Goal: Information Seeking & Learning: Check status

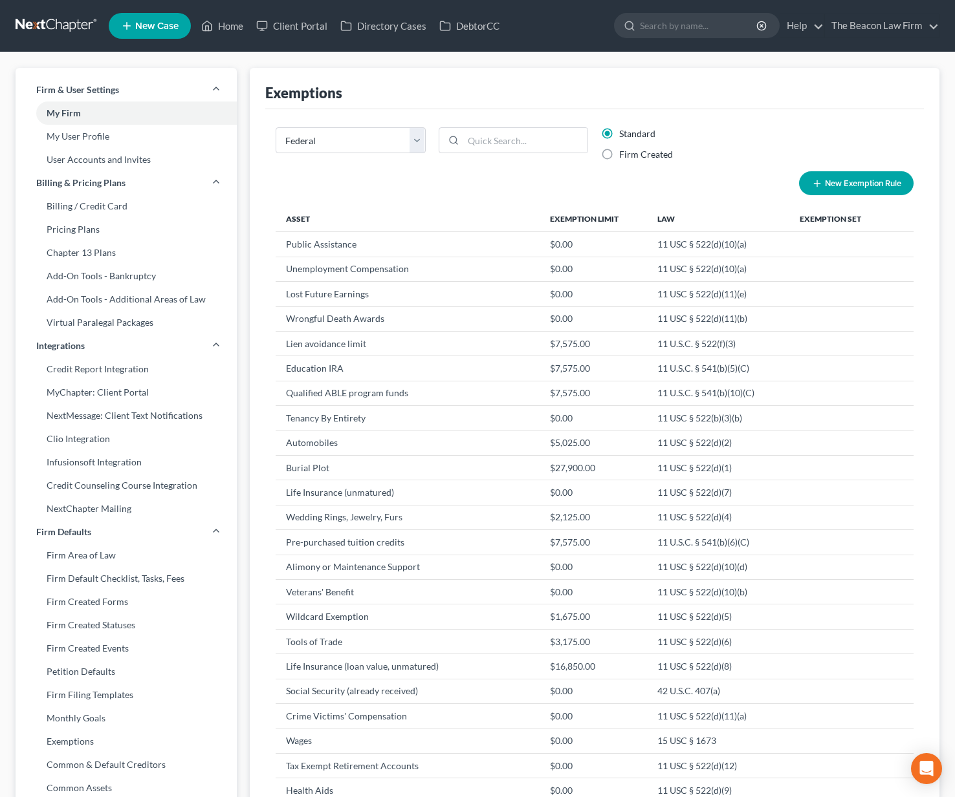
select select "0"
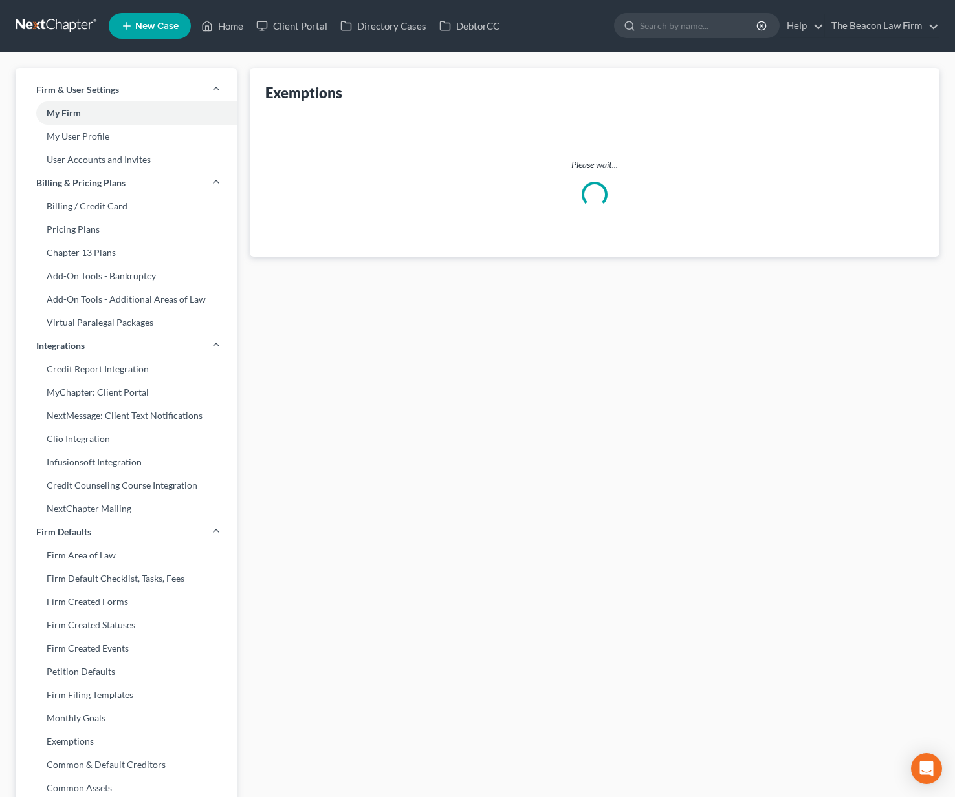
select select "34"
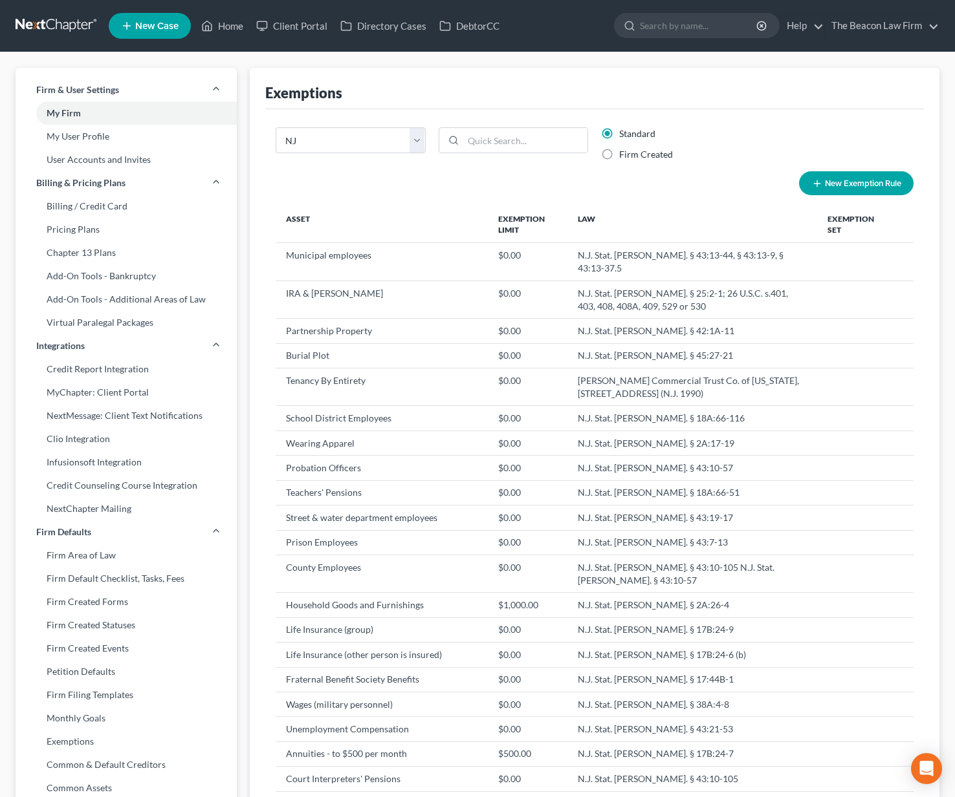
click at [72, 21] on link at bounding box center [57, 25] width 83 height 23
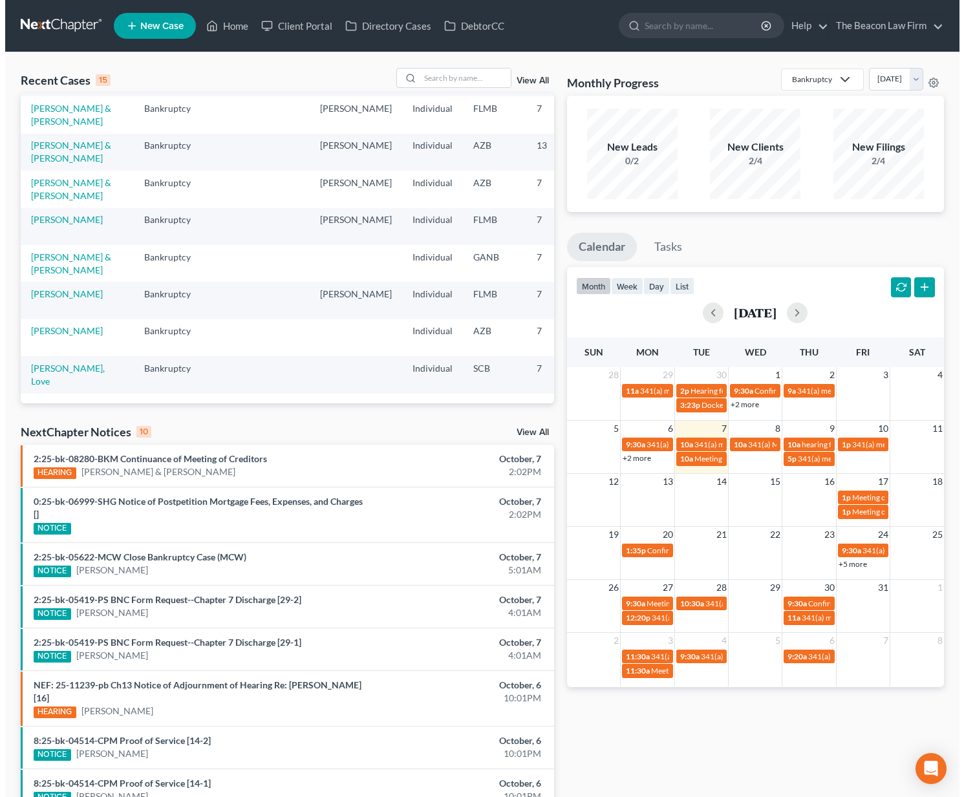
scroll to position [312, 0]
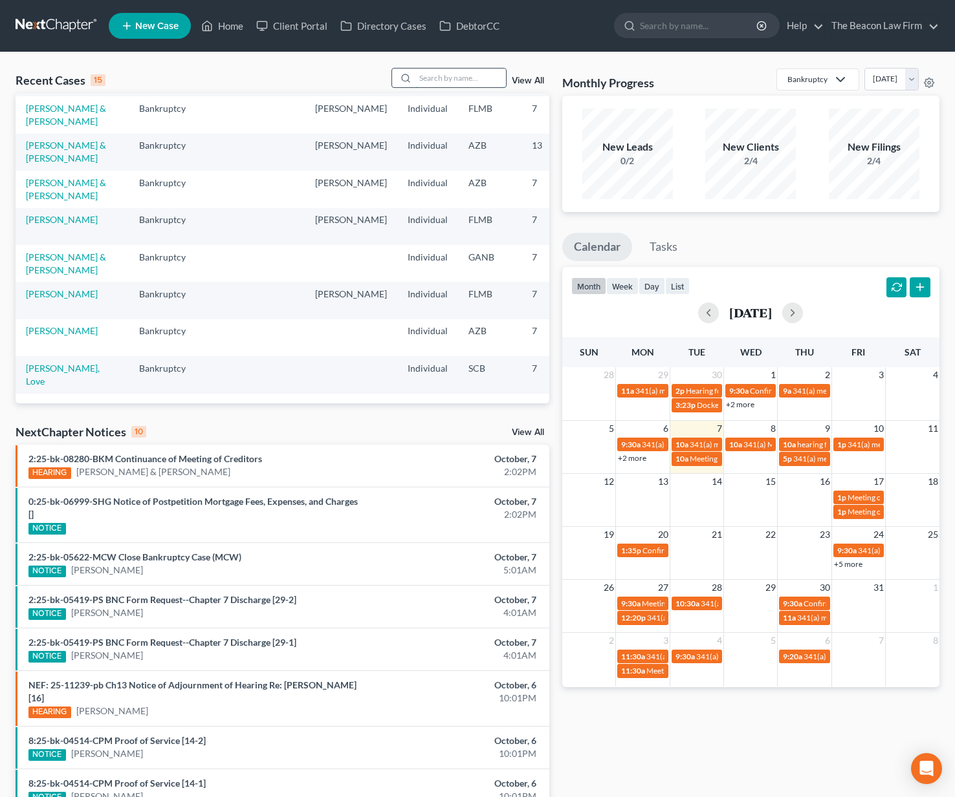
click at [459, 70] on input "search" at bounding box center [460, 78] width 91 height 19
type input "[PERSON_NAME]"
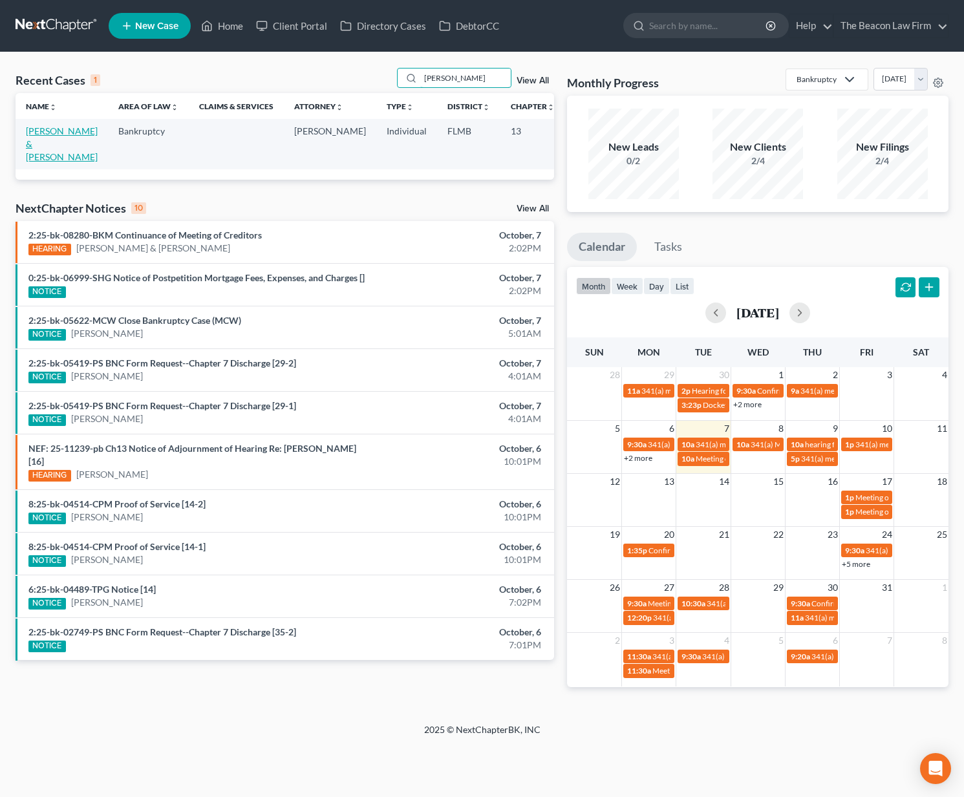
click at [47, 142] on link "[PERSON_NAME] & [PERSON_NAME]" at bounding box center [62, 143] width 72 height 37
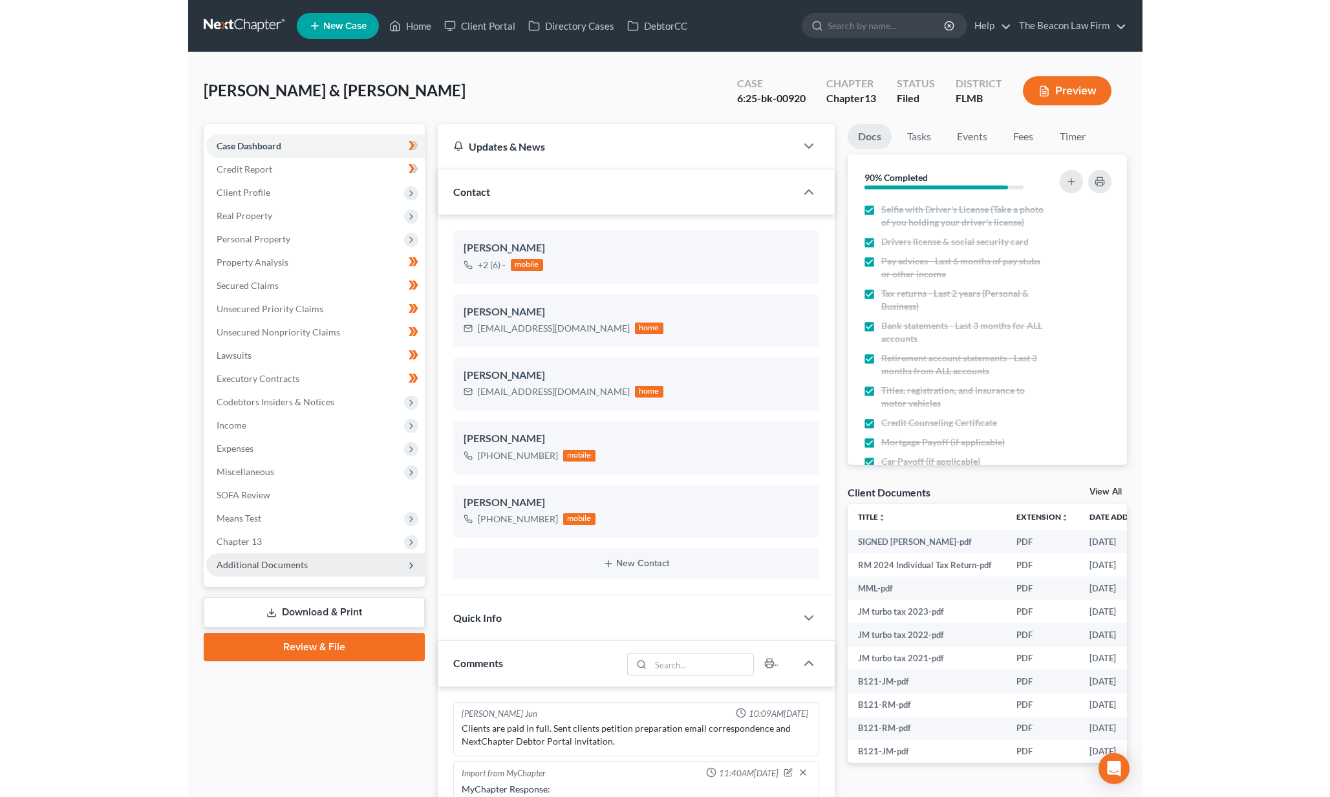
scroll to position [338, 0]
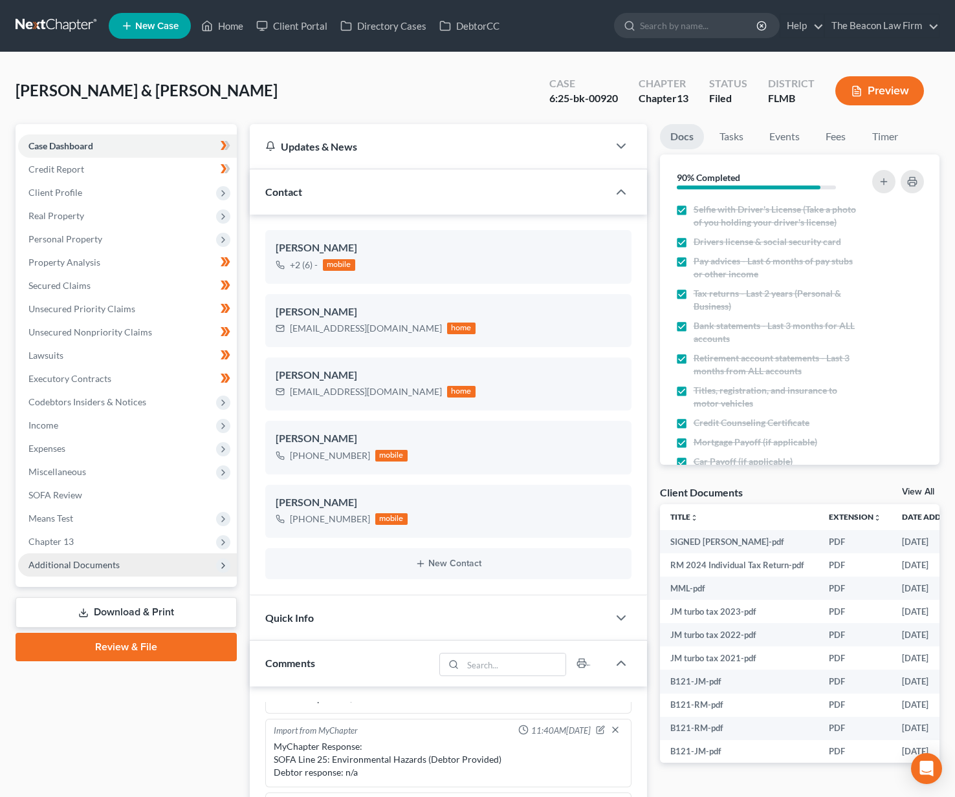
click at [108, 573] on span "Additional Documents" at bounding box center [127, 565] width 219 height 23
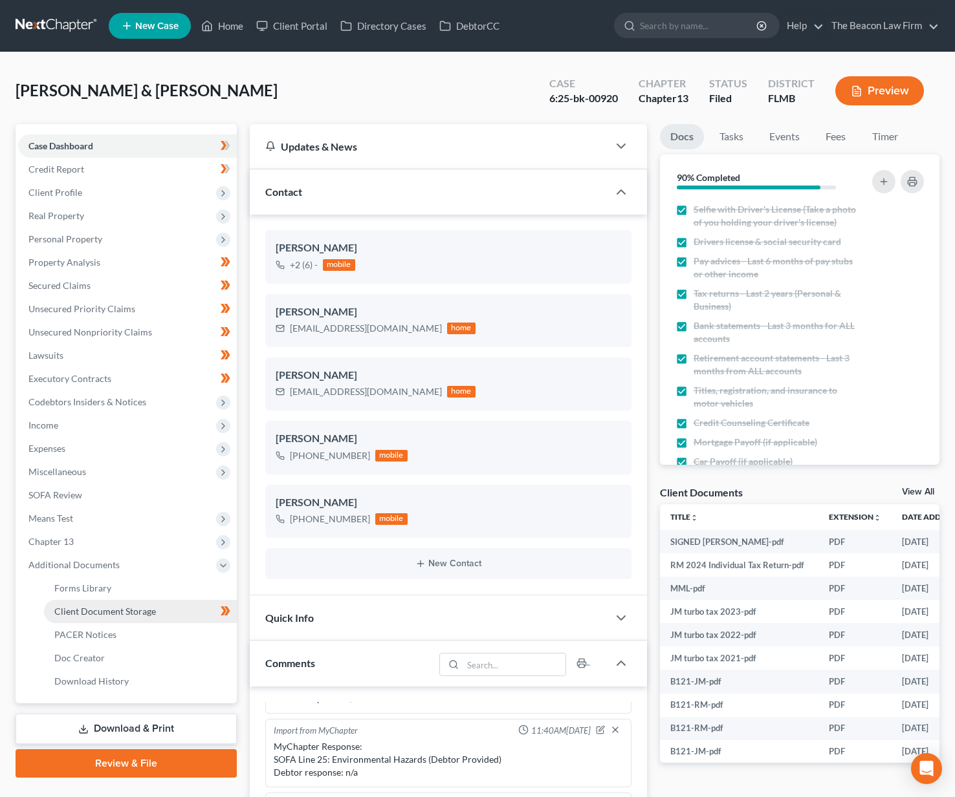
click at [100, 616] on span "Client Document Storage" at bounding box center [105, 611] width 102 height 11
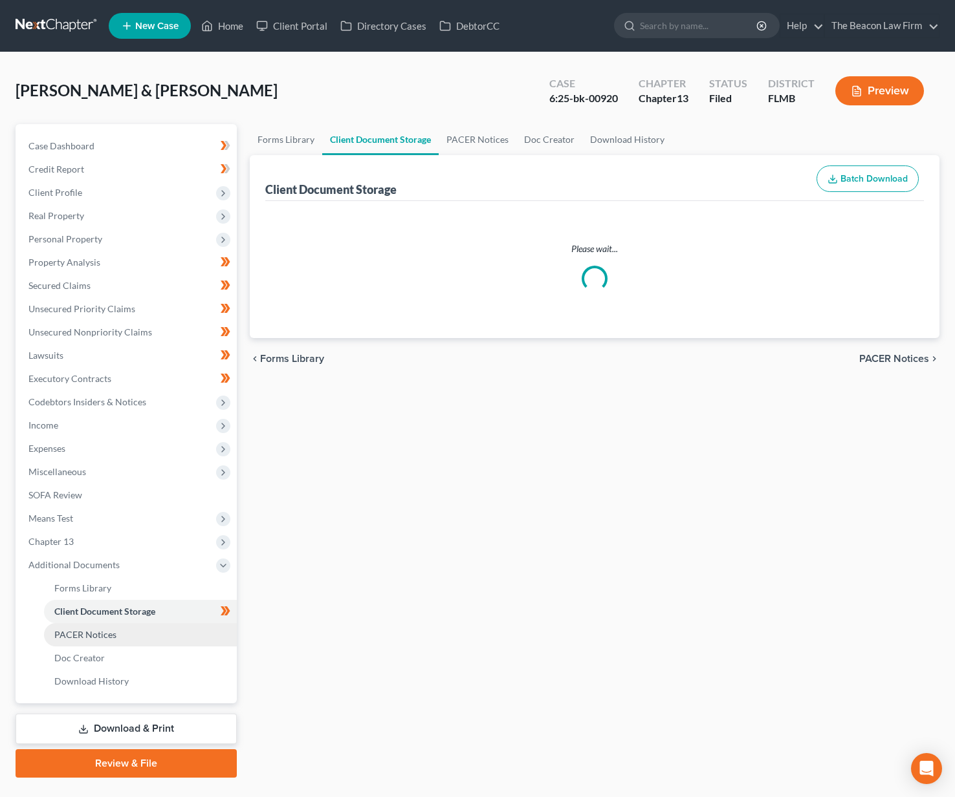
click at [96, 634] on span "PACER Notices" at bounding box center [85, 634] width 62 height 11
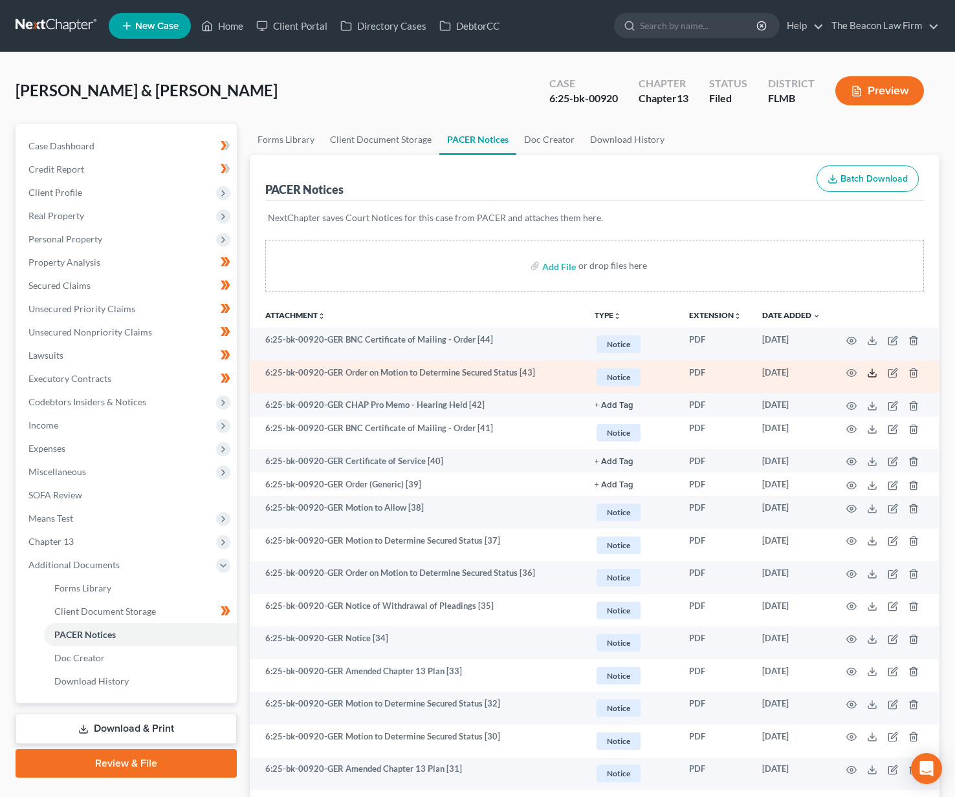
click at [871, 374] on icon at bounding box center [872, 373] width 10 height 10
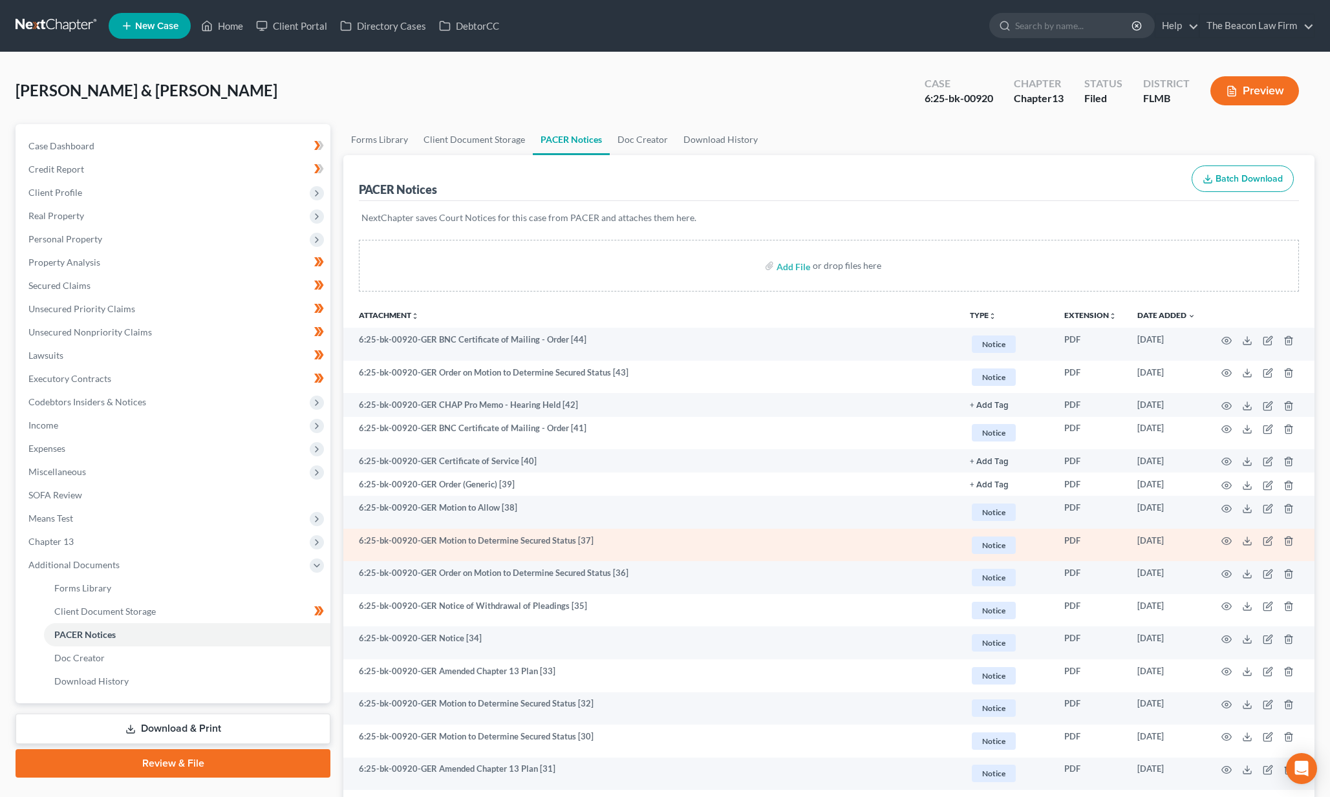
scroll to position [241, 0]
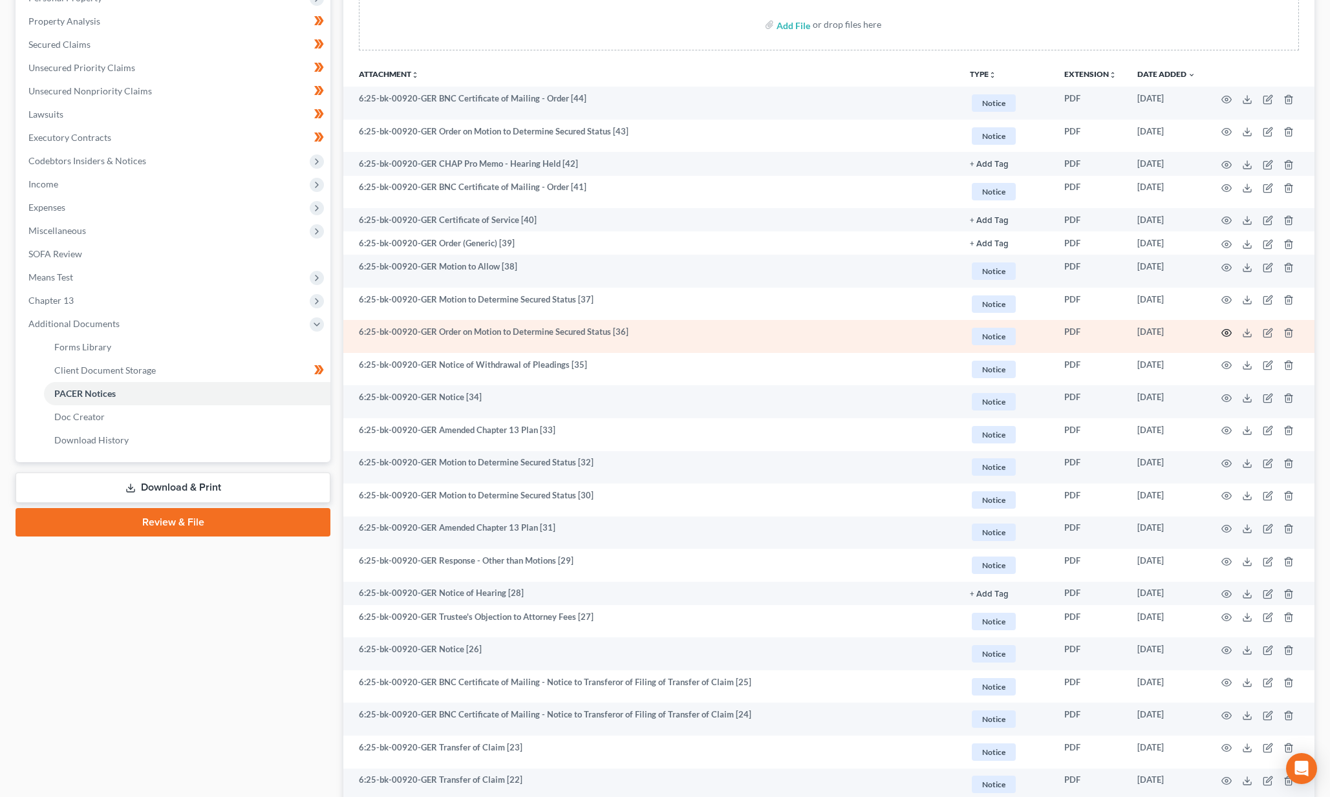
click at [964, 334] on icon "button" at bounding box center [1227, 333] width 10 height 10
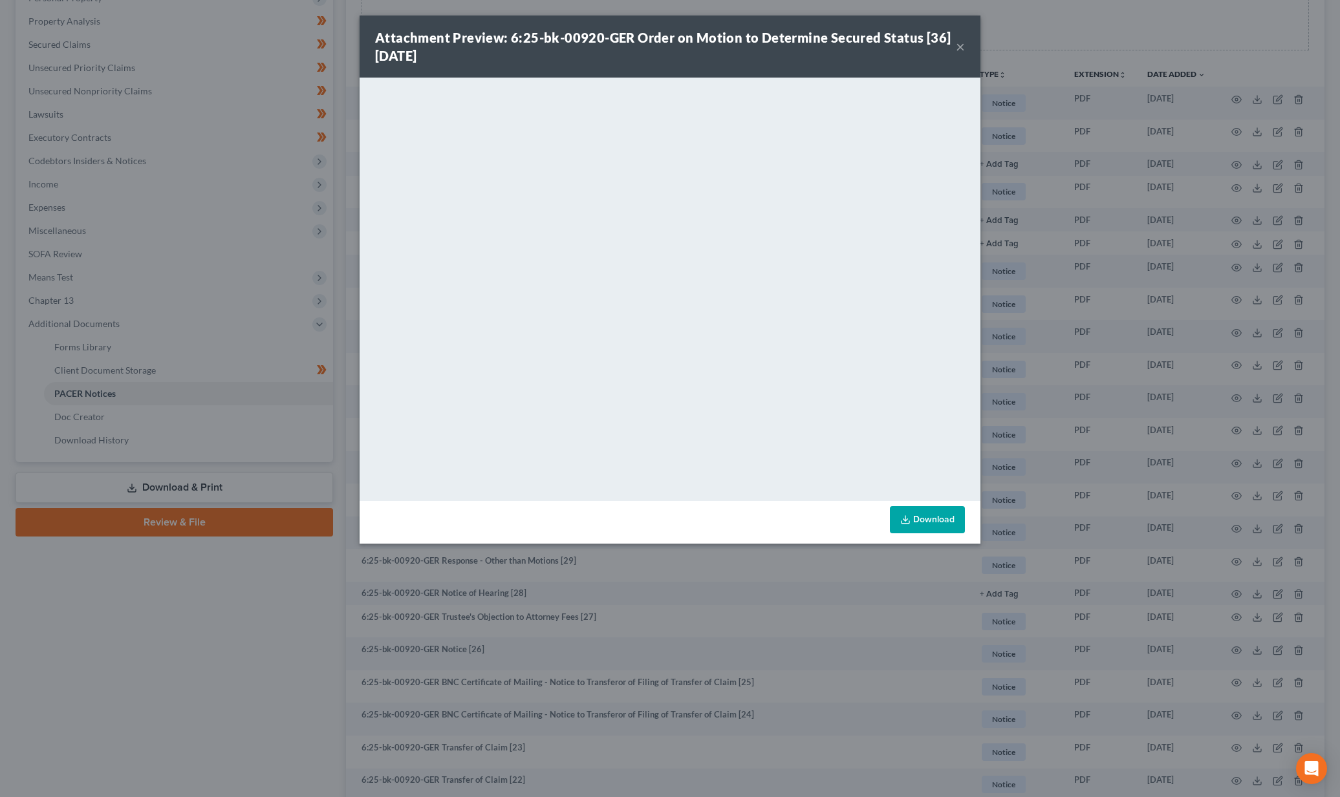
click at [960, 49] on button "×" at bounding box center [960, 47] width 9 height 16
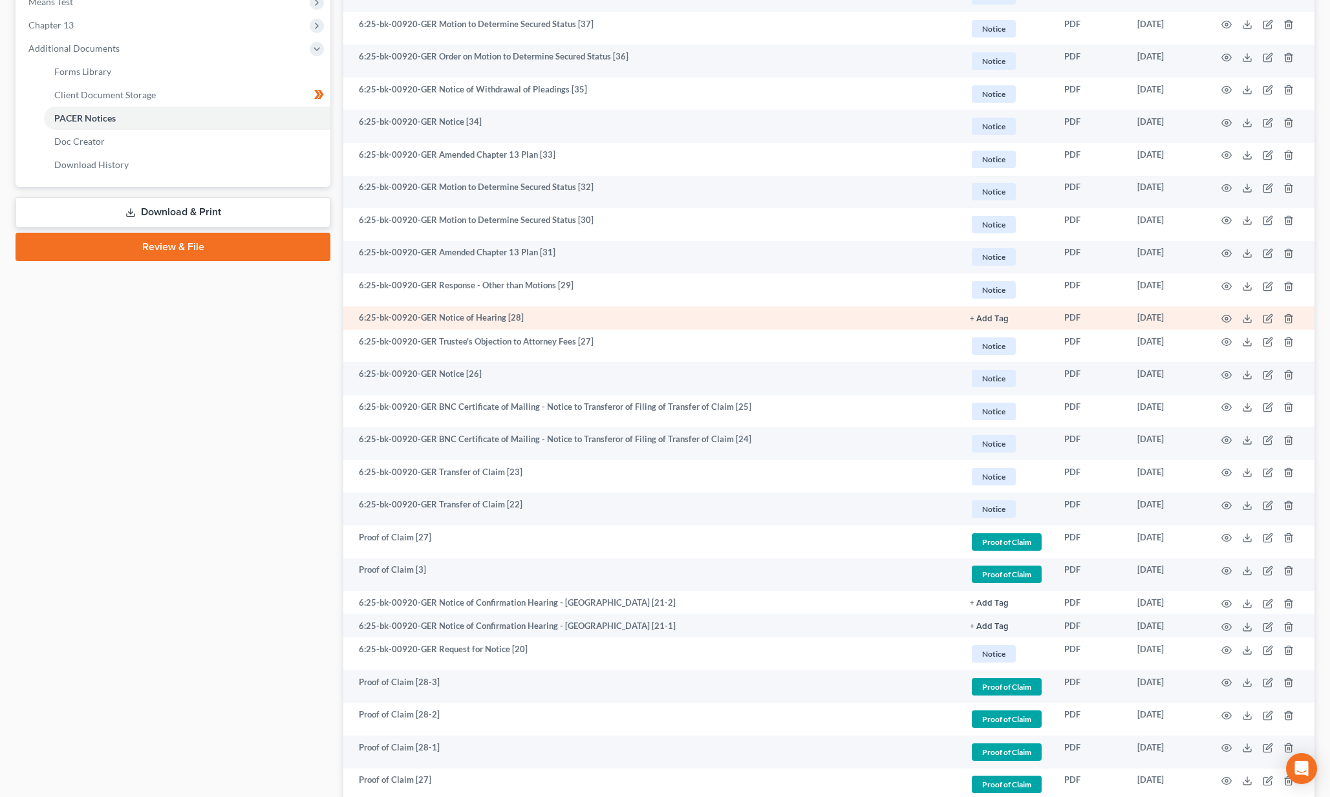
scroll to position [672, 0]
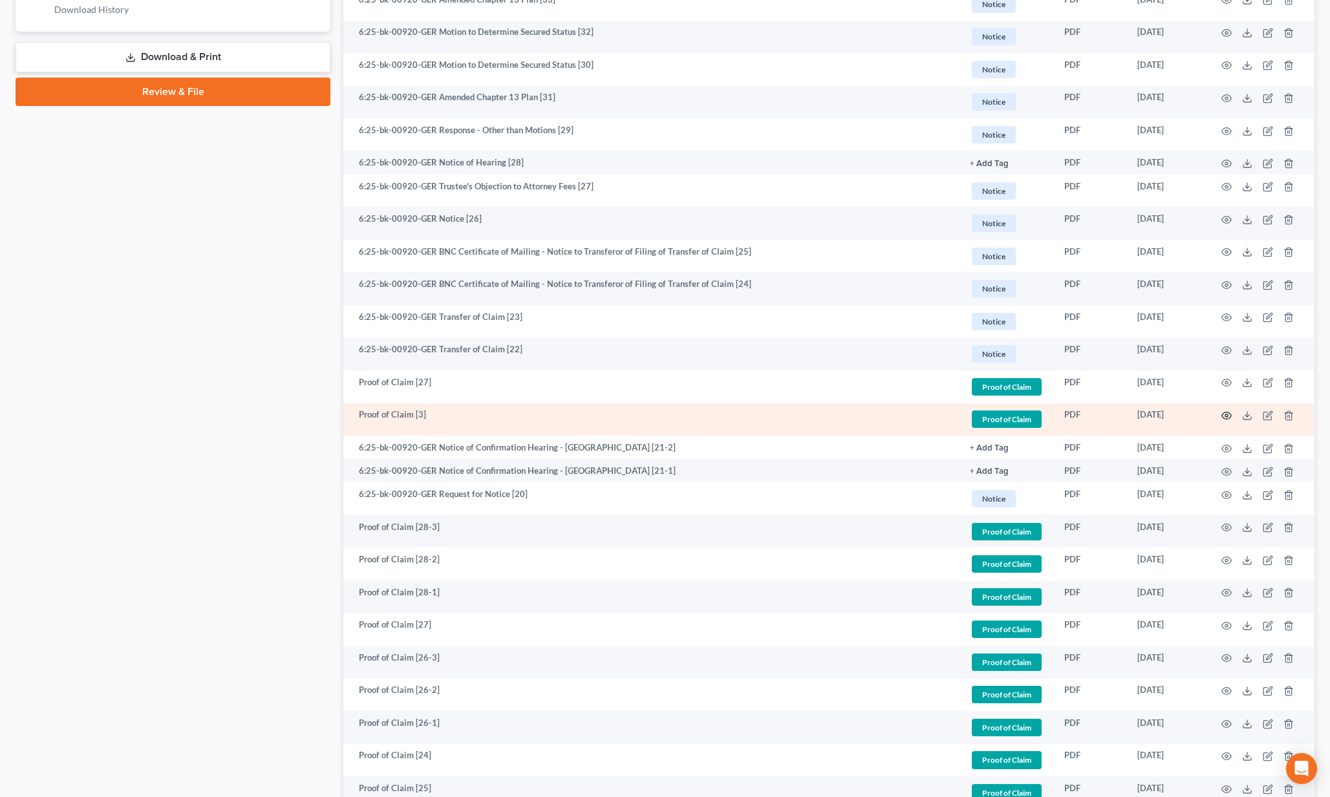
click at [964, 413] on icon "button" at bounding box center [1227, 416] width 10 height 7
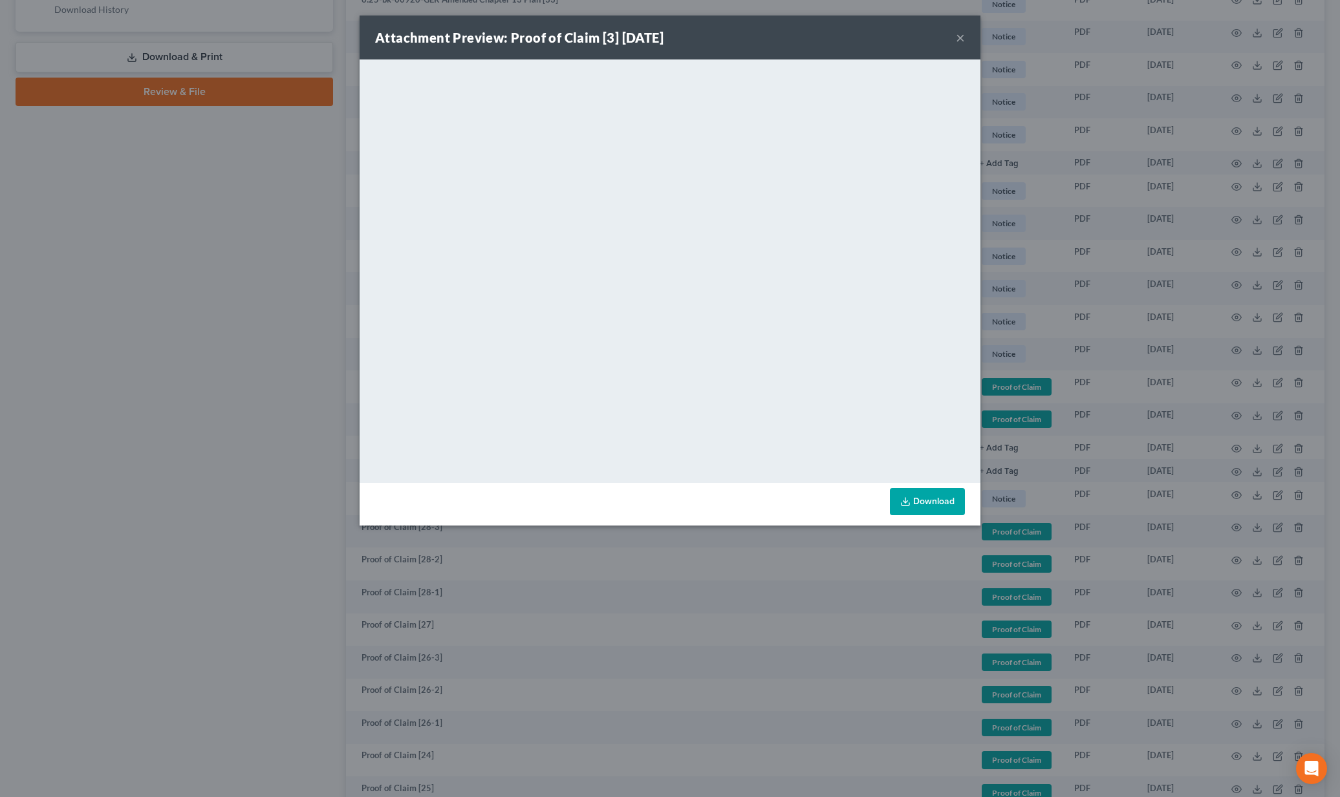
click at [964, 36] on button "×" at bounding box center [960, 38] width 9 height 16
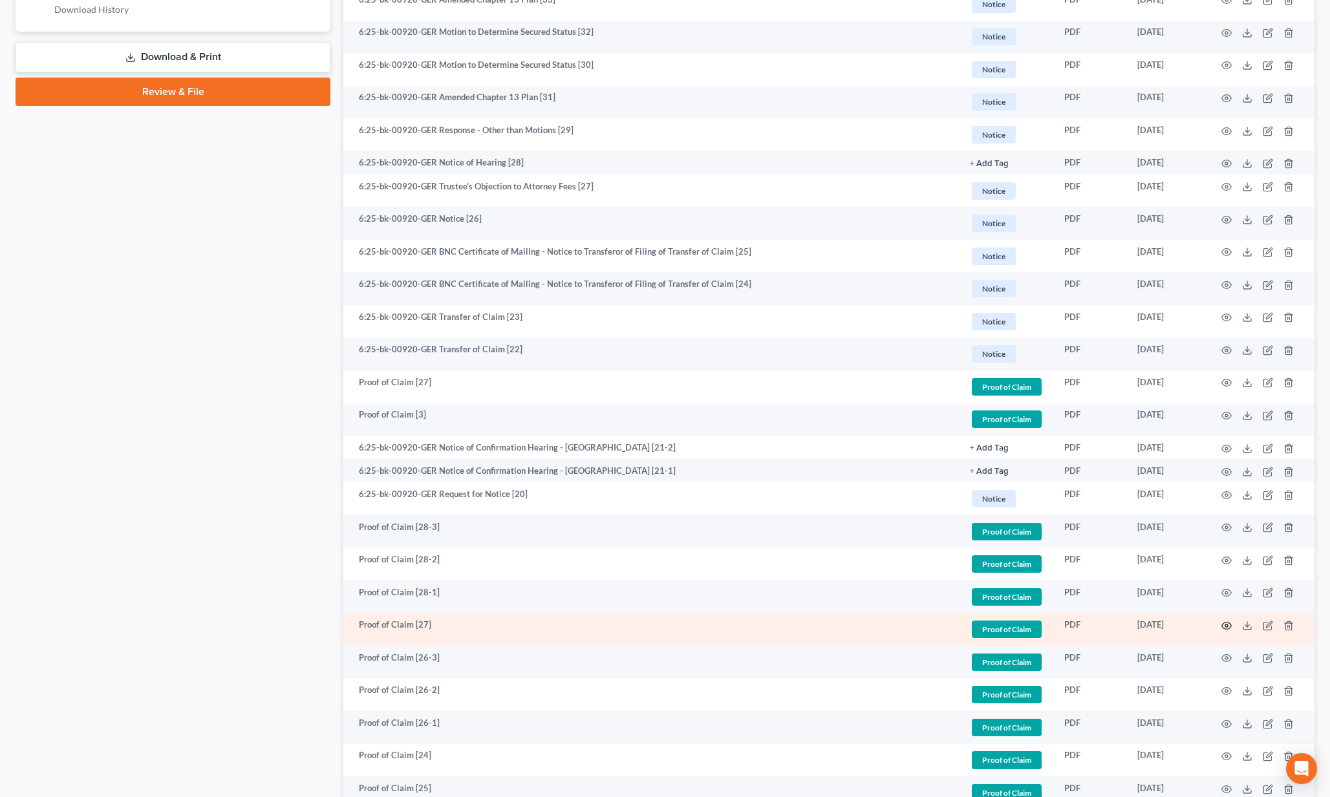
click at [964, 623] on icon "button" at bounding box center [1227, 626] width 10 height 10
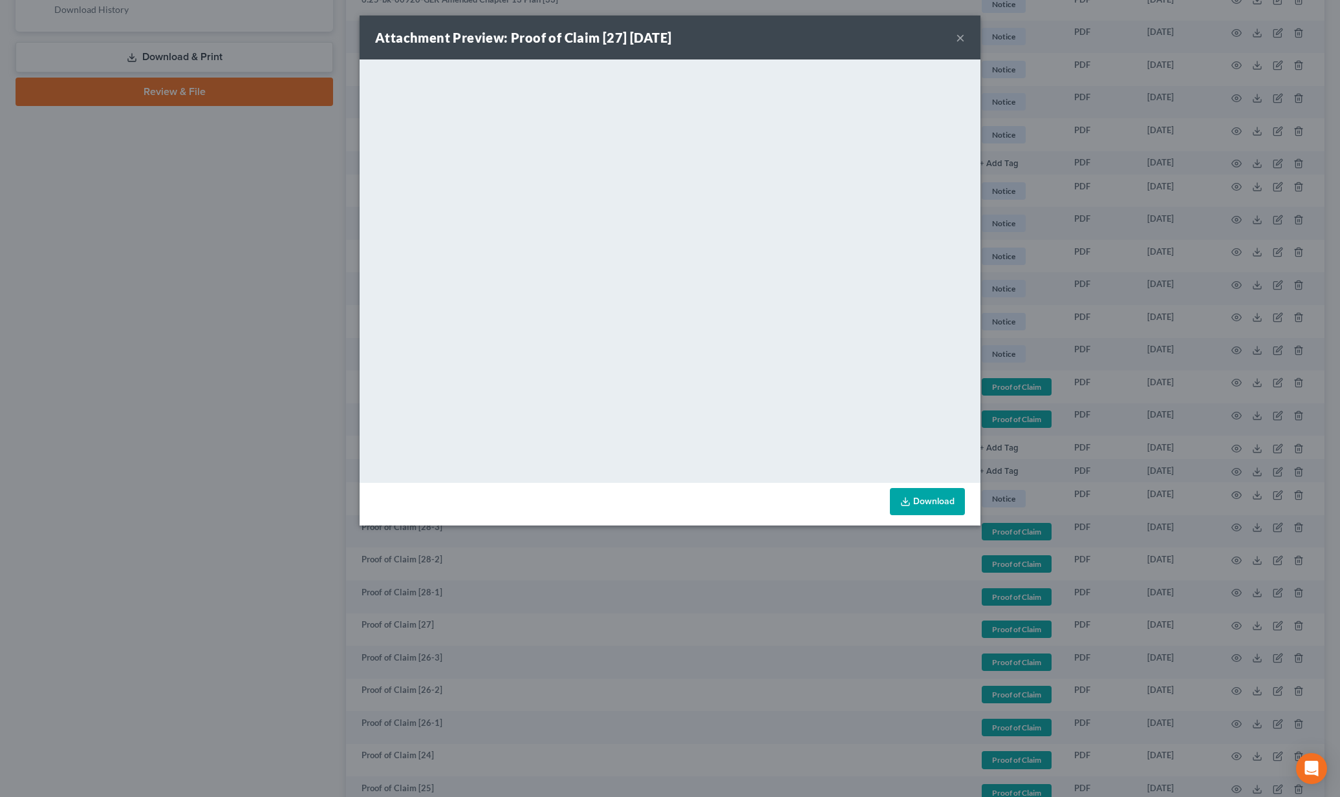
click at [963, 39] on button "×" at bounding box center [960, 38] width 9 height 16
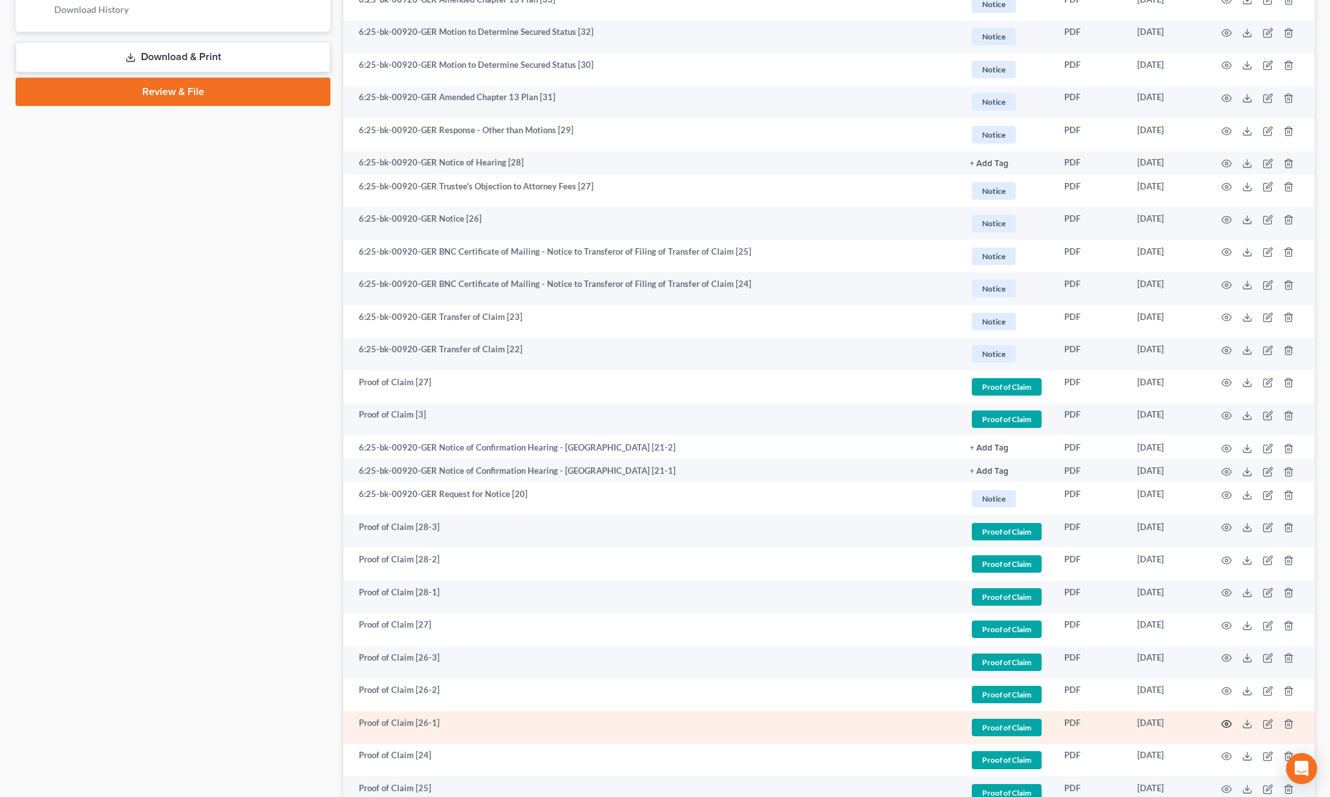
click at [964, 723] on circle "button" at bounding box center [1227, 724] width 3 height 3
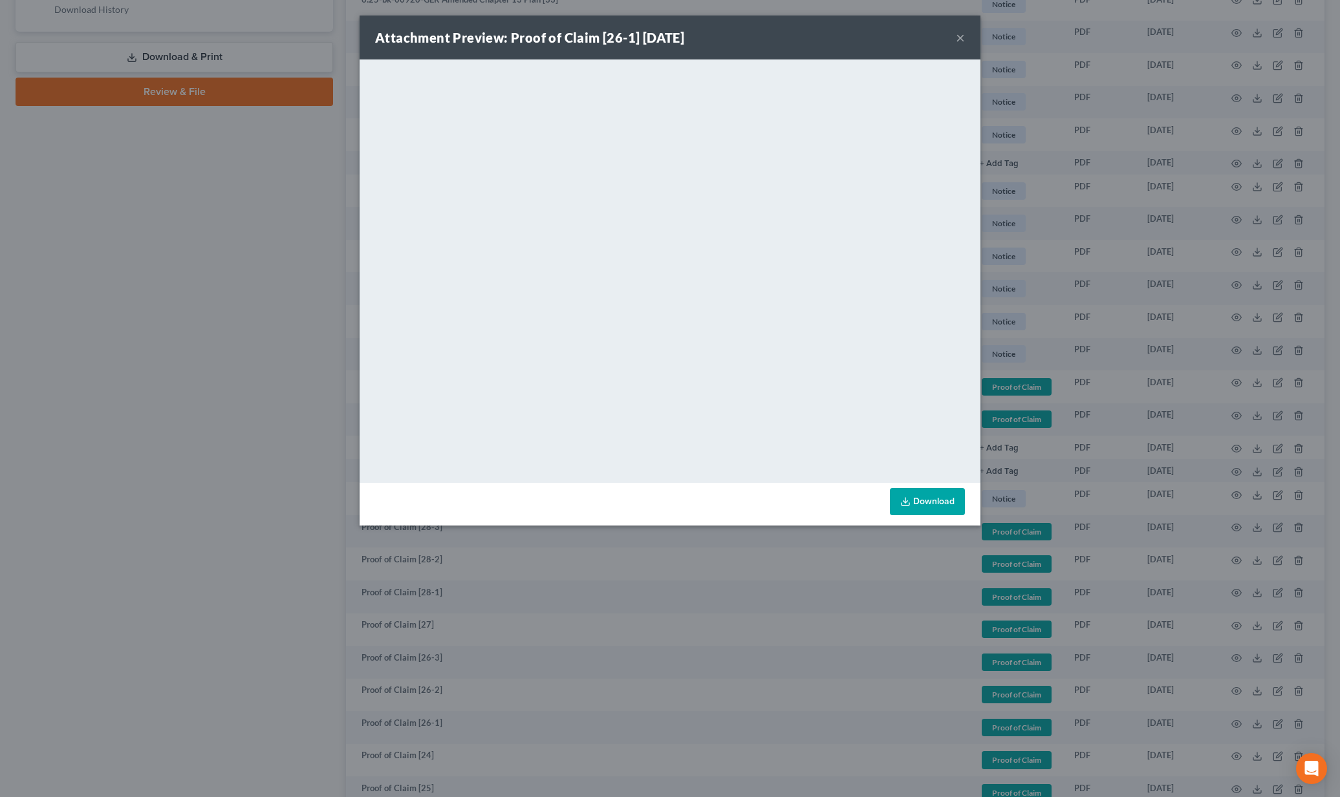
click at [964, 710] on div "Attachment Preview: Proof of Claim [26-1] [DATE] × <object ng-attr-data='[URL][…" at bounding box center [670, 398] width 1340 height 797
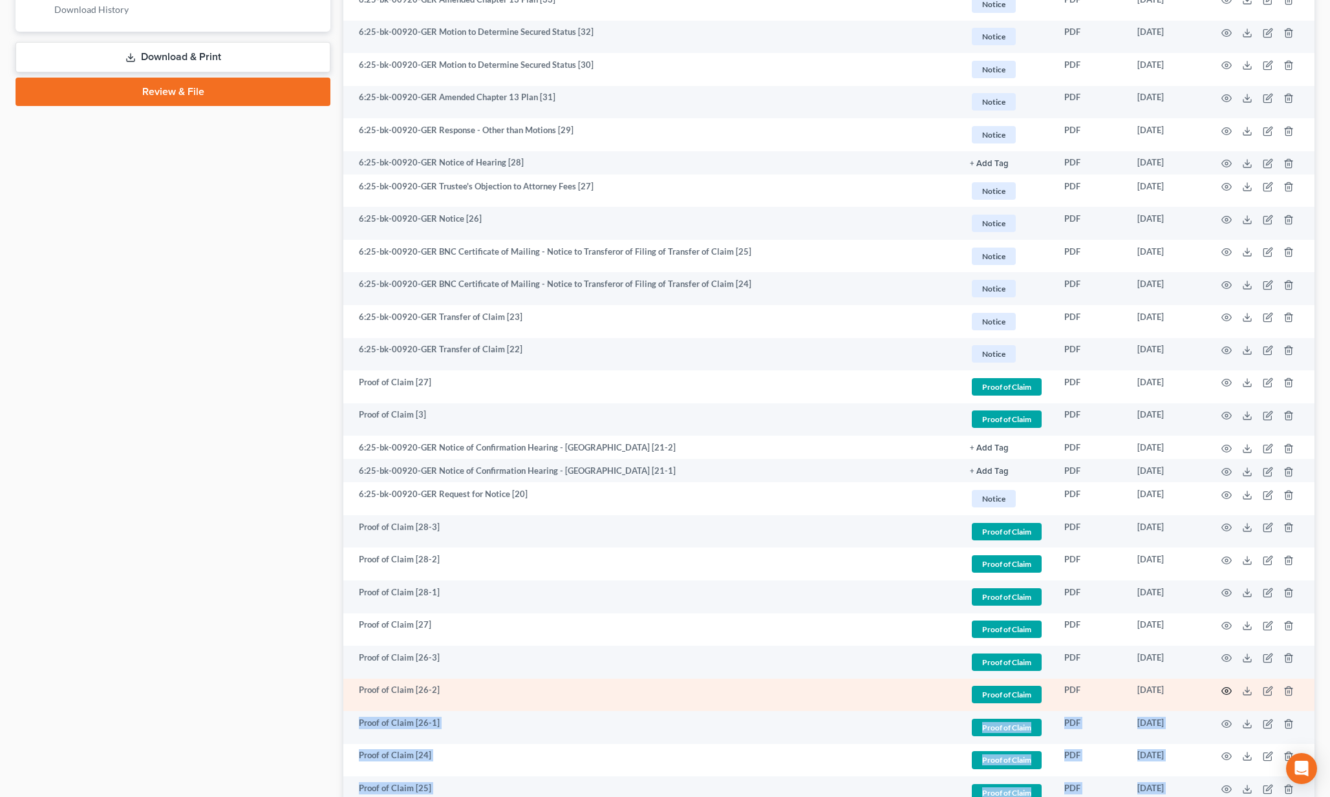
click at [964, 689] on icon "button" at bounding box center [1227, 691] width 10 height 7
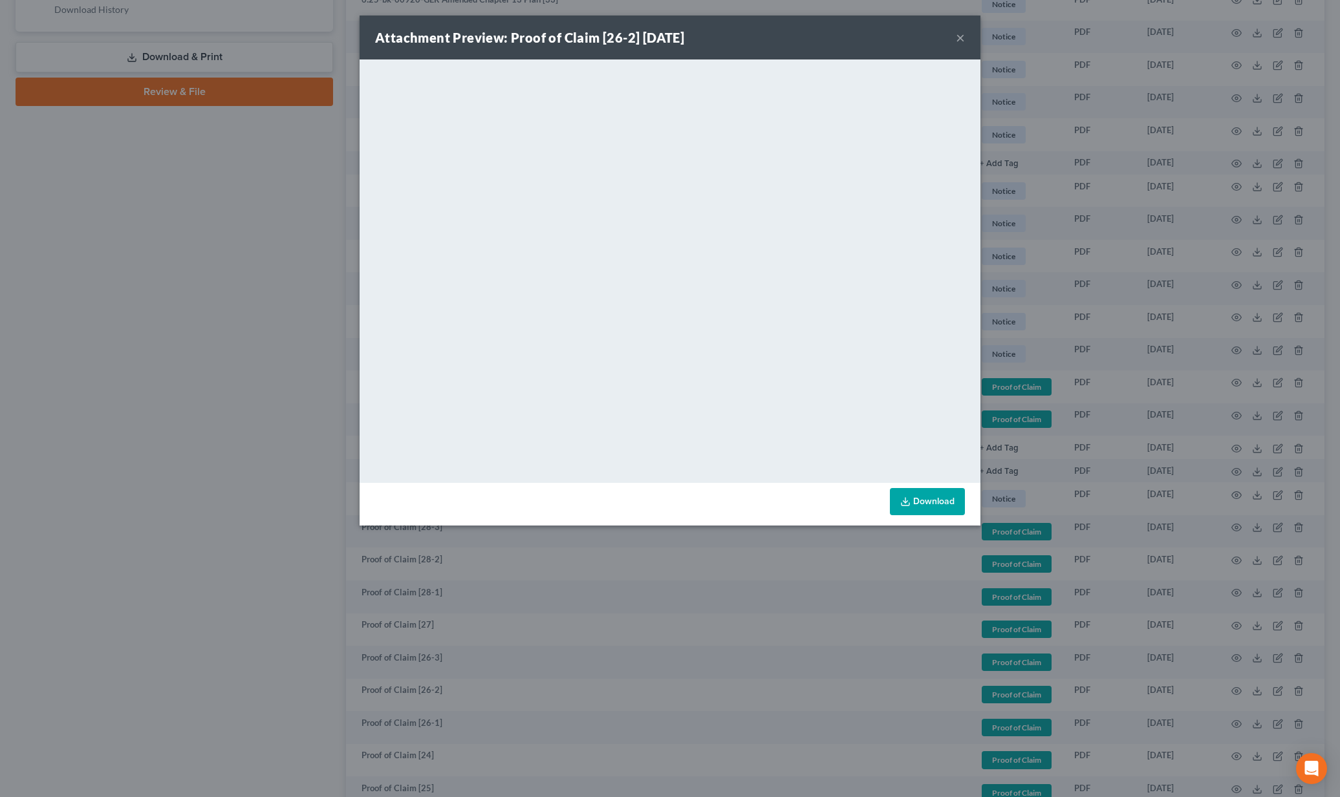
click at [964, 684] on div "Attachment Preview: Proof of Claim [26-2] [DATE] × <object ng-attr-data='[URL][…" at bounding box center [670, 398] width 1340 height 797
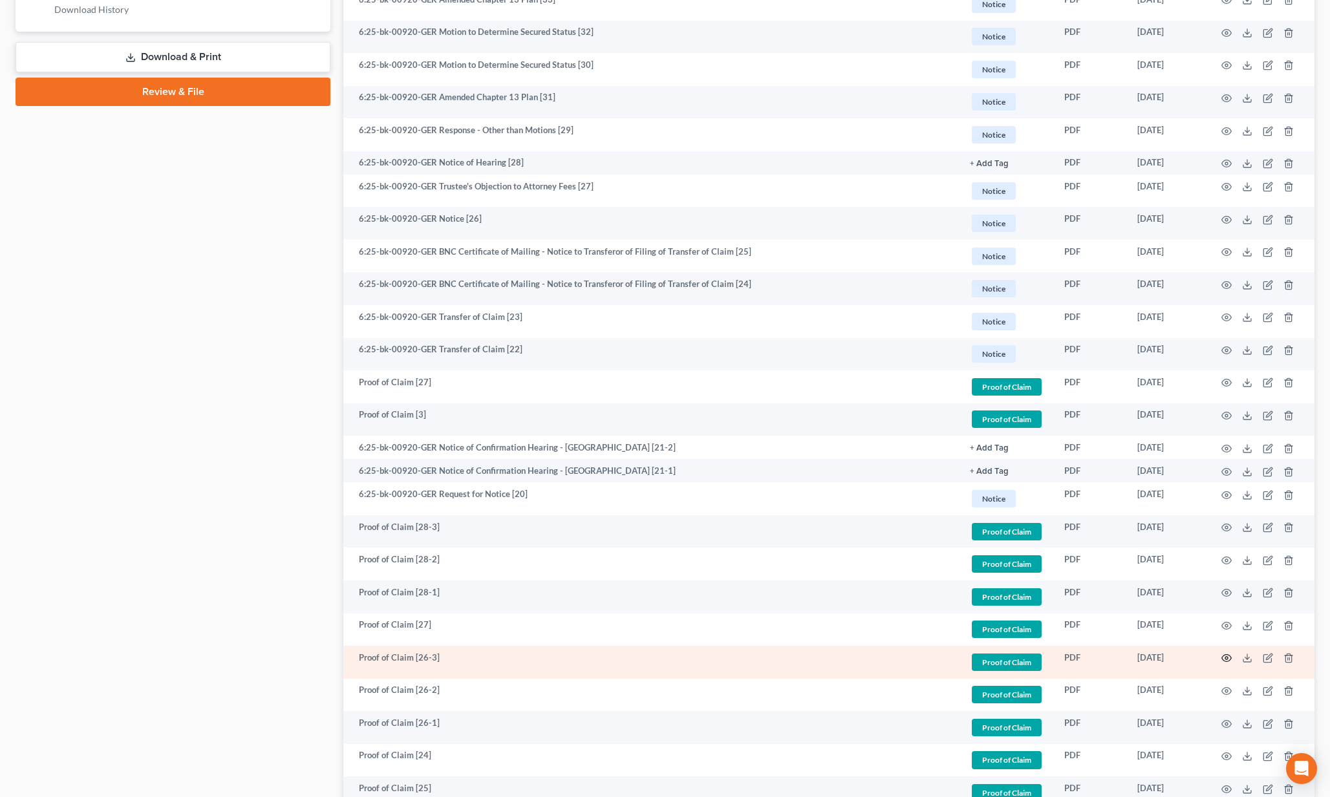
click at [964, 653] on icon "button" at bounding box center [1227, 658] width 10 height 10
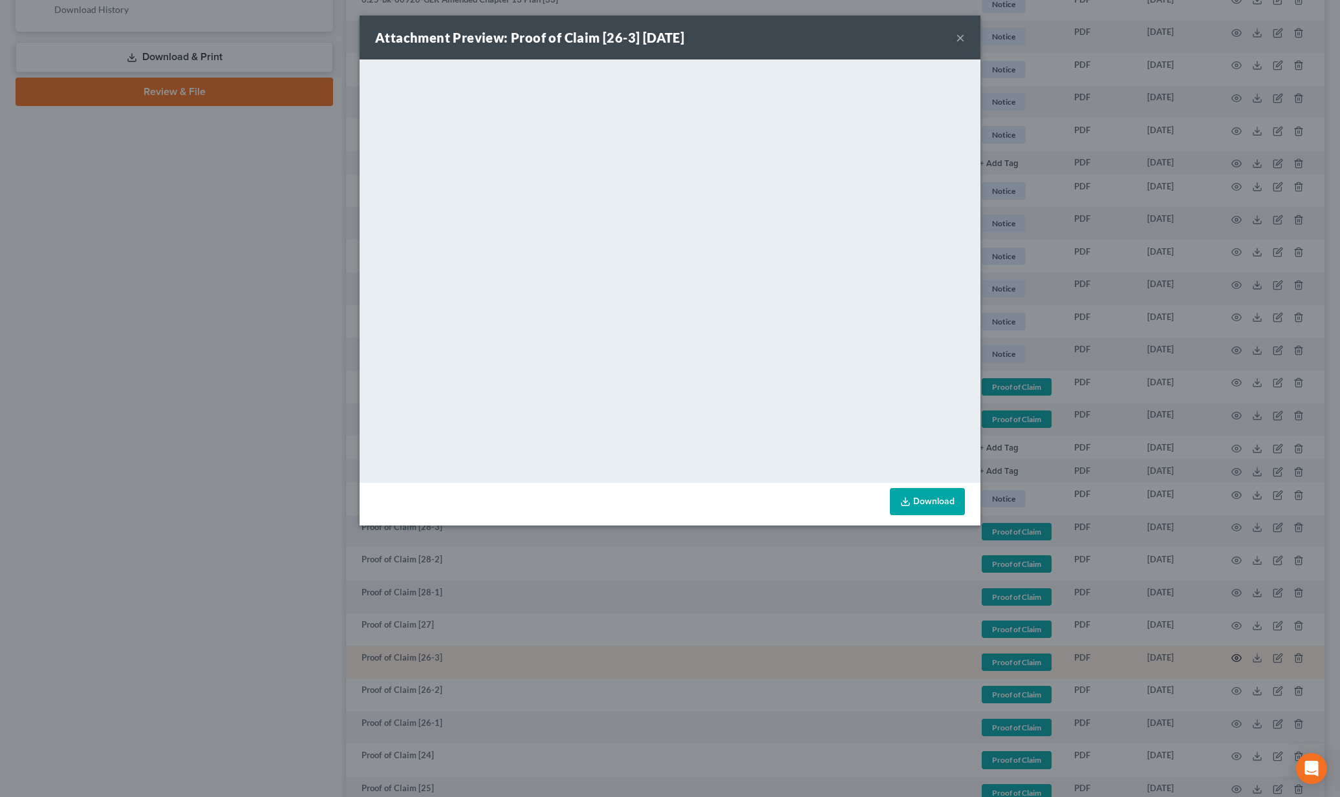
click at [964, 651] on div "Attachment Preview: Proof of Claim [26-3] [DATE] × <object ng-attr-data='[URL][…" at bounding box center [670, 398] width 1340 height 797
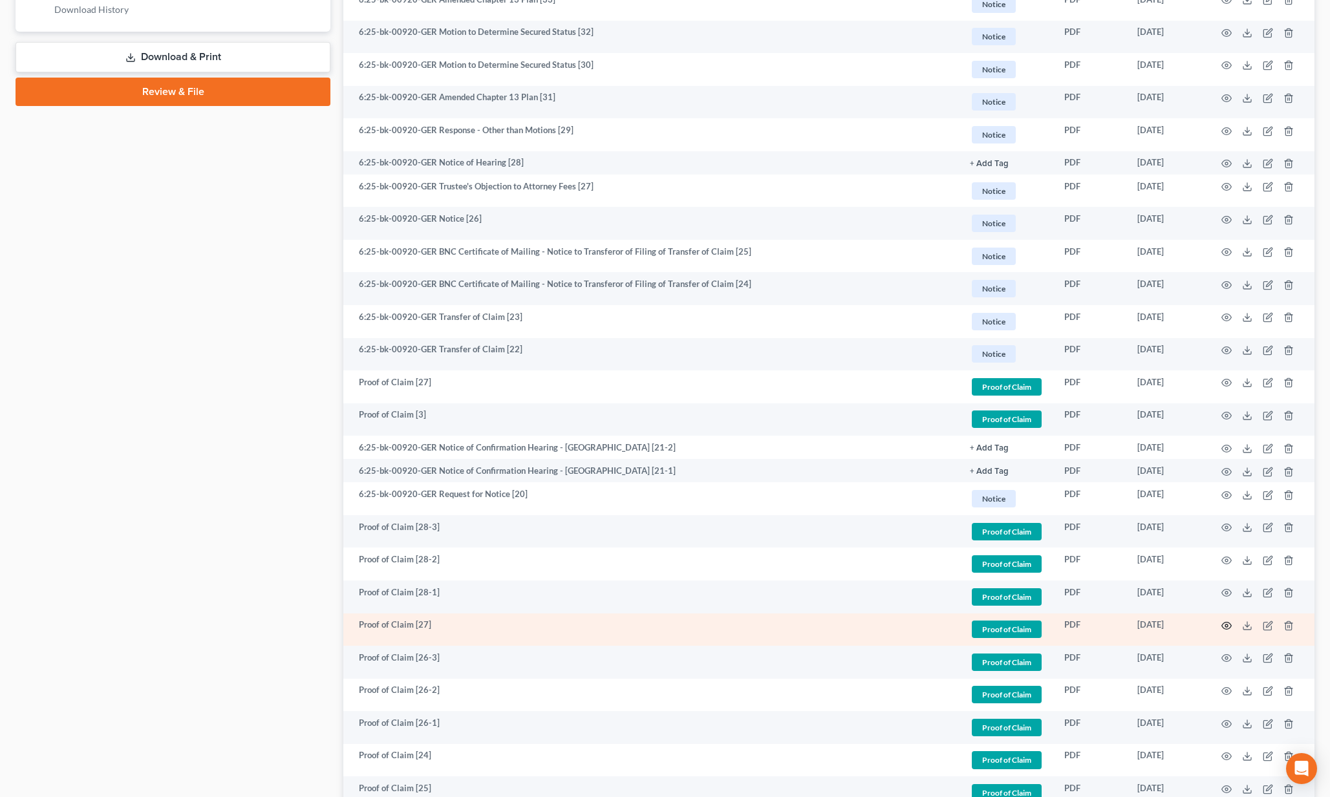
click at [964, 626] on icon "button" at bounding box center [1227, 626] width 10 height 7
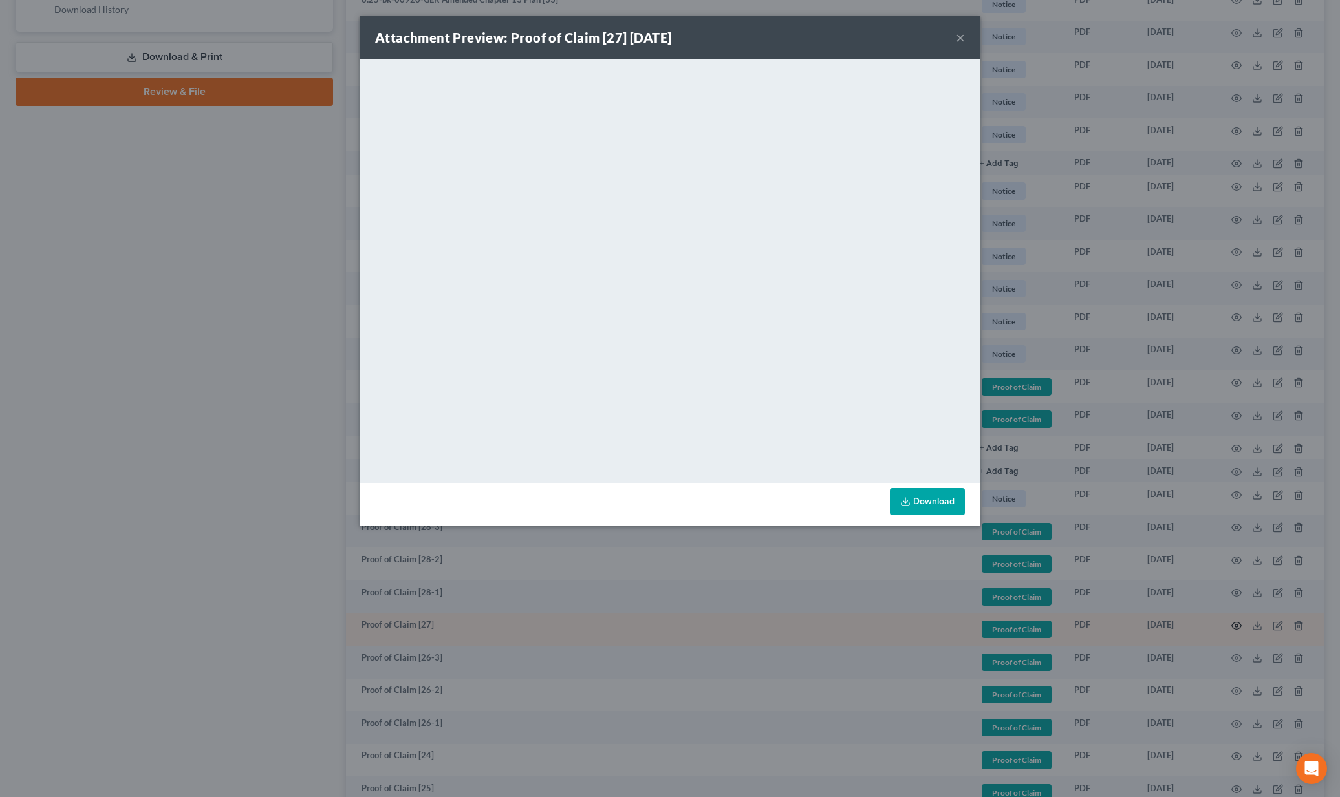
click at [964, 626] on div "Attachment Preview: Proof of Claim [27] [DATE] × <object ng-attr-data='[URL][DO…" at bounding box center [670, 398] width 1340 height 797
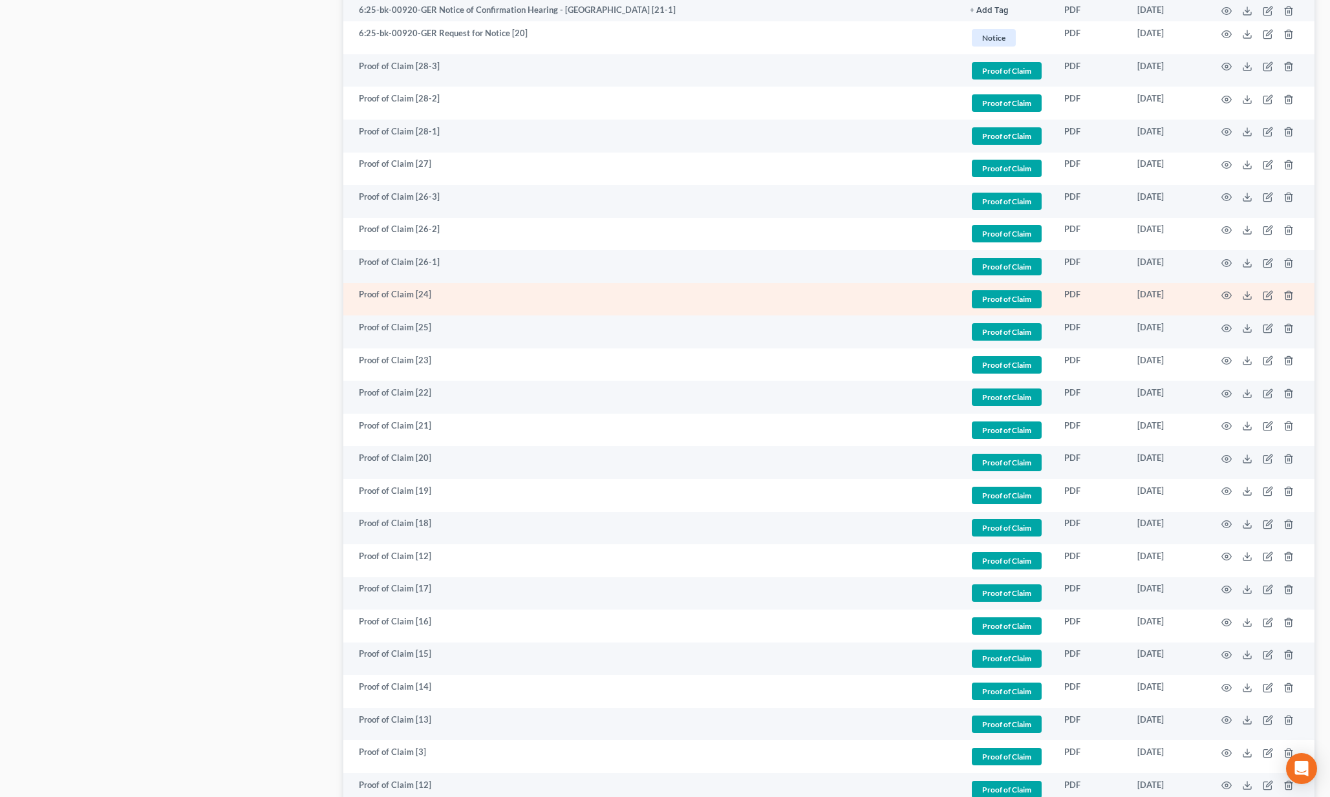
scroll to position [1511, 0]
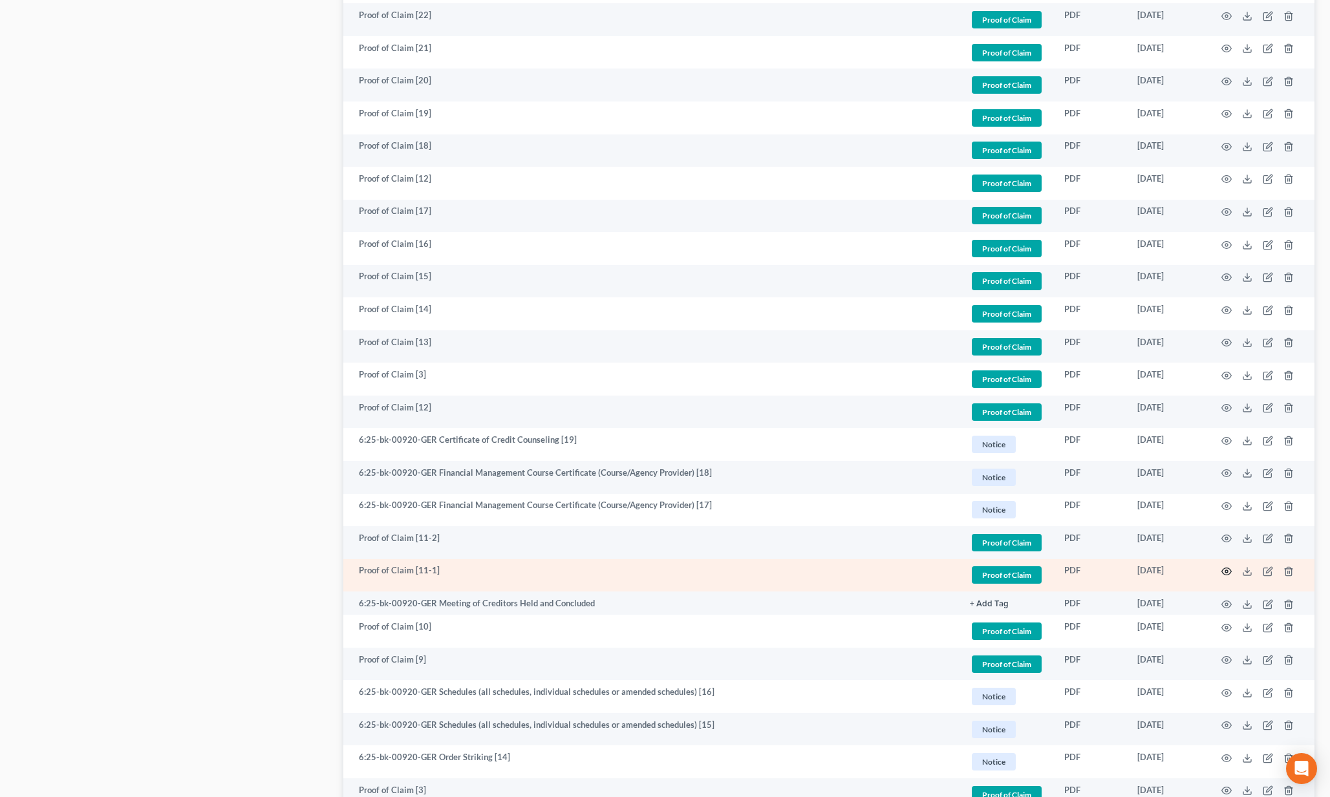
click at [964, 570] on icon "button" at bounding box center [1227, 572] width 10 height 10
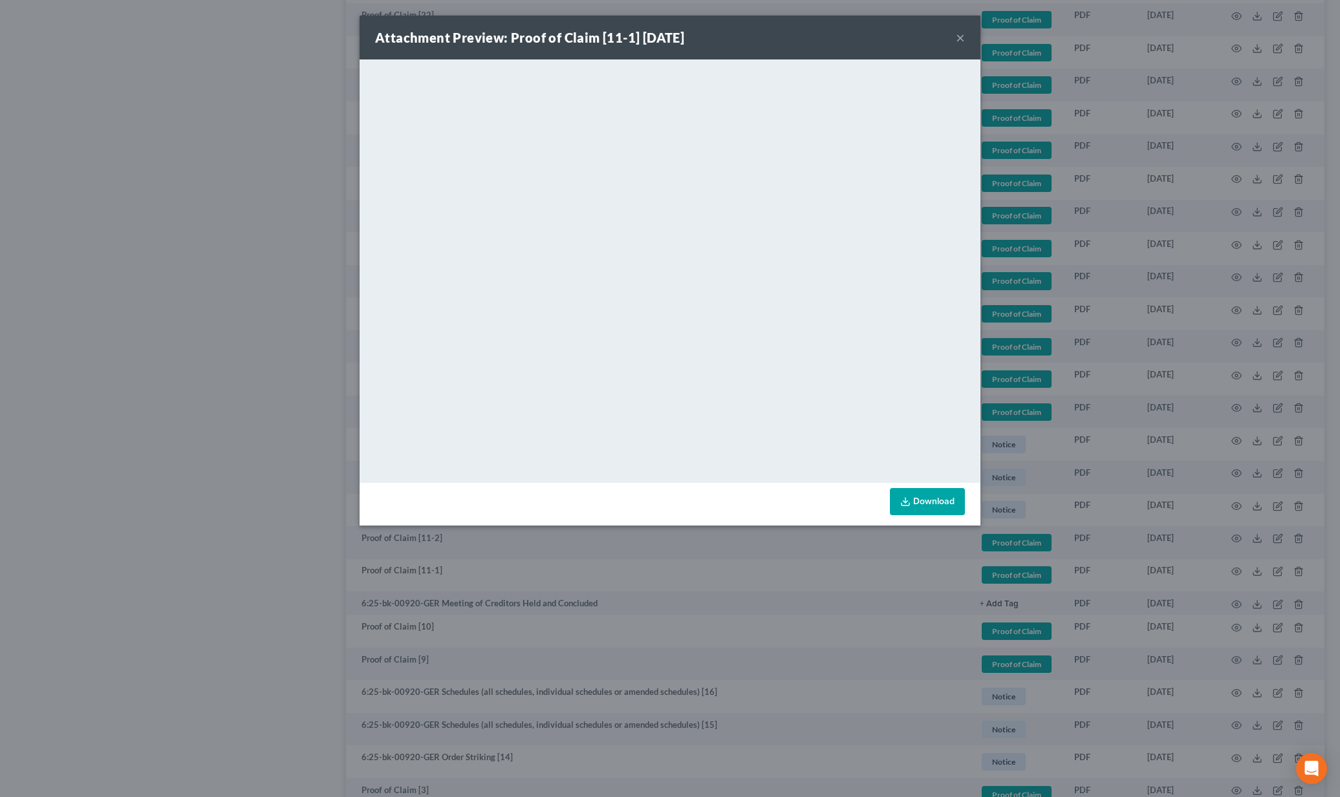
click at [964, 570] on div "Attachment Preview: Proof of Claim [11-1] [DATE] × <object ng-attr-data='[URL][…" at bounding box center [670, 398] width 1340 height 797
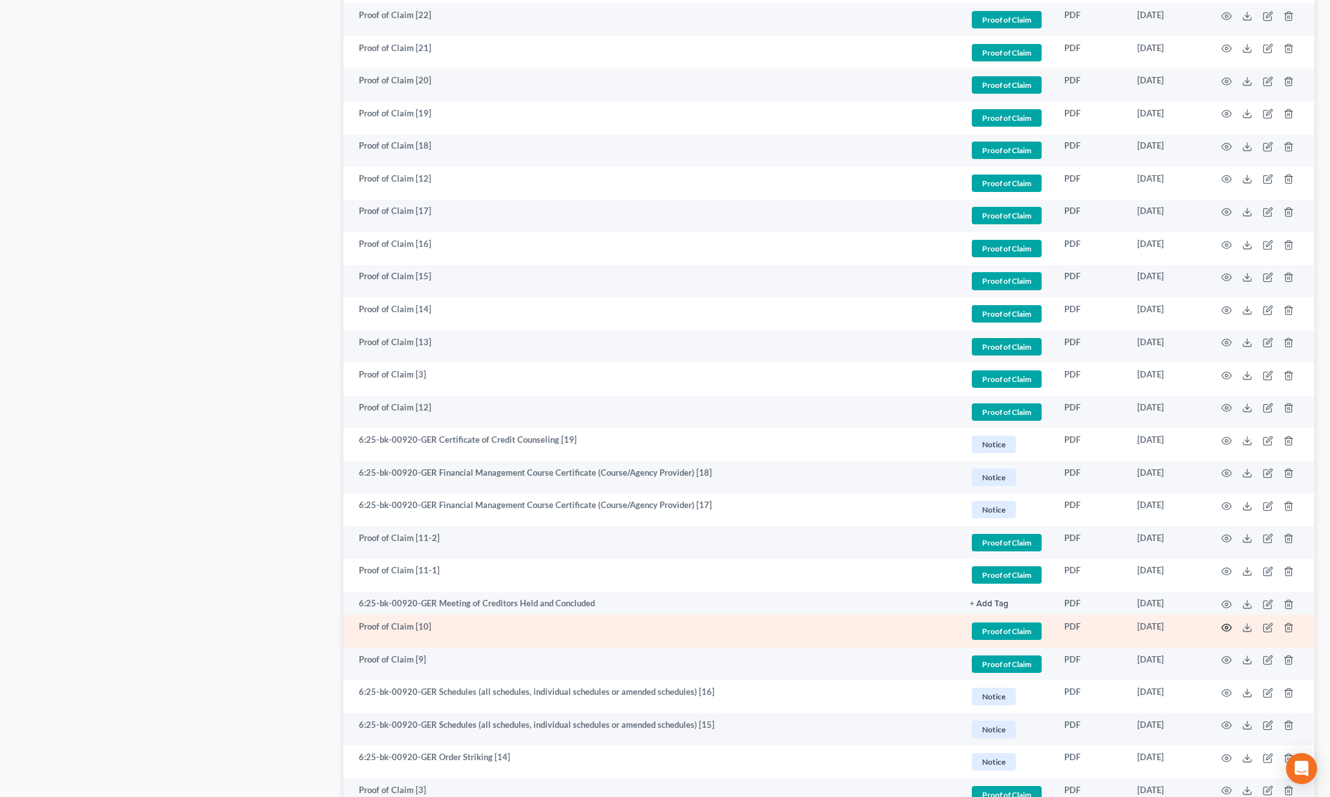
click at [964, 627] on circle "button" at bounding box center [1227, 628] width 3 height 3
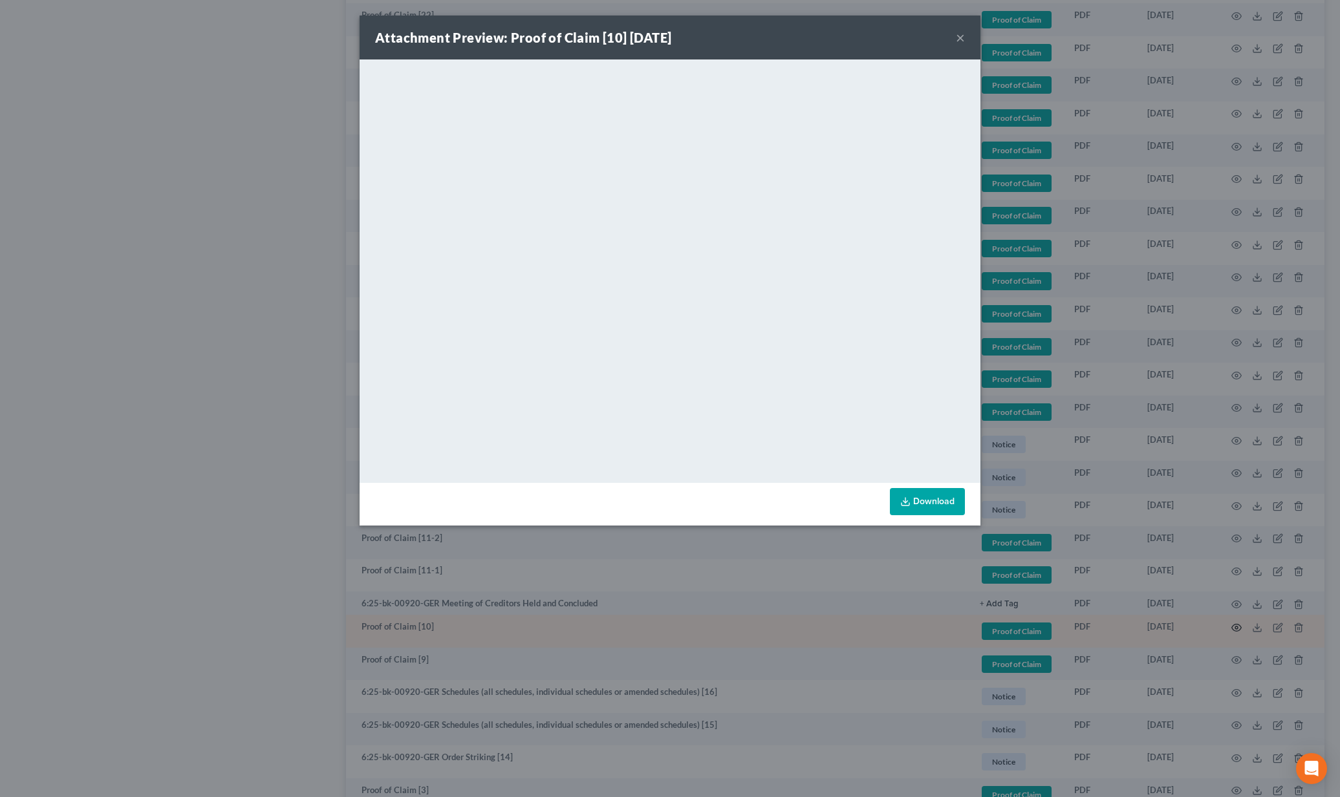
click at [964, 622] on div "Attachment Preview: Proof of Claim [10] [DATE] × <object ng-attr-data='[URL][DO…" at bounding box center [670, 398] width 1340 height 797
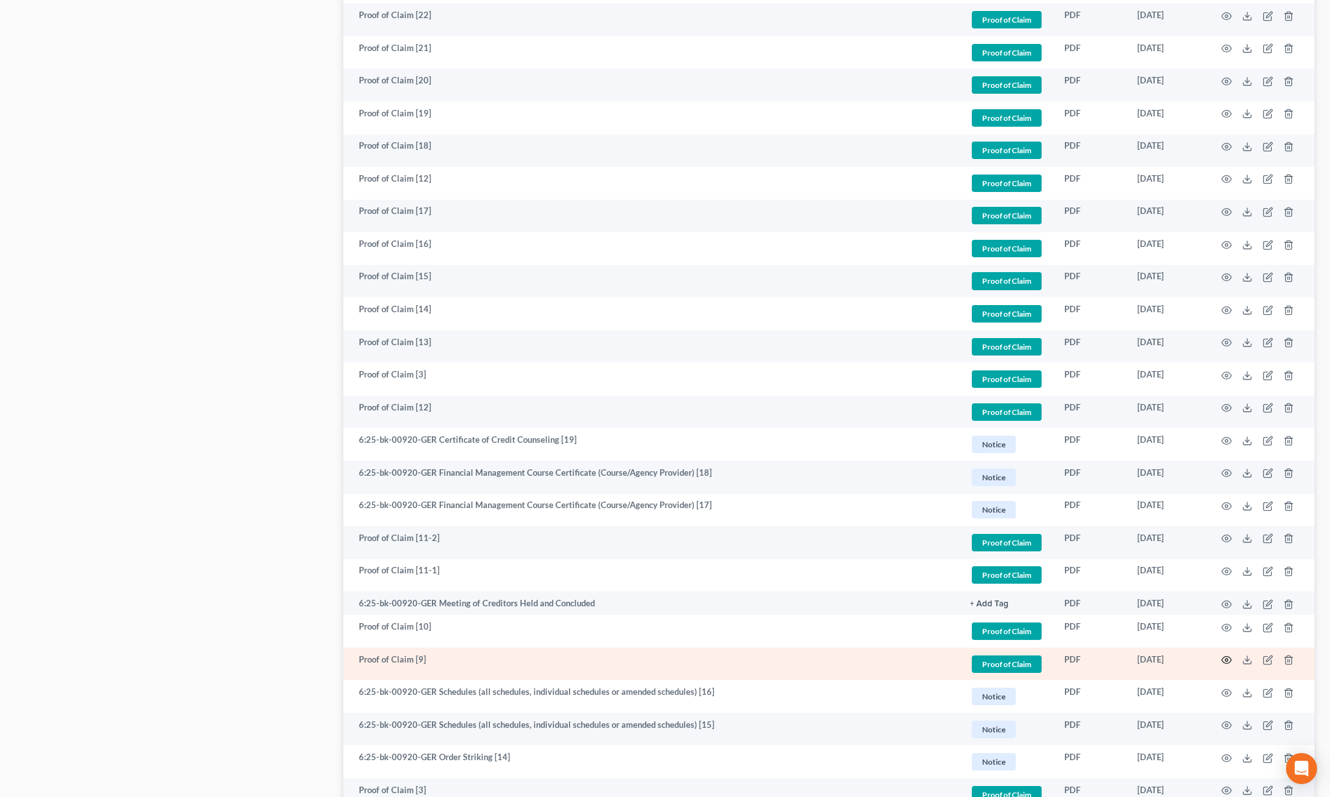
click at [964, 656] on icon "button" at bounding box center [1227, 660] width 10 height 10
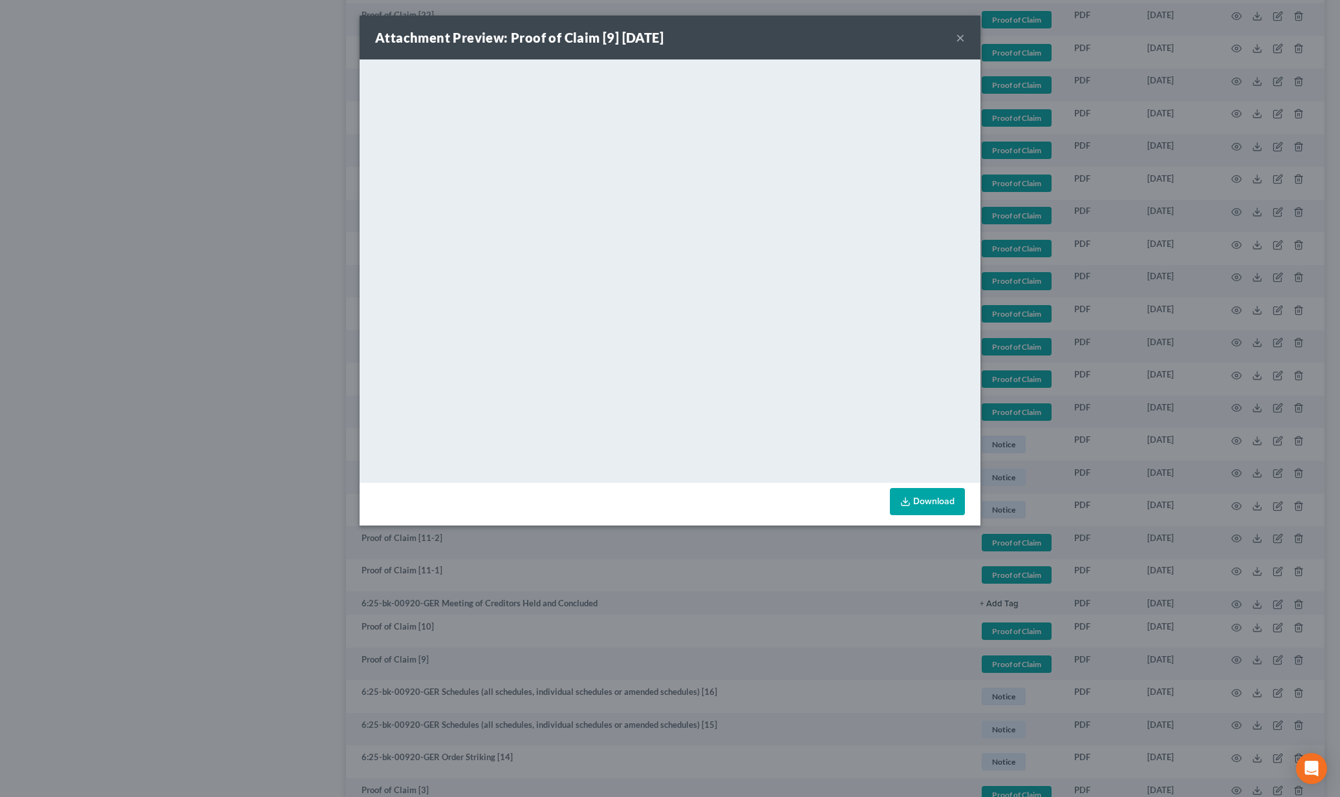
click at [964, 722] on div "Attachment Preview: Proof of Claim [9] [DATE] × <object ng-attr-data='[URL][DOM…" at bounding box center [670, 398] width 1340 height 797
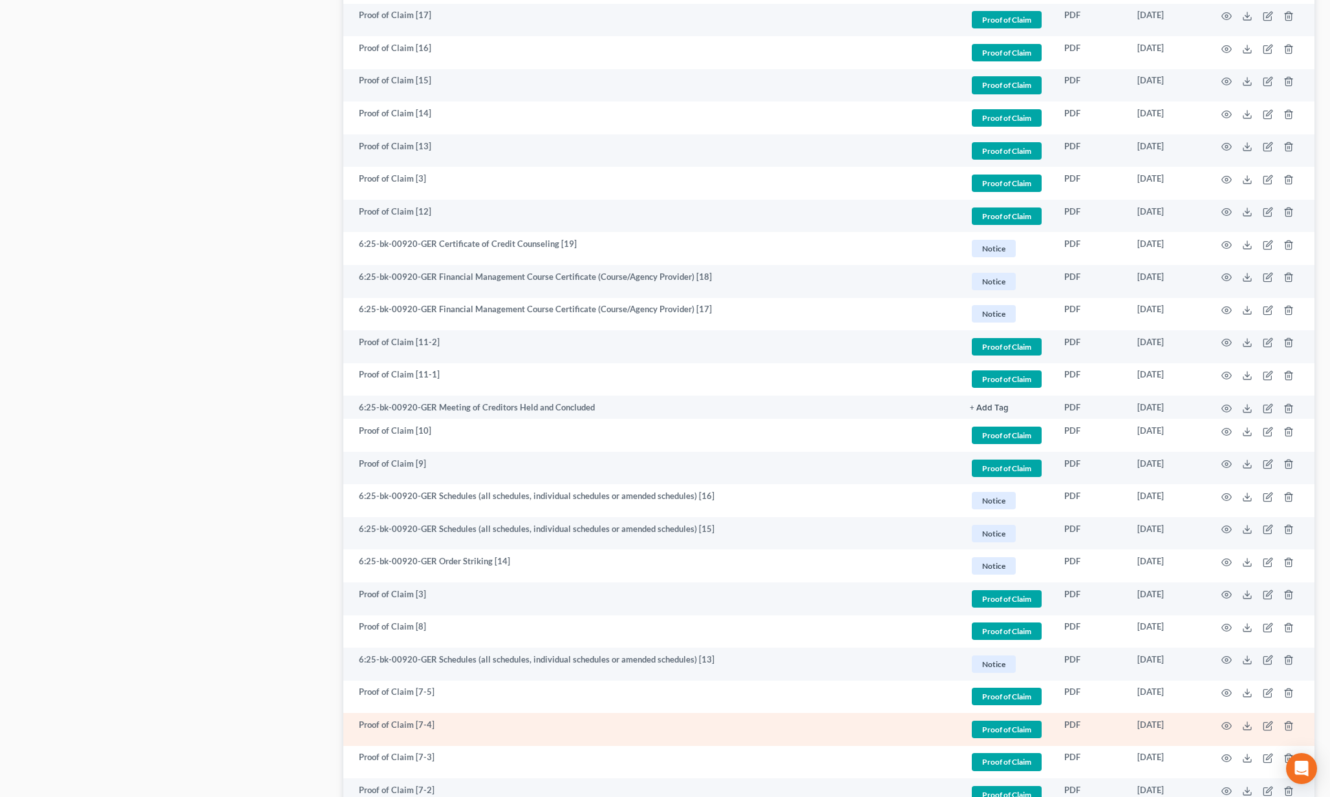
scroll to position [1813, 0]
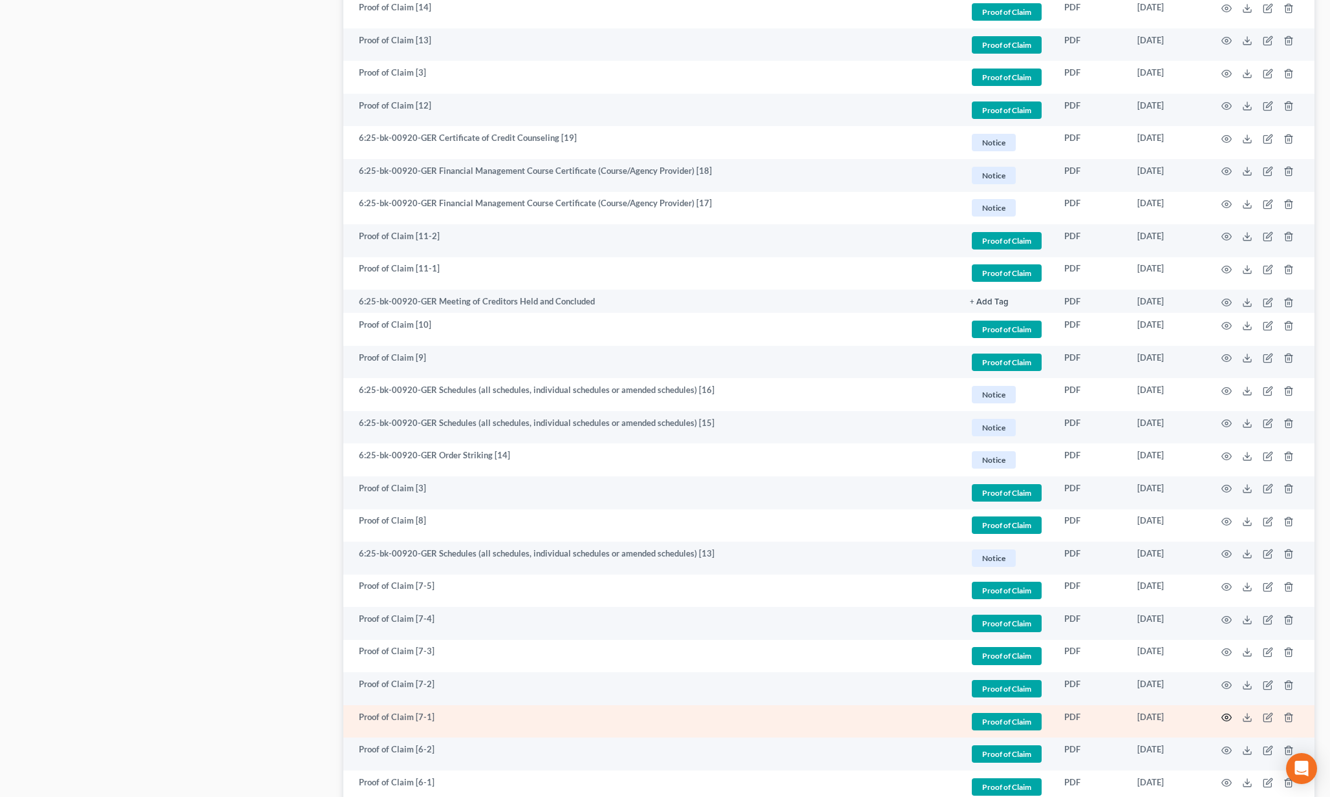
click at [964, 713] on icon "button" at bounding box center [1227, 718] width 10 height 10
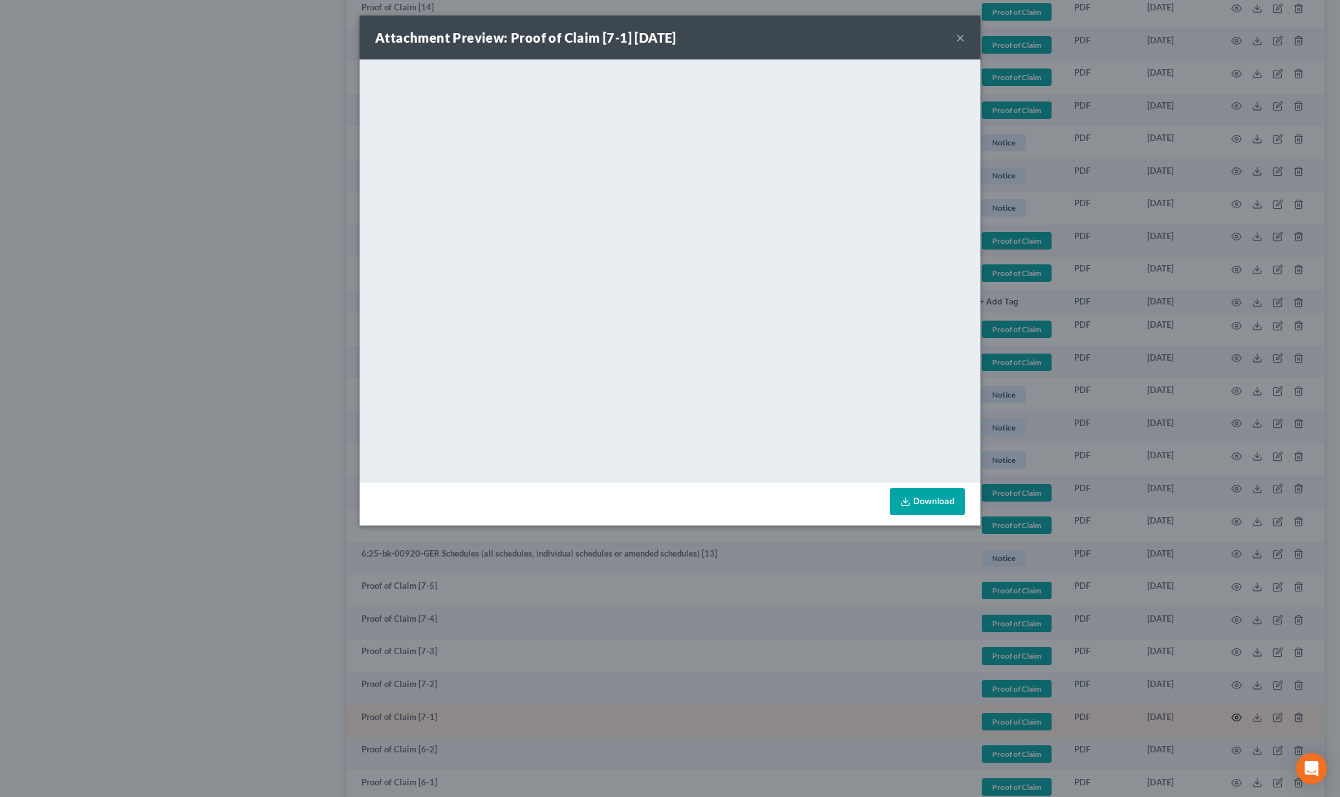
click at [964, 710] on div "Attachment Preview: Proof of Claim [7-1] [DATE] × <object ng-attr-data='[URL][D…" at bounding box center [670, 398] width 1340 height 797
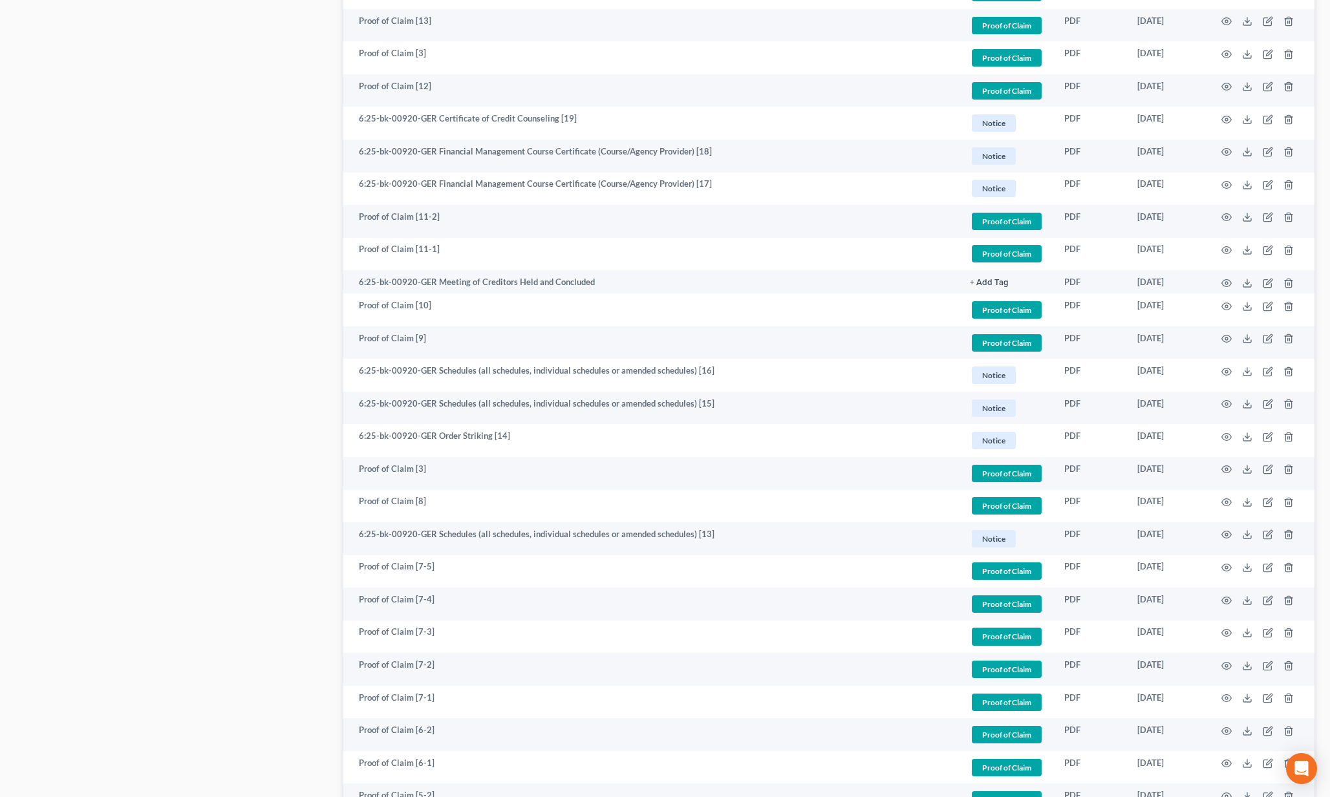
scroll to position [1860, 0]
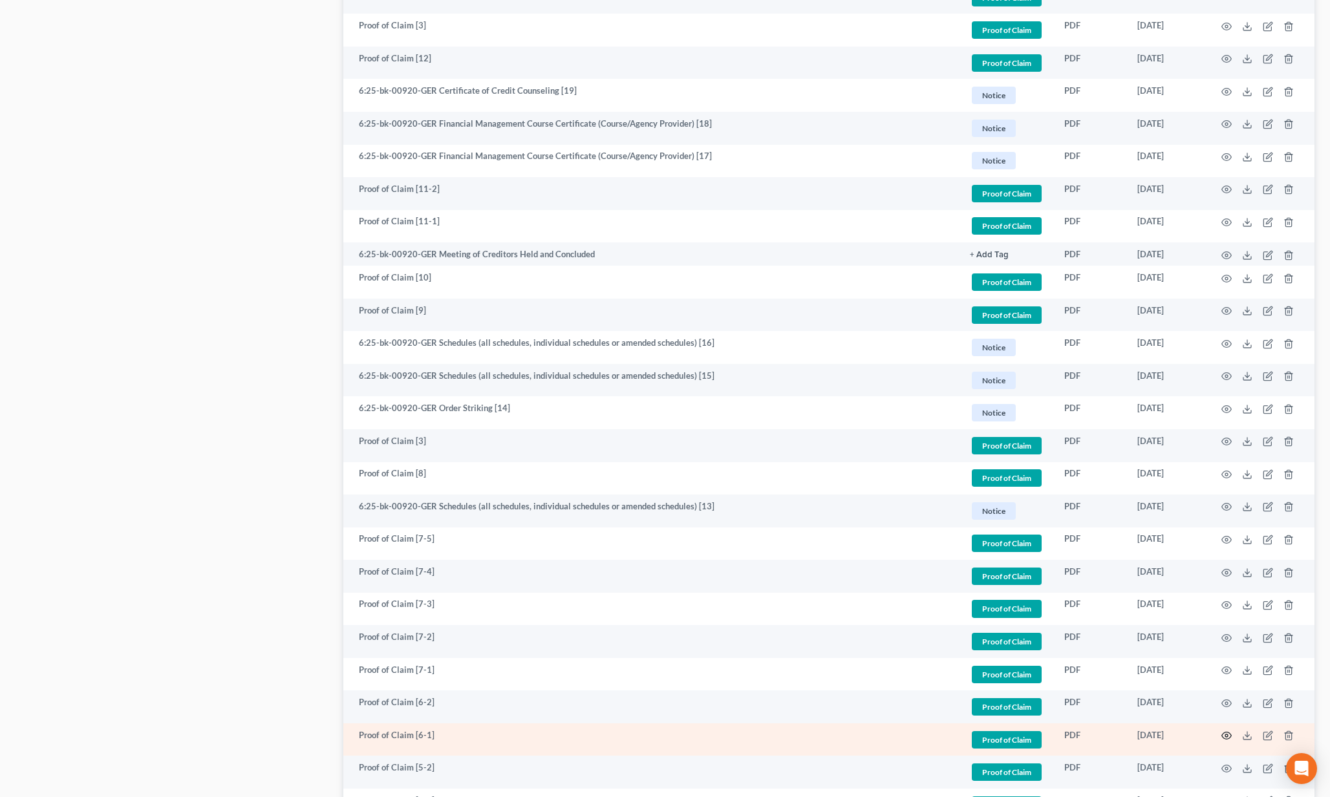
click at [964, 731] on icon "button" at bounding box center [1227, 736] width 10 height 10
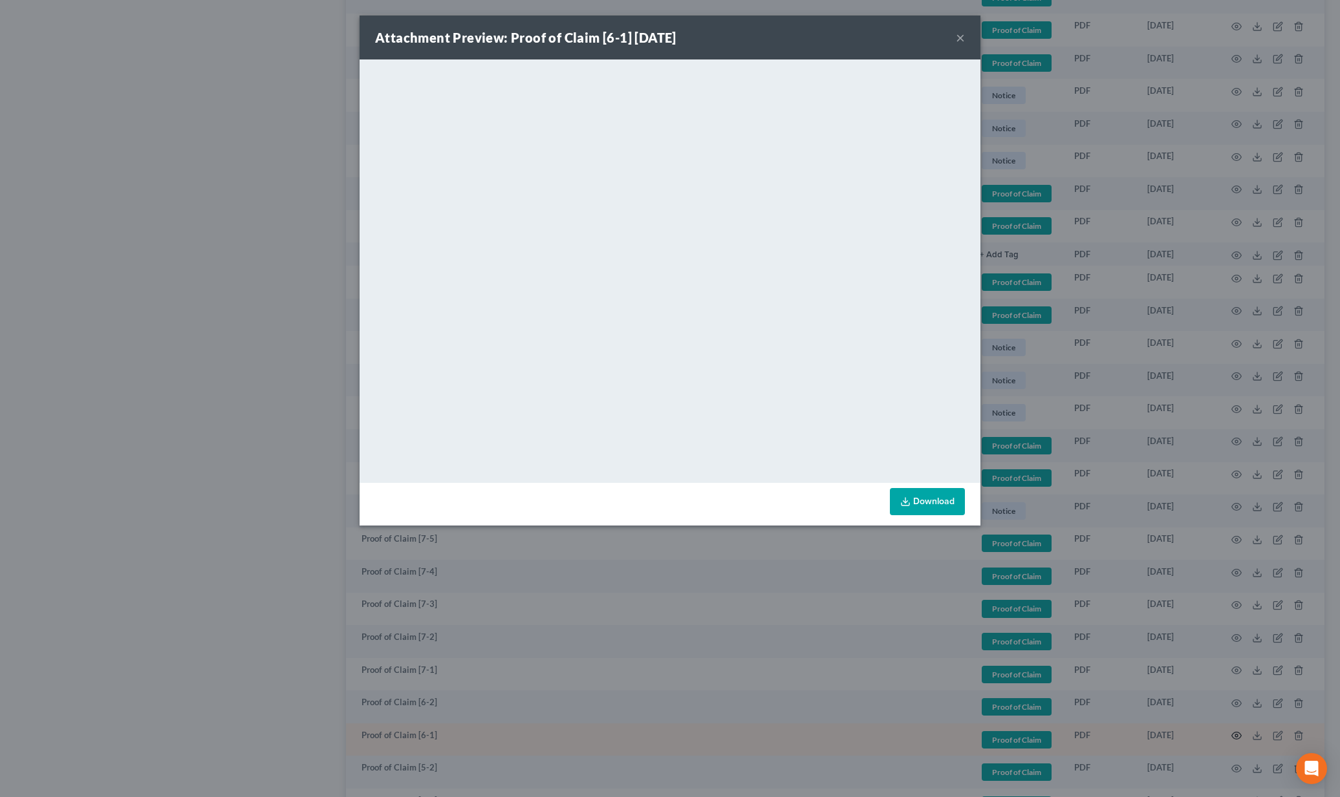
click at [964, 729] on div "Attachment Preview: Proof of Claim [6-1] [DATE] × <object ng-attr-data='[URL][D…" at bounding box center [670, 398] width 1340 height 797
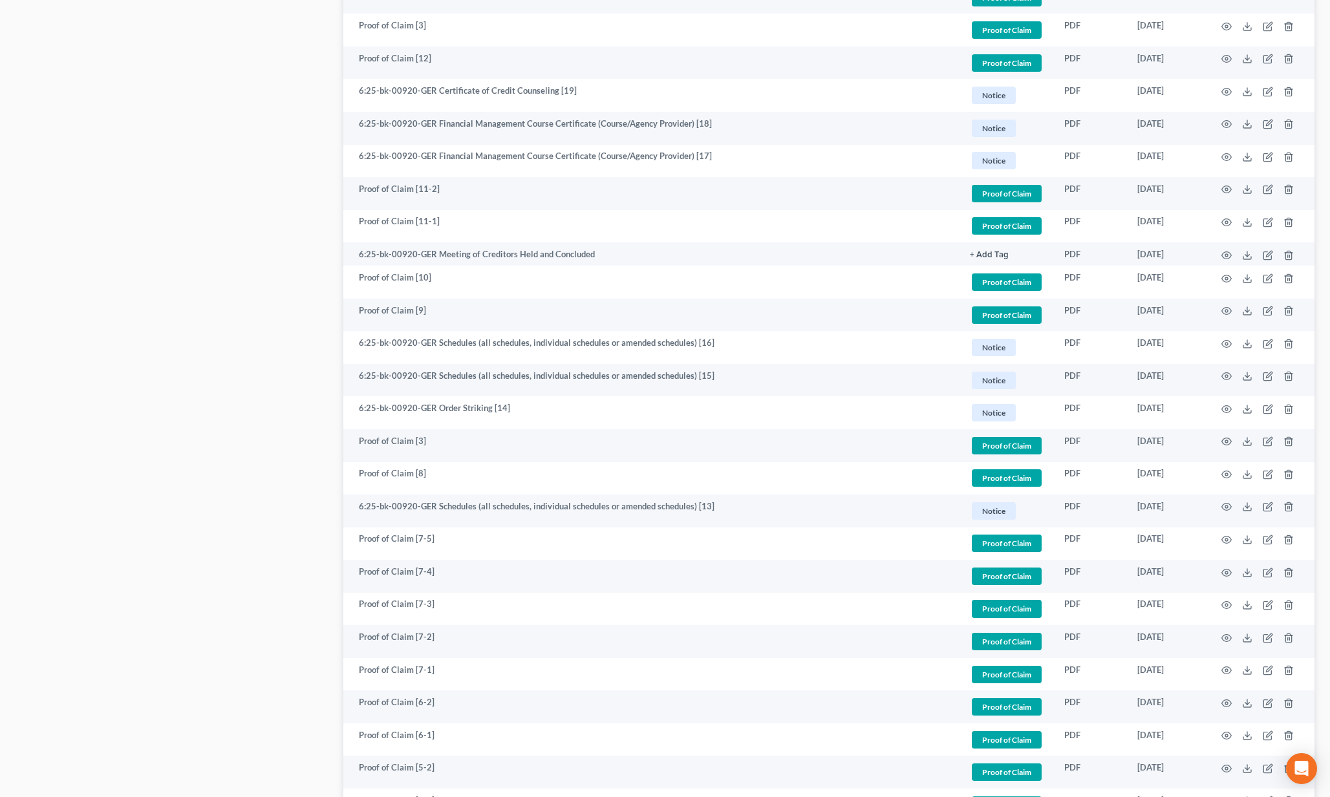
scroll to position [1885, 0]
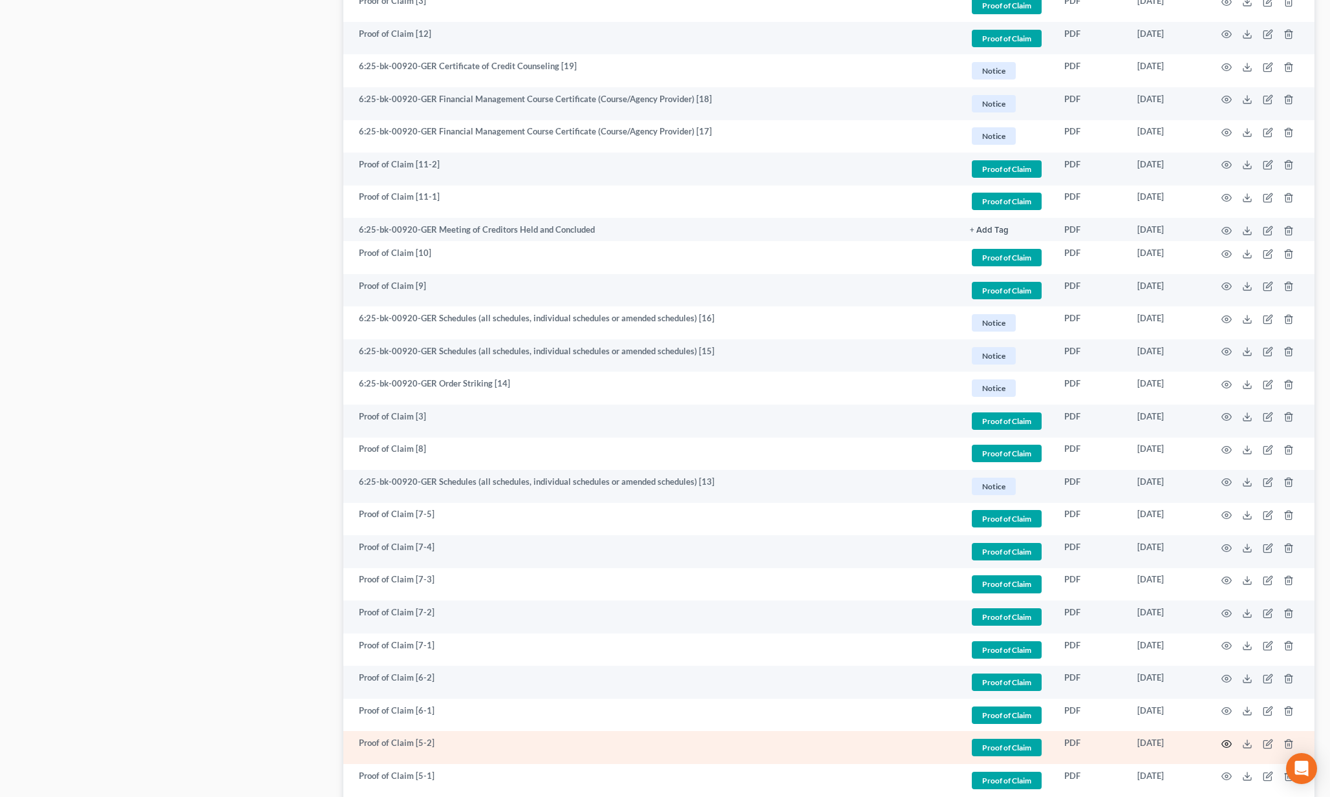
click at [964, 743] on circle "button" at bounding box center [1227, 744] width 3 height 3
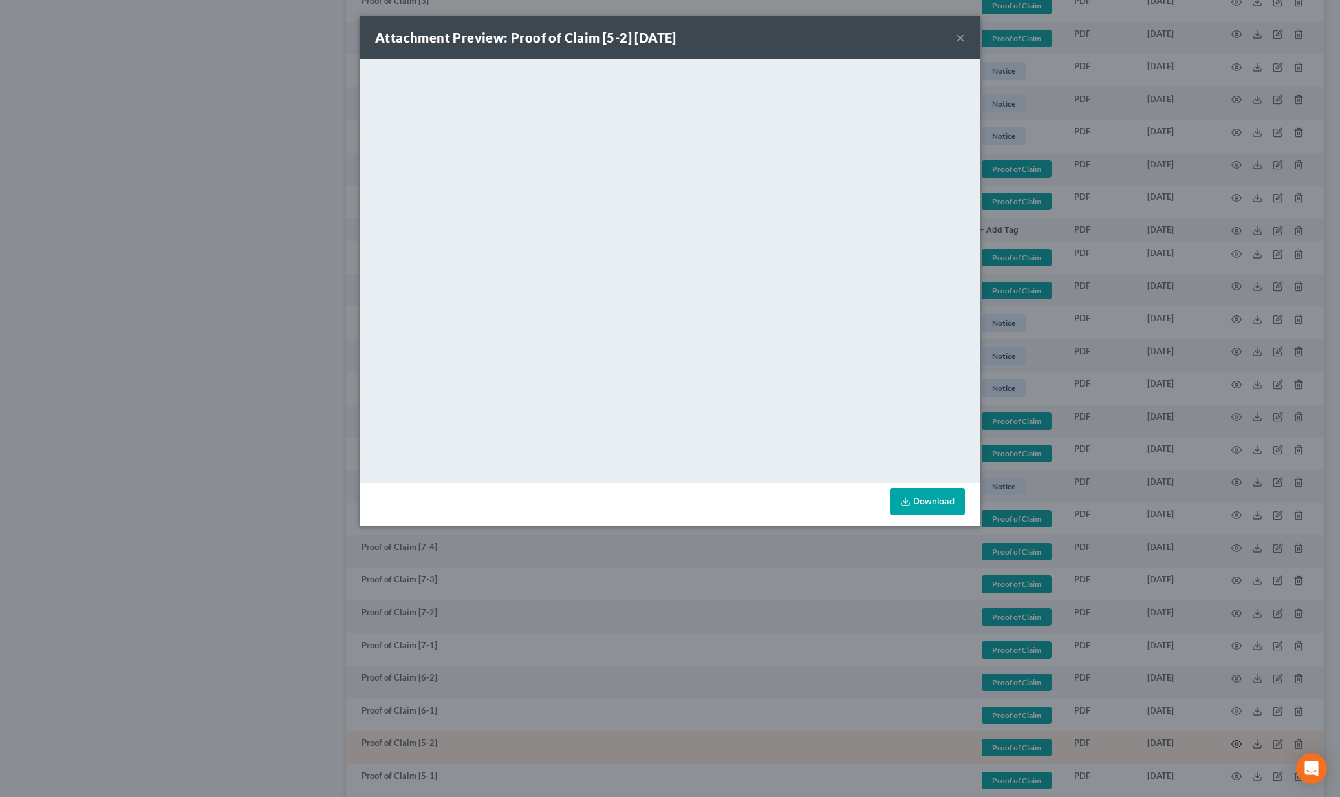
click at [964, 737] on div "Attachment Preview: Proof of Claim [5-2] [DATE] × <object ng-attr-data='[URL][D…" at bounding box center [670, 398] width 1340 height 797
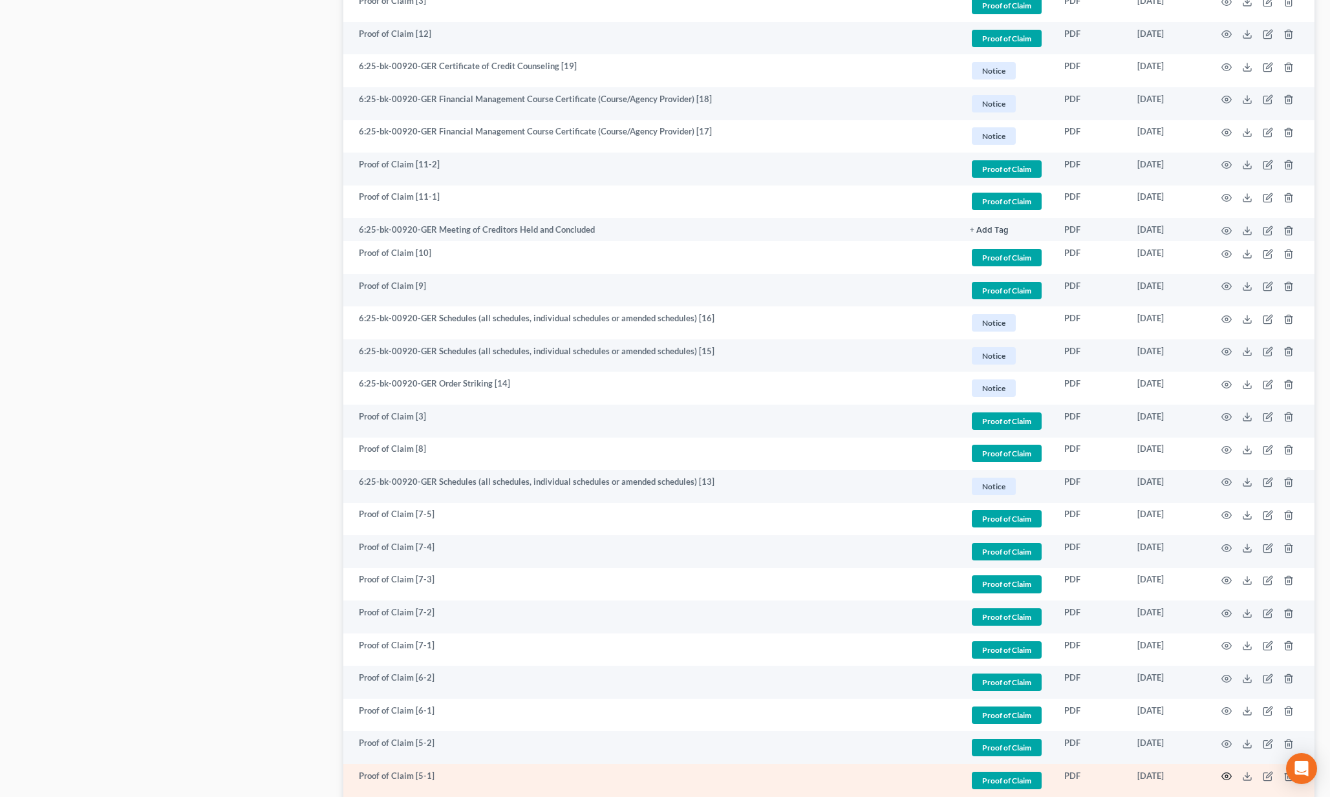
click at [964, 774] on icon "button" at bounding box center [1227, 777] width 10 height 10
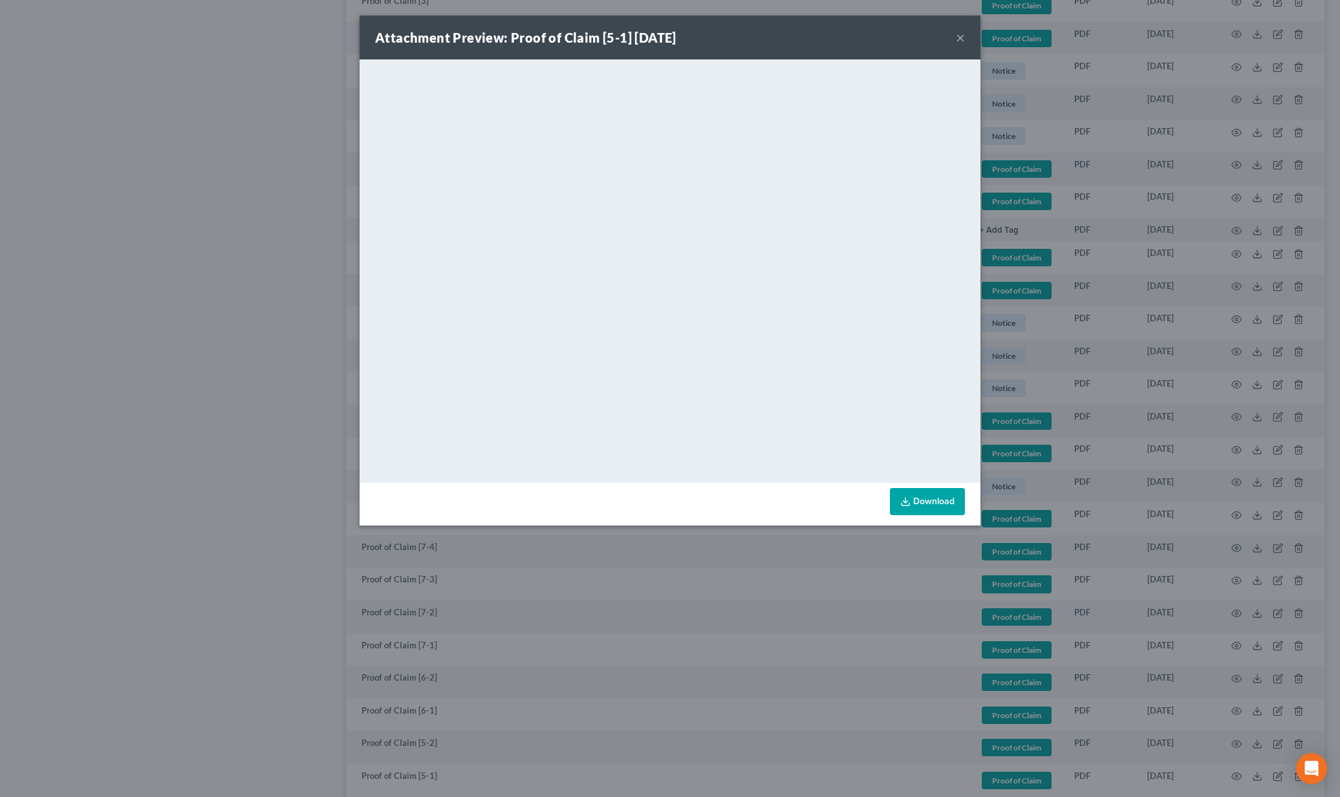
click at [964, 773] on div "Attachment Preview: Proof of Claim [5-1] [DATE] × <object ng-attr-data='[URL][D…" at bounding box center [670, 398] width 1340 height 797
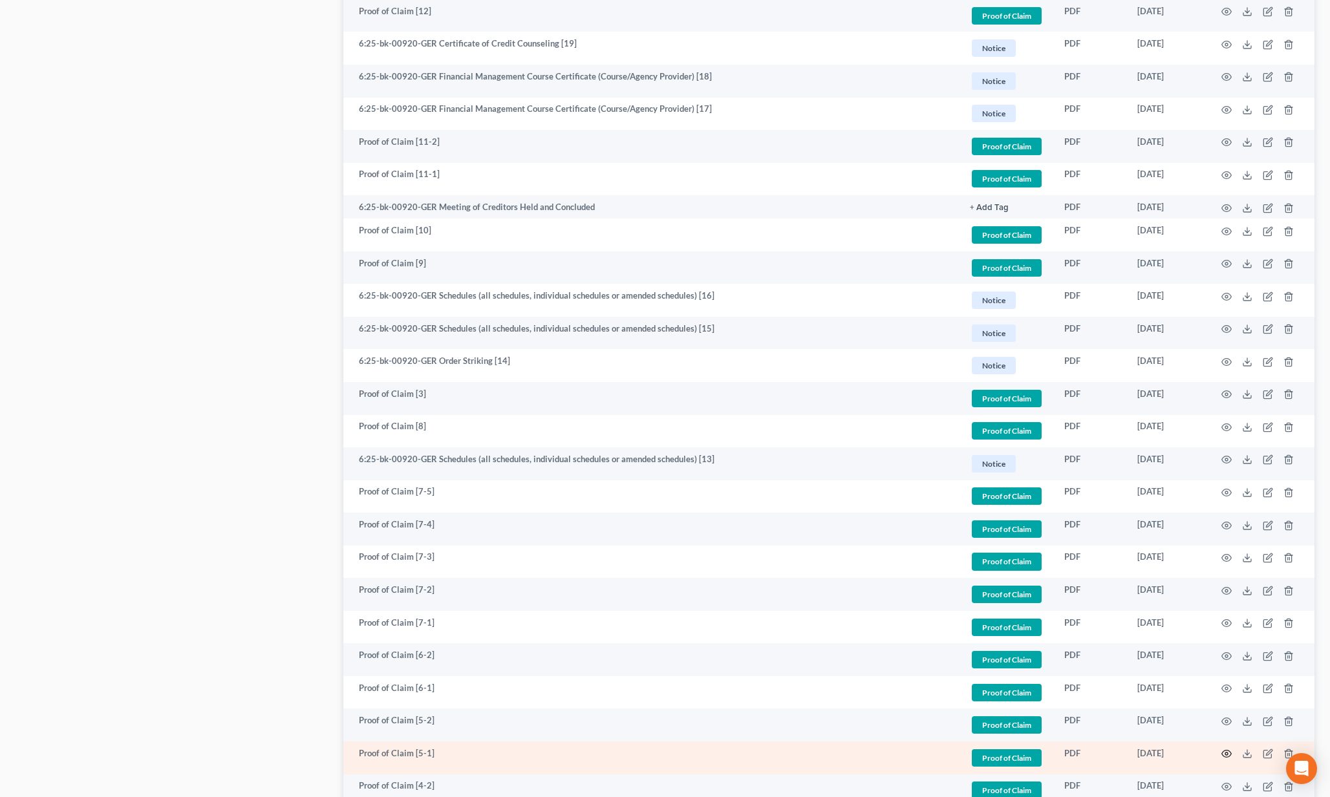
scroll to position [1958, 0]
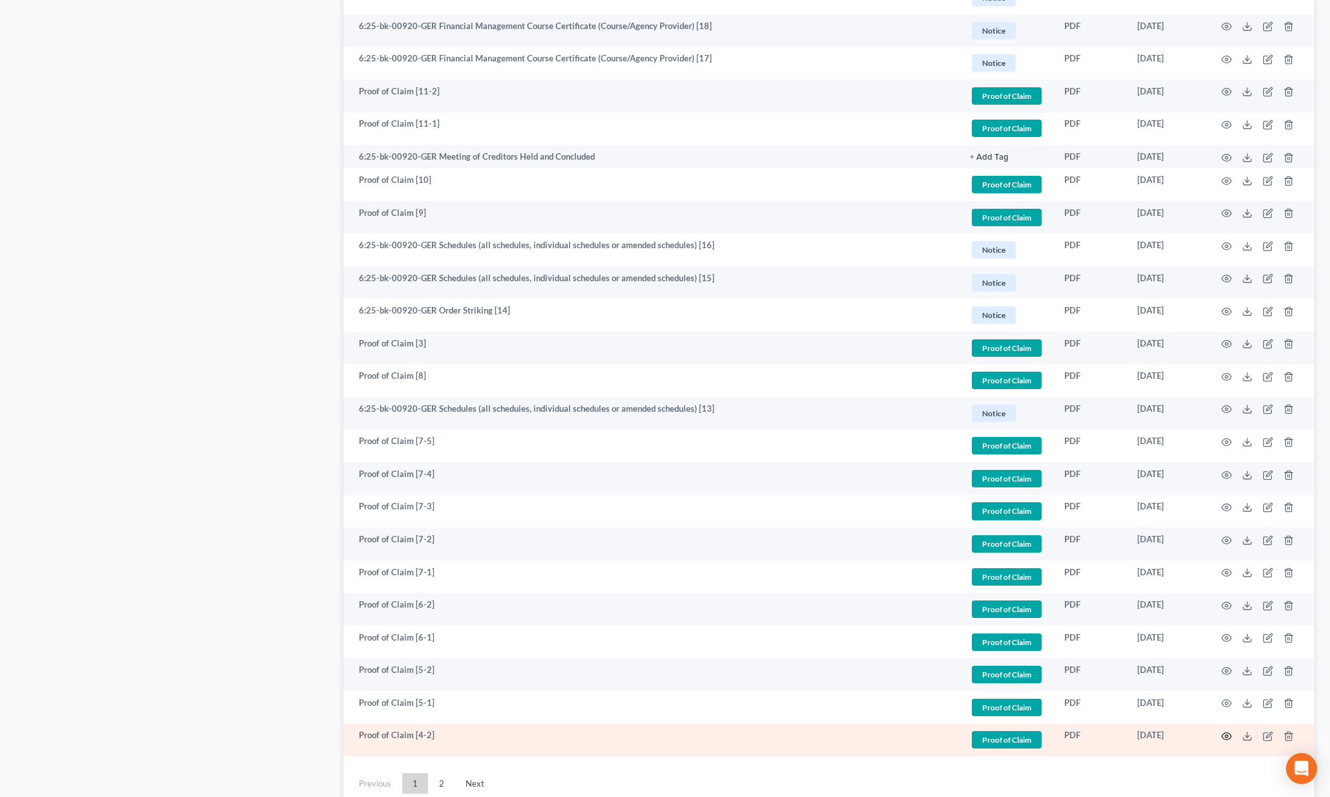
click at [964, 731] on icon "button" at bounding box center [1227, 736] width 10 height 10
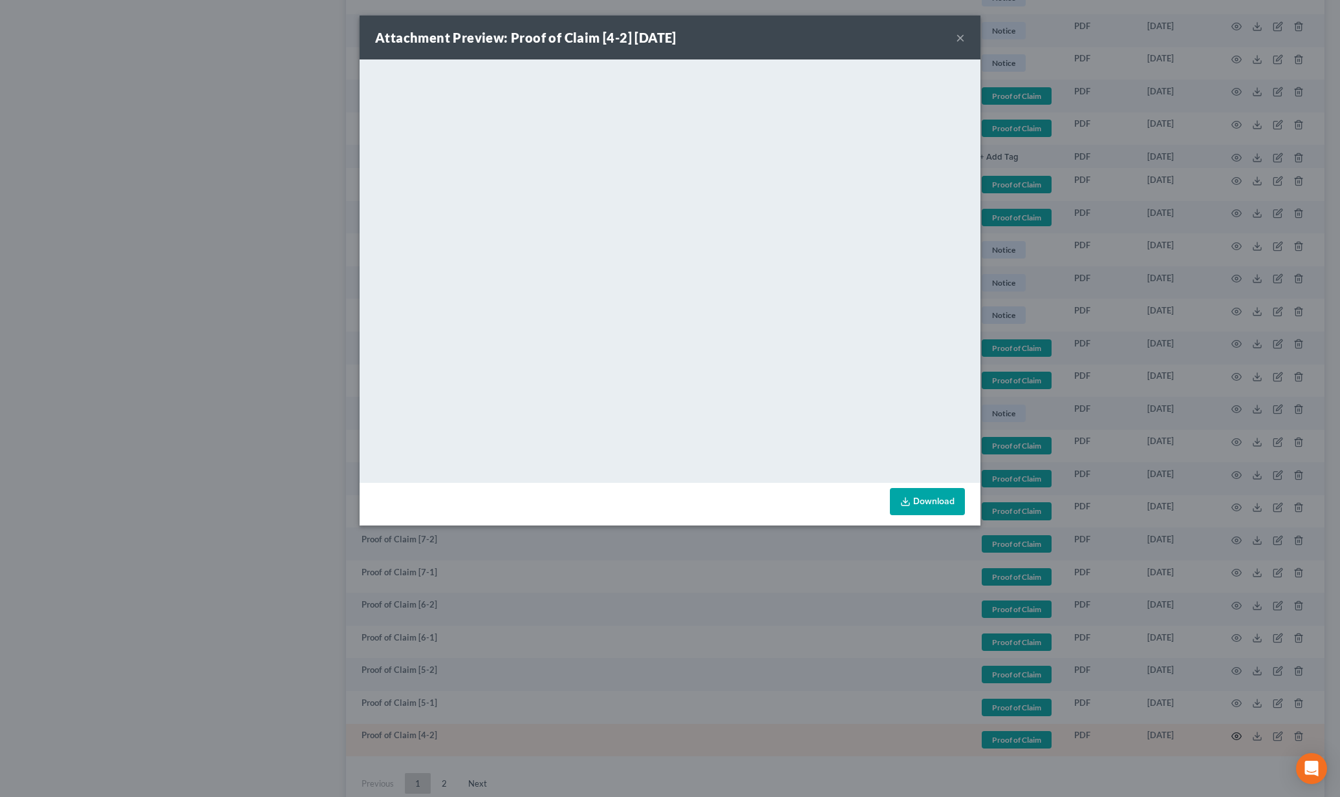
click at [964, 730] on div "Attachment Preview: Proof of Claim [4-2] [DATE] × <object ng-attr-data='[URL][D…" at bounding box center [670, 398] width 1340 height 797
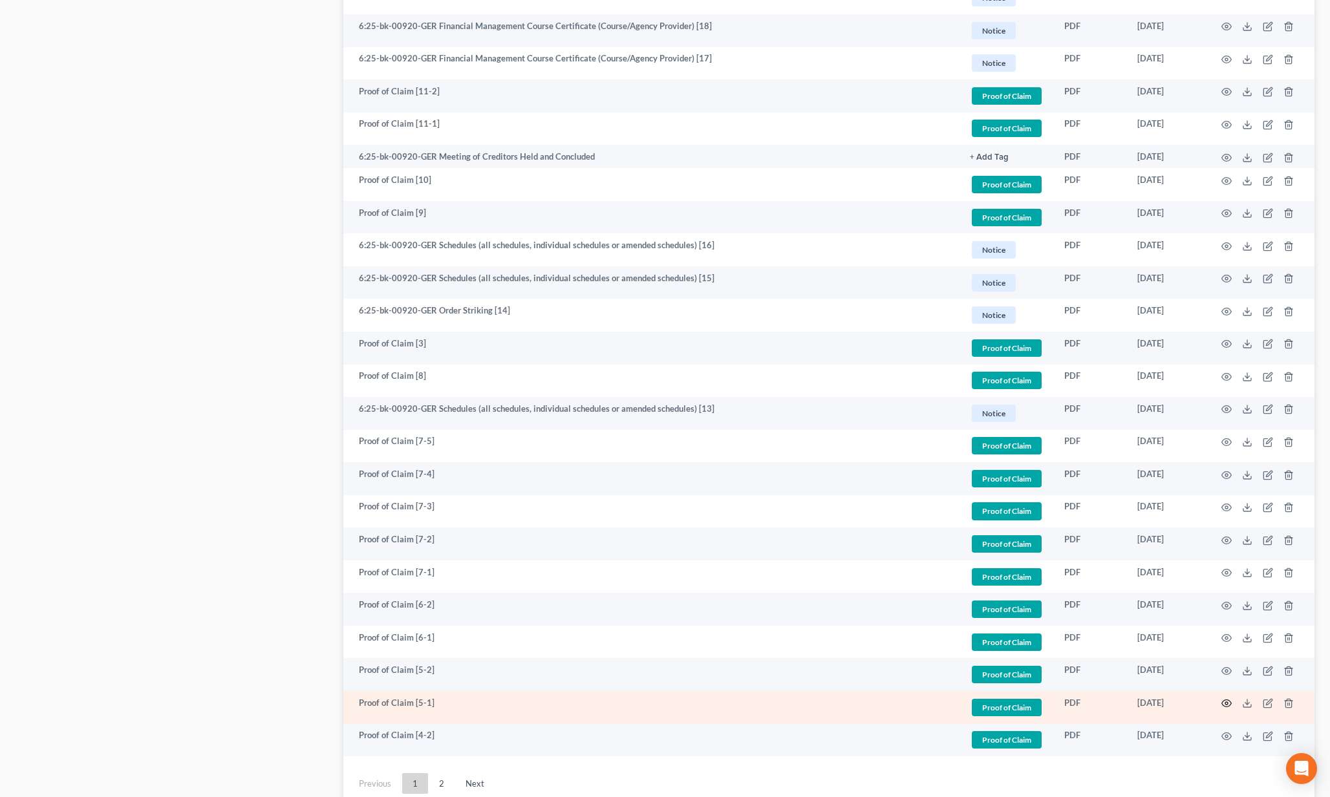
click at [964, 698] on icon "button" at bounding box center [1227, 703] width 10 height 10
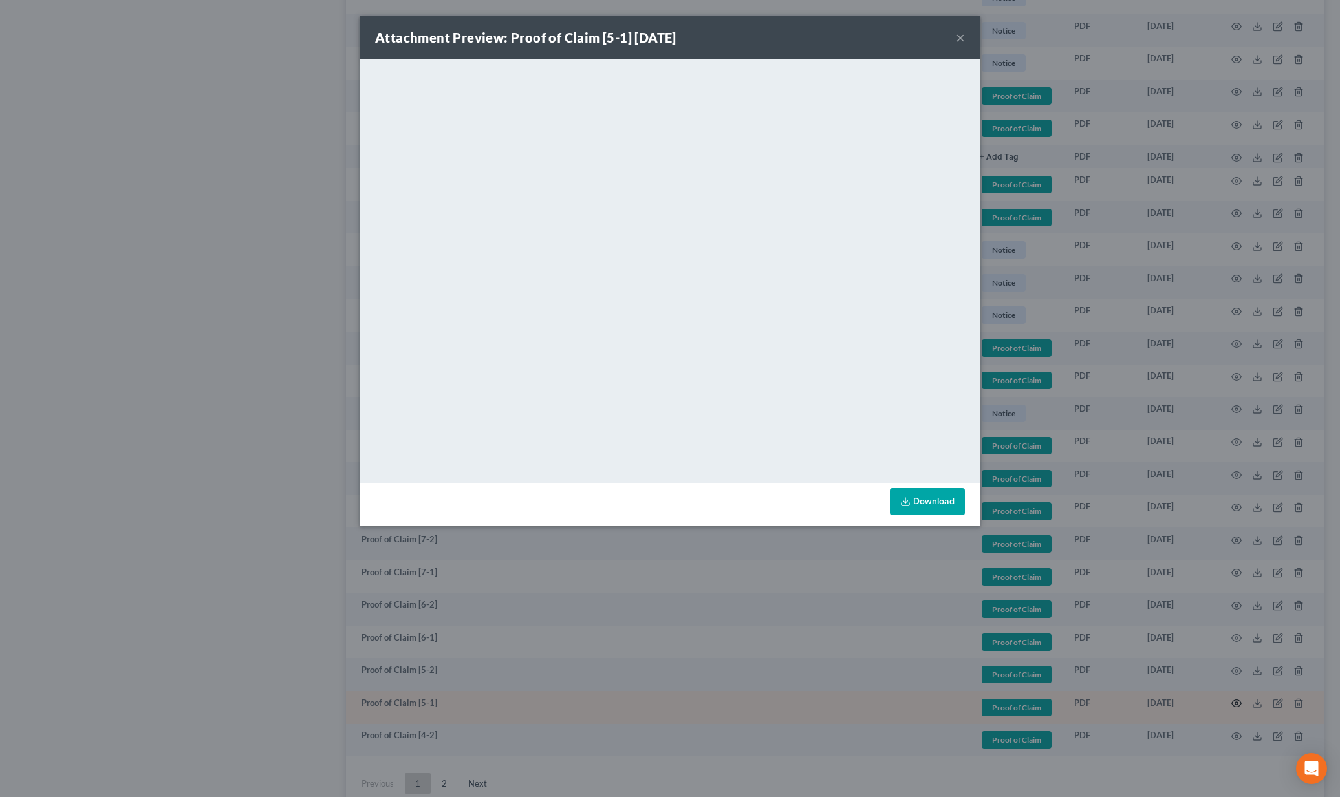
click at [964, 696] on div "Attachment Preview: Proof of Claim [5-1] [DATE] × <object ng-attr-data='[URL][D…" at bounding box center [670, 398] width 1340 height 797
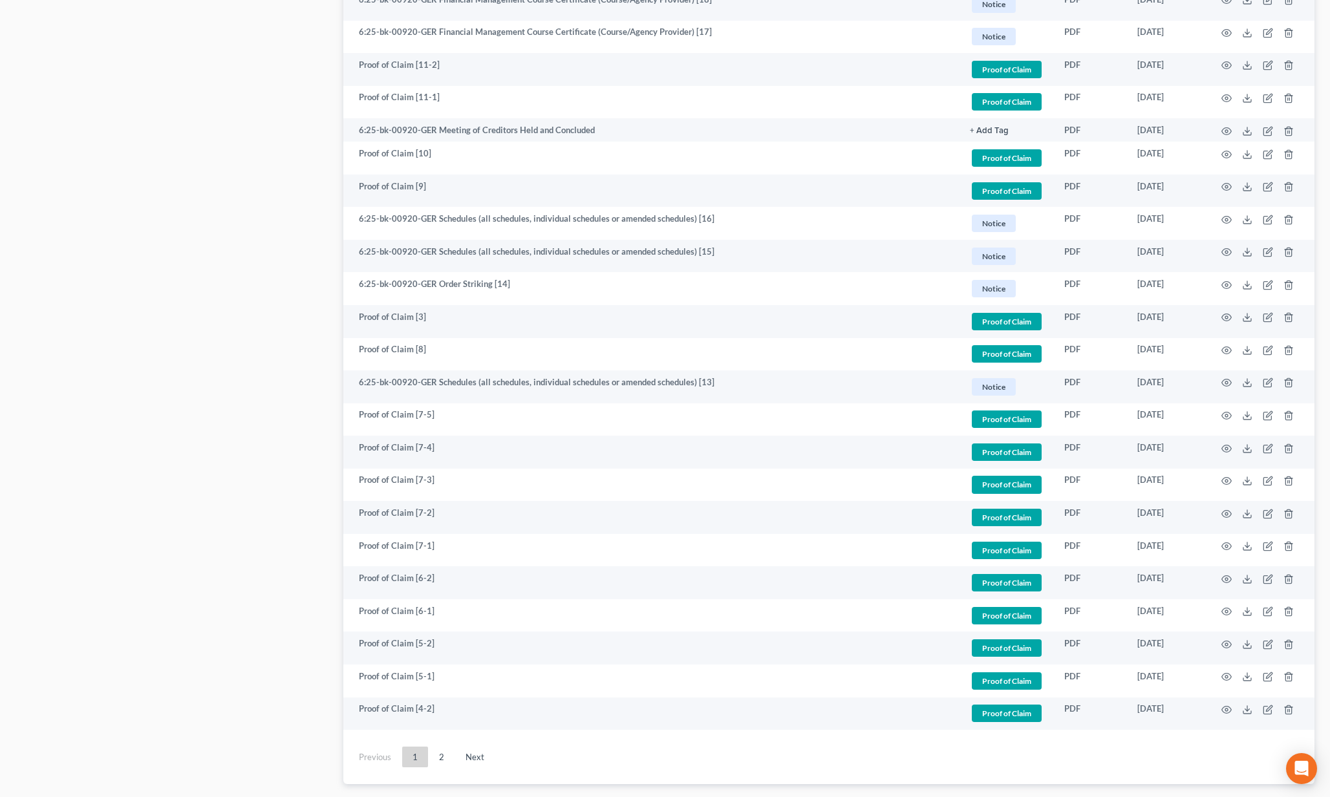
scroll to position [2043, 0]
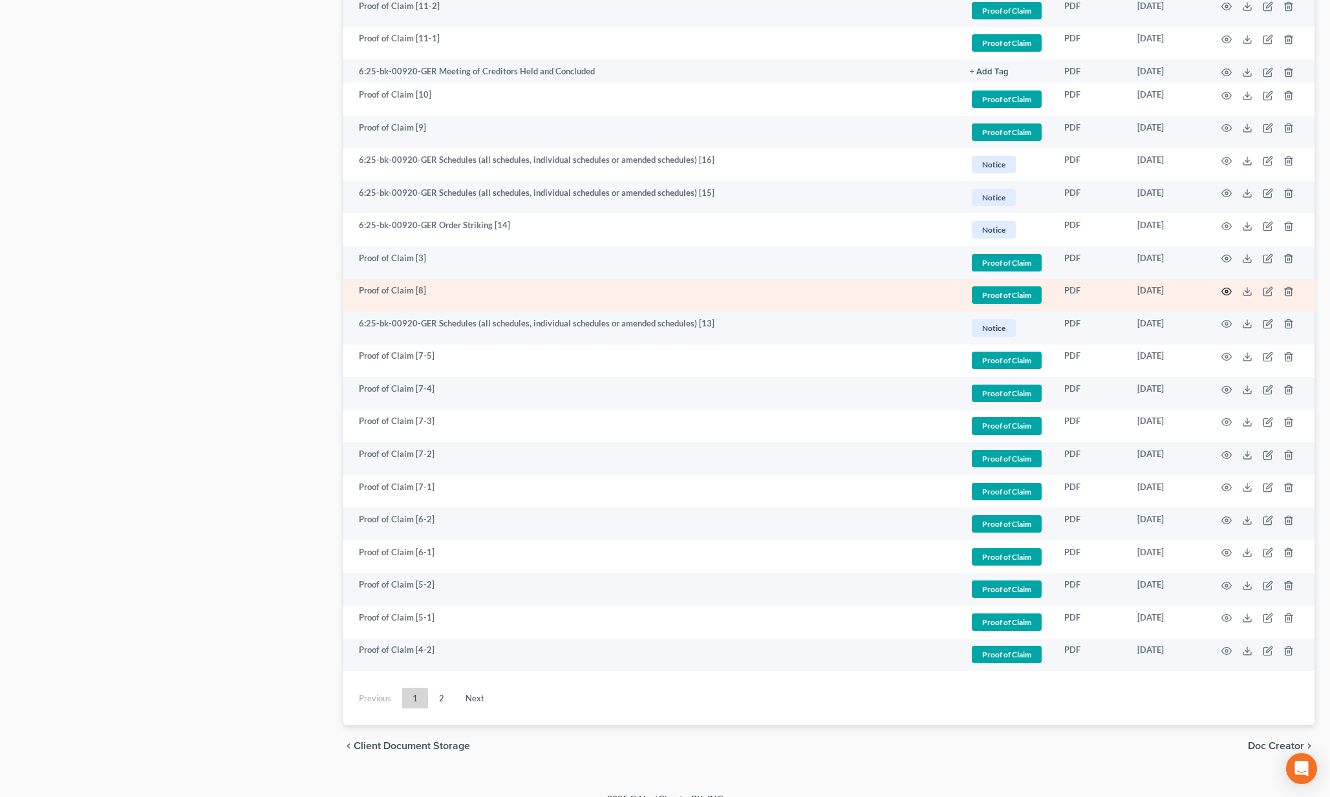
click at [964, 290] on circle "button" at bounding box center [1227, 291] width 3 height 3
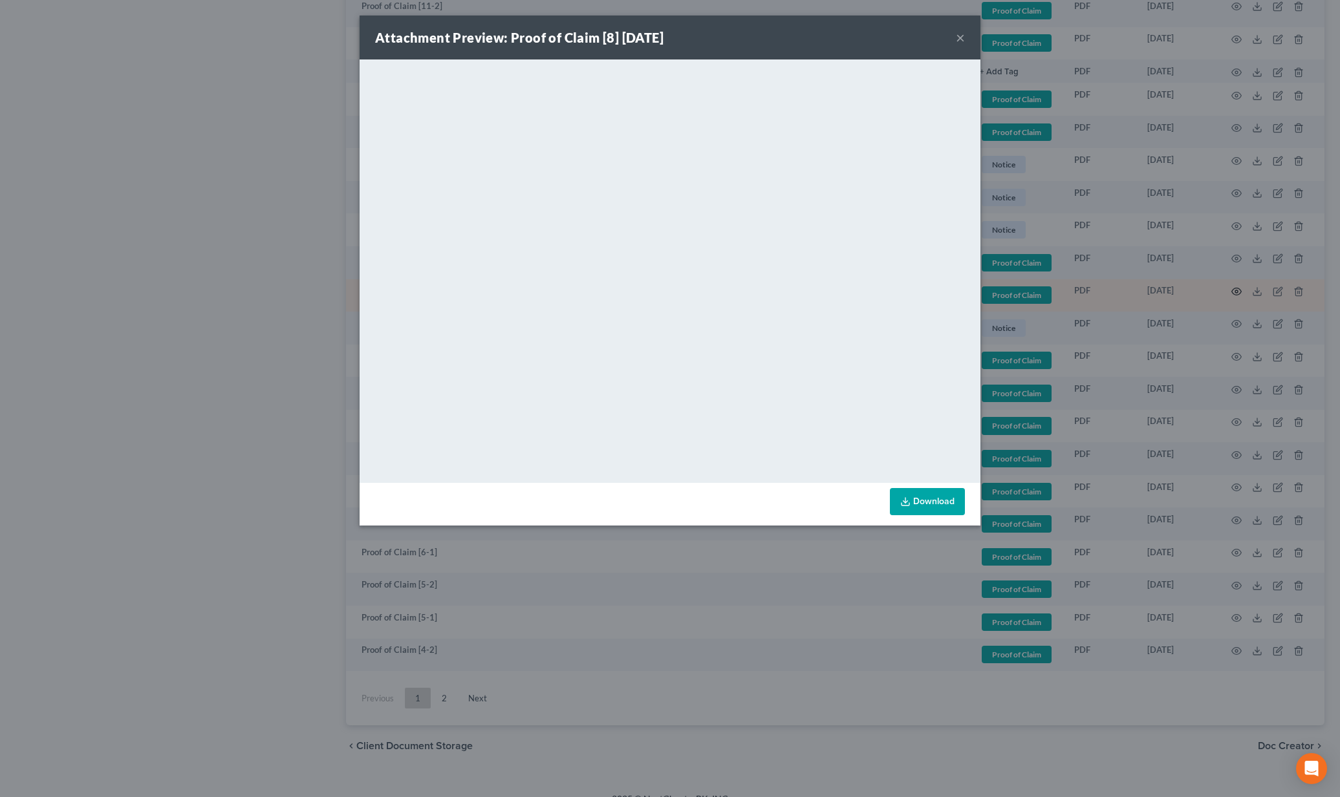
click at [964, 287] on div "Attachment Preview: Proof of Claim [8] [DATE] × <object ng-attr-data='[URL][DOM…" at bounding box center [670, 398] width 1340 height 797
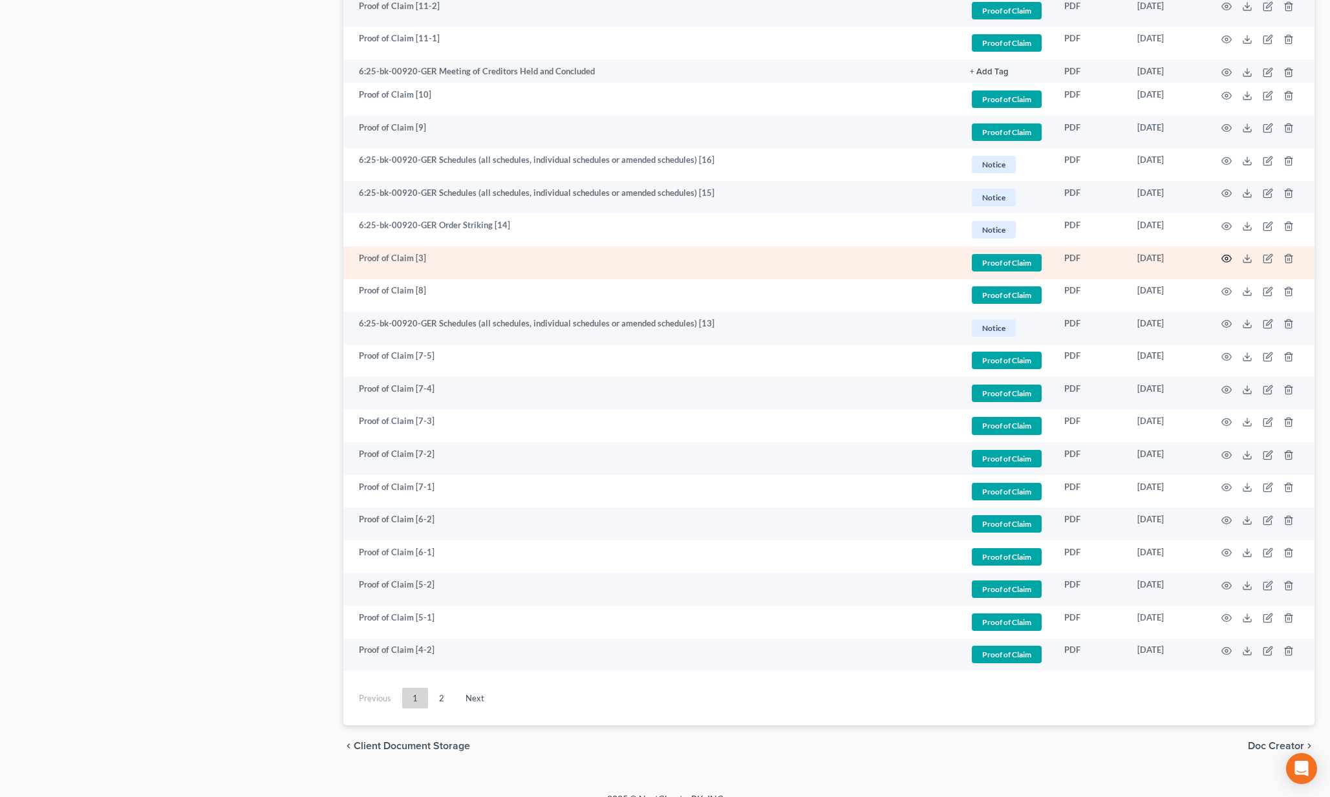
click at [964, 256] on icon "button" at bounding box center [1227, 259] width 10 height 10
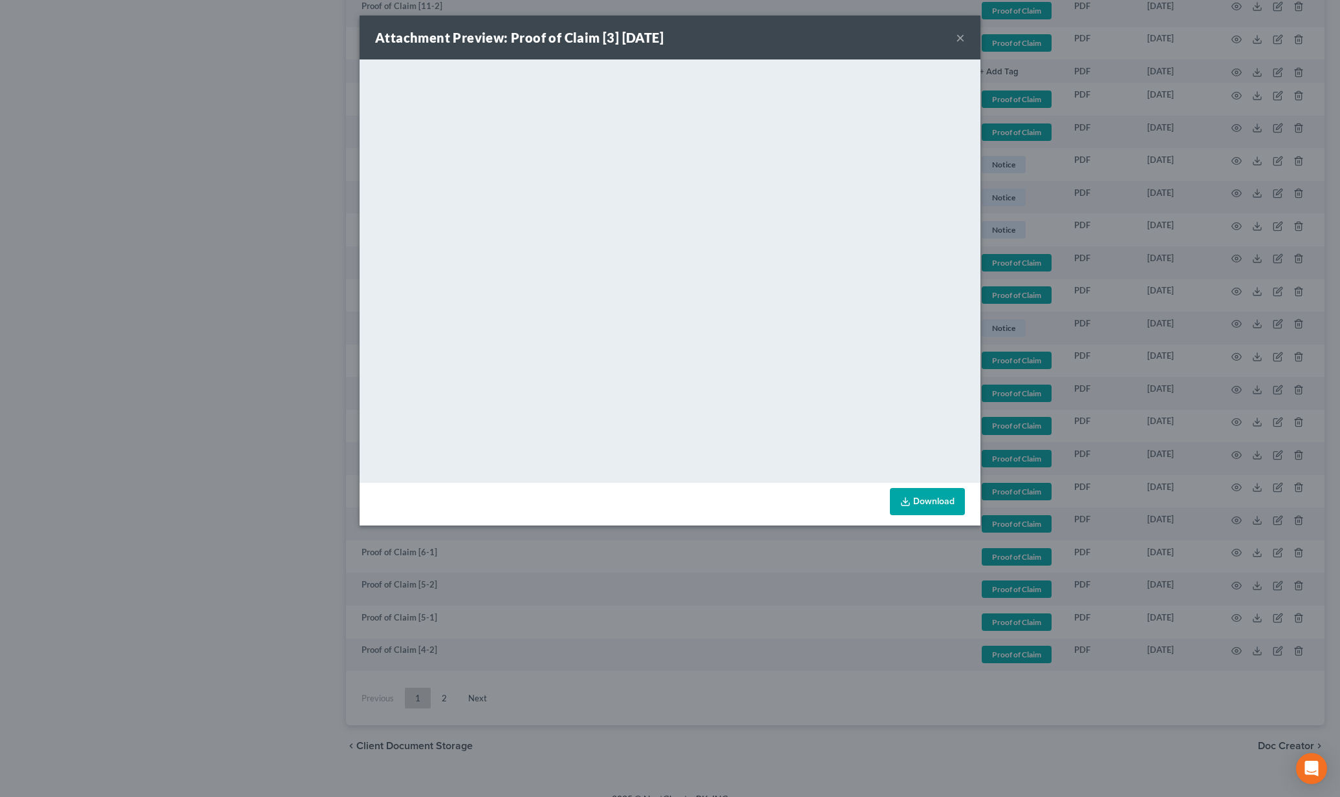
click at [964, 255] on div "Attachment Preview: Proof of Claim [3] [DATE] × <object ng-attr-data='[URL][DOM…" at bounding box center [670, 398] width 1340 height 797
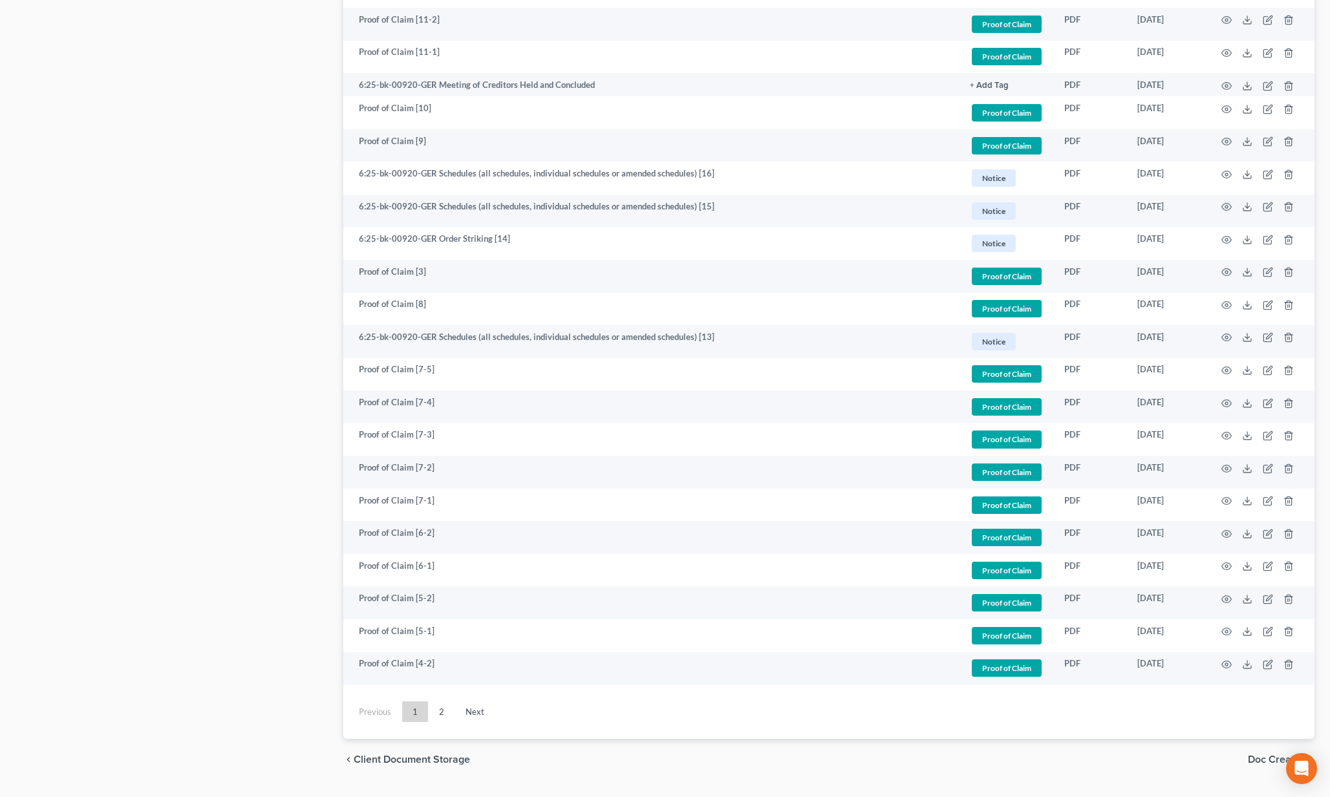
scroll to position [1993, 0]
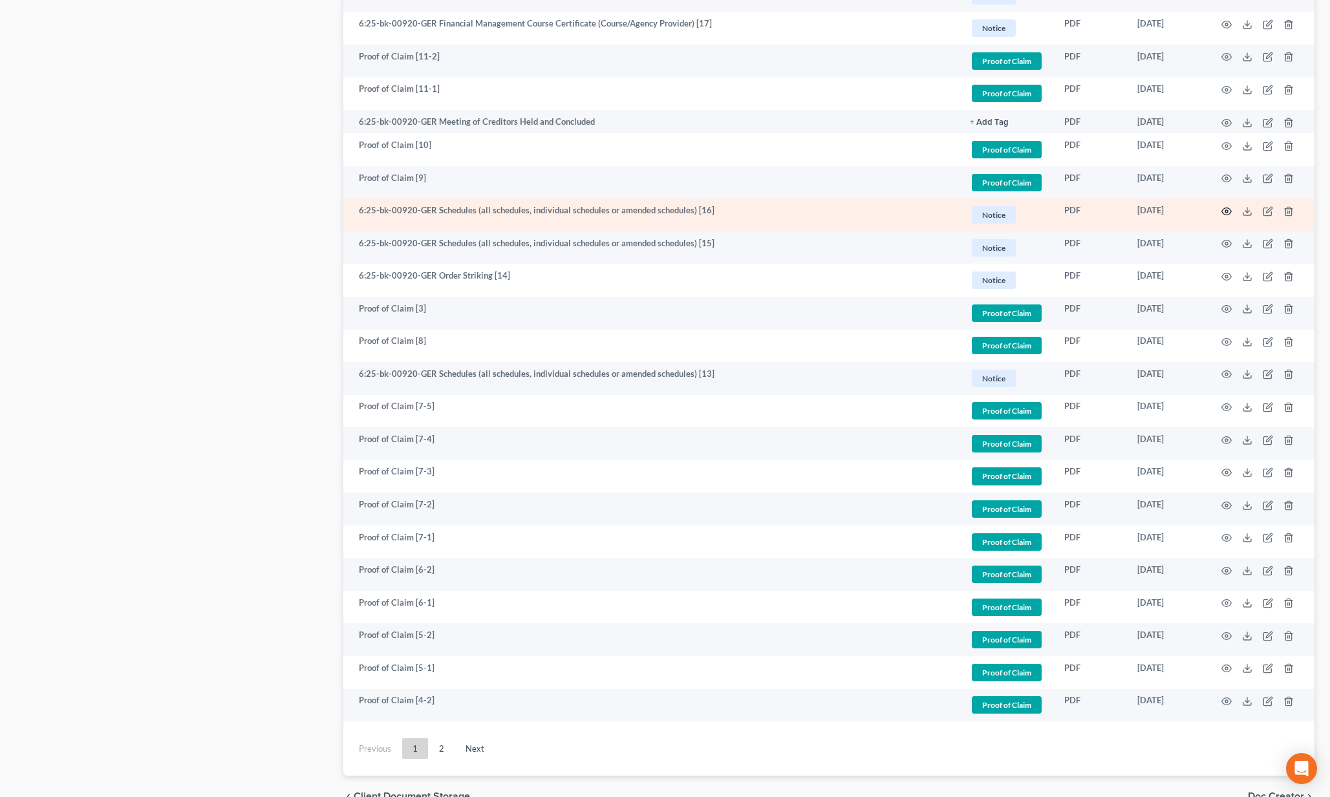
click at [964, 206] on icon "button" at bounding box center [1227, 211] width 10 height 10
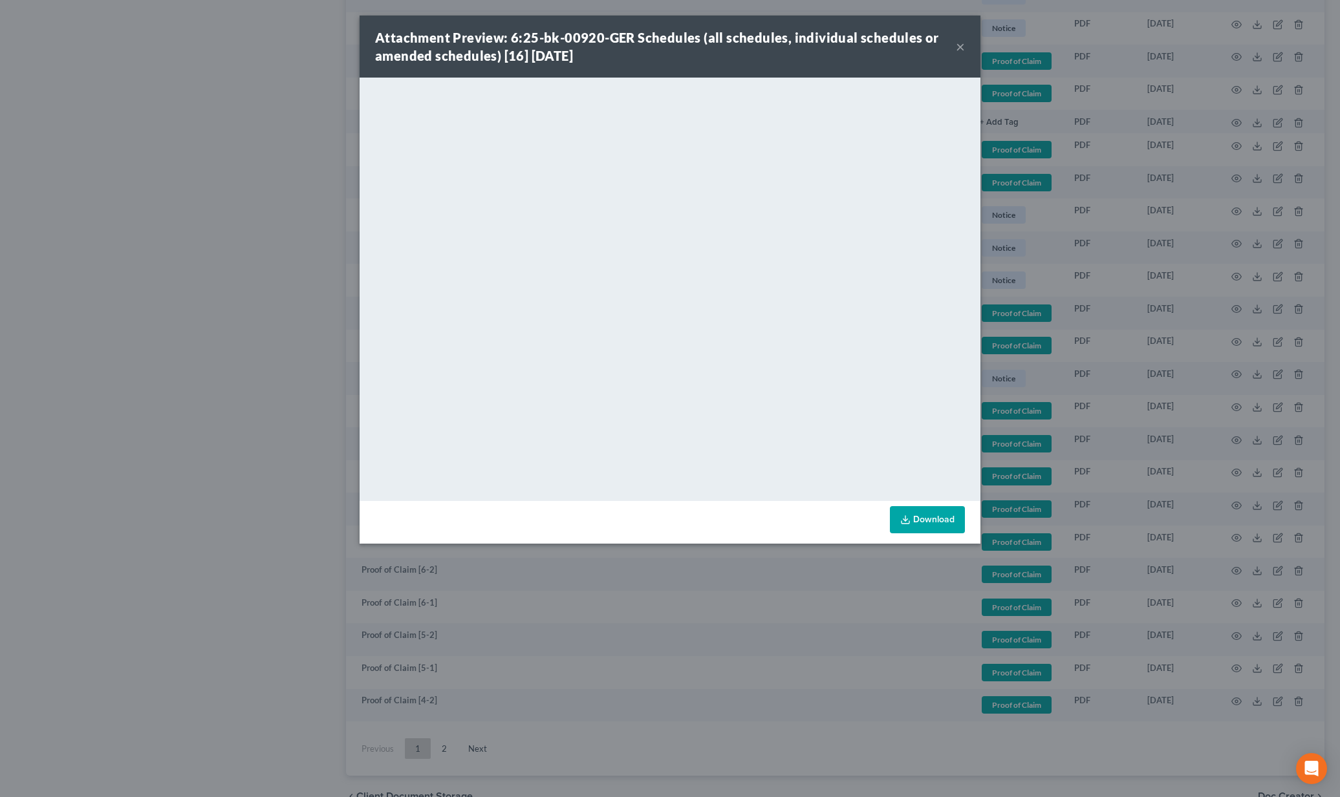
drag, startPoint x: 1228, startPoint y: 196, endPoint x: 1231, endPoint y: 207, distance: 11.7
click at [964, 200] on div "Attachment Preview: 6:25-bk-00920-GER Schedules (all schedules, individual sche…" at bounding box center [670, 398] width 1340 height 797
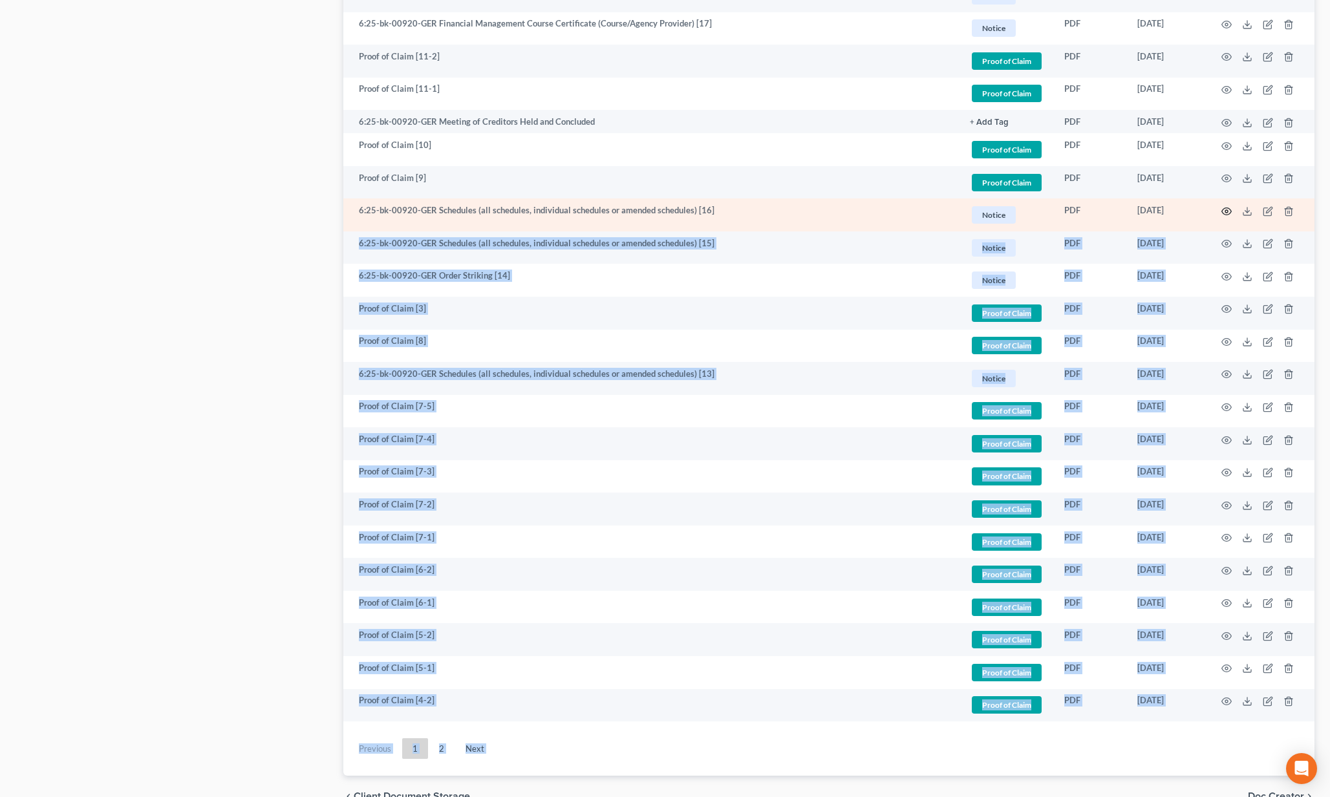
click at [964, 207] on icon "button" at bounding box center [1227, 211] width 10 height 10
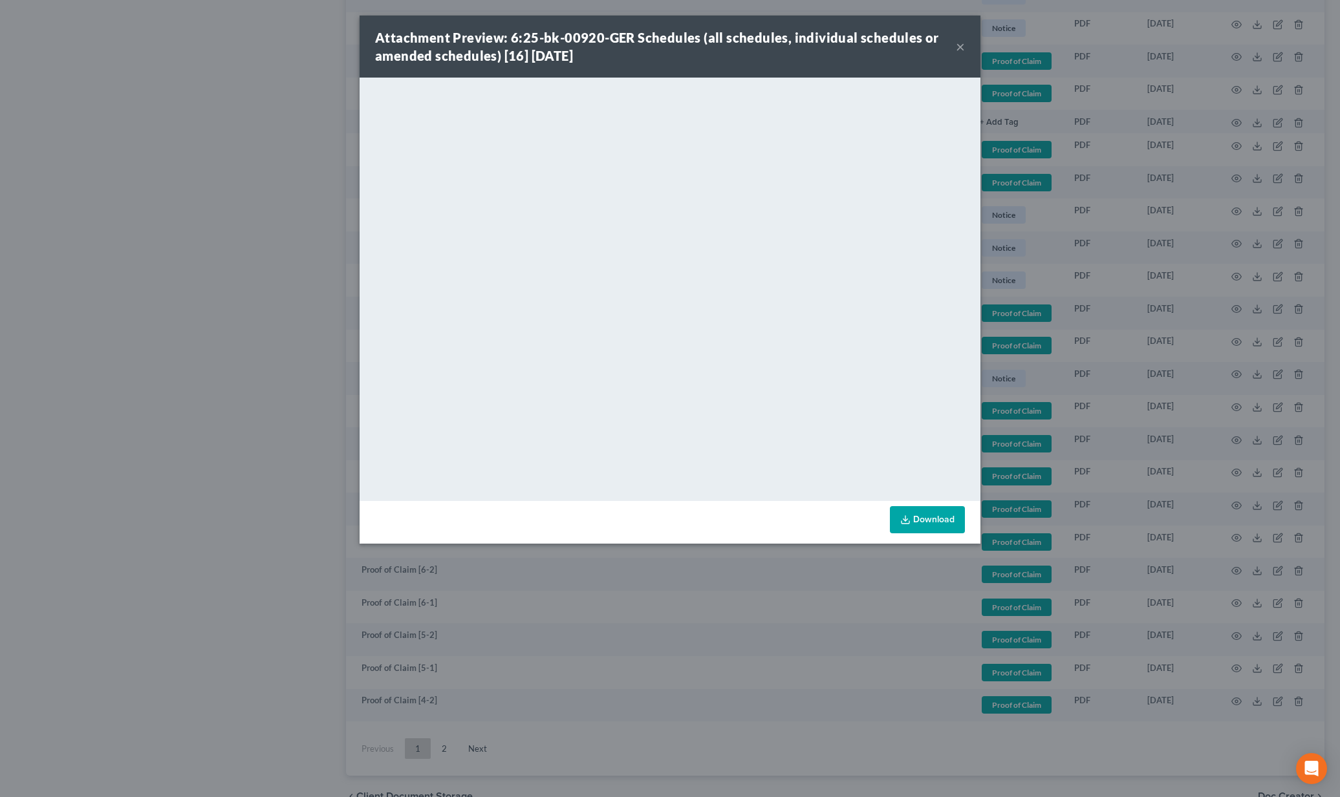
click at [964, 198] on div "Attachment Preview: 6:25-bk-00920-GER Schedules (all schedules, individual sche…" at bounding box center [670, 398] width 1340 height 797
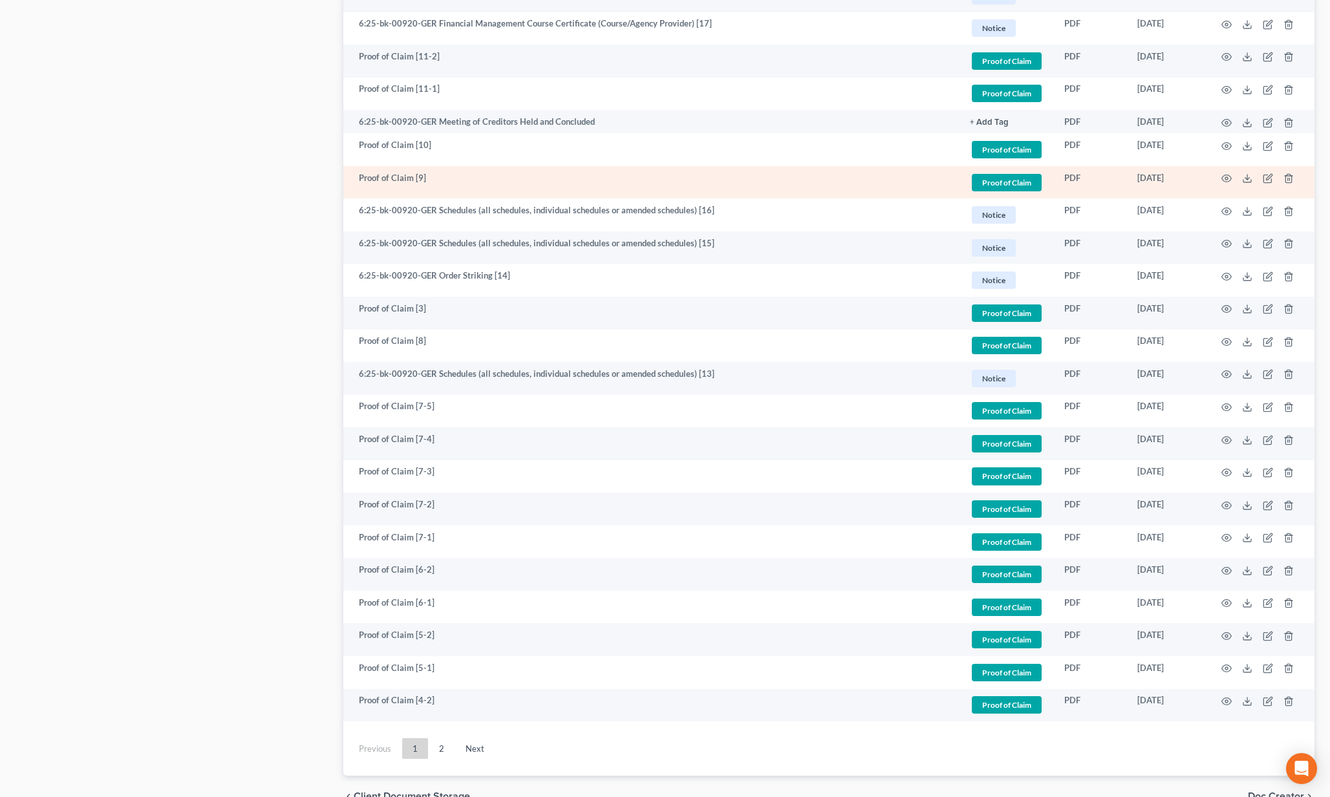
click at [964, 174] on td at bounding box center [1260, 182] width 109 height 33
click at [964, 173] on icon "button" at bounding box center [1227, 178] width 10 height 10
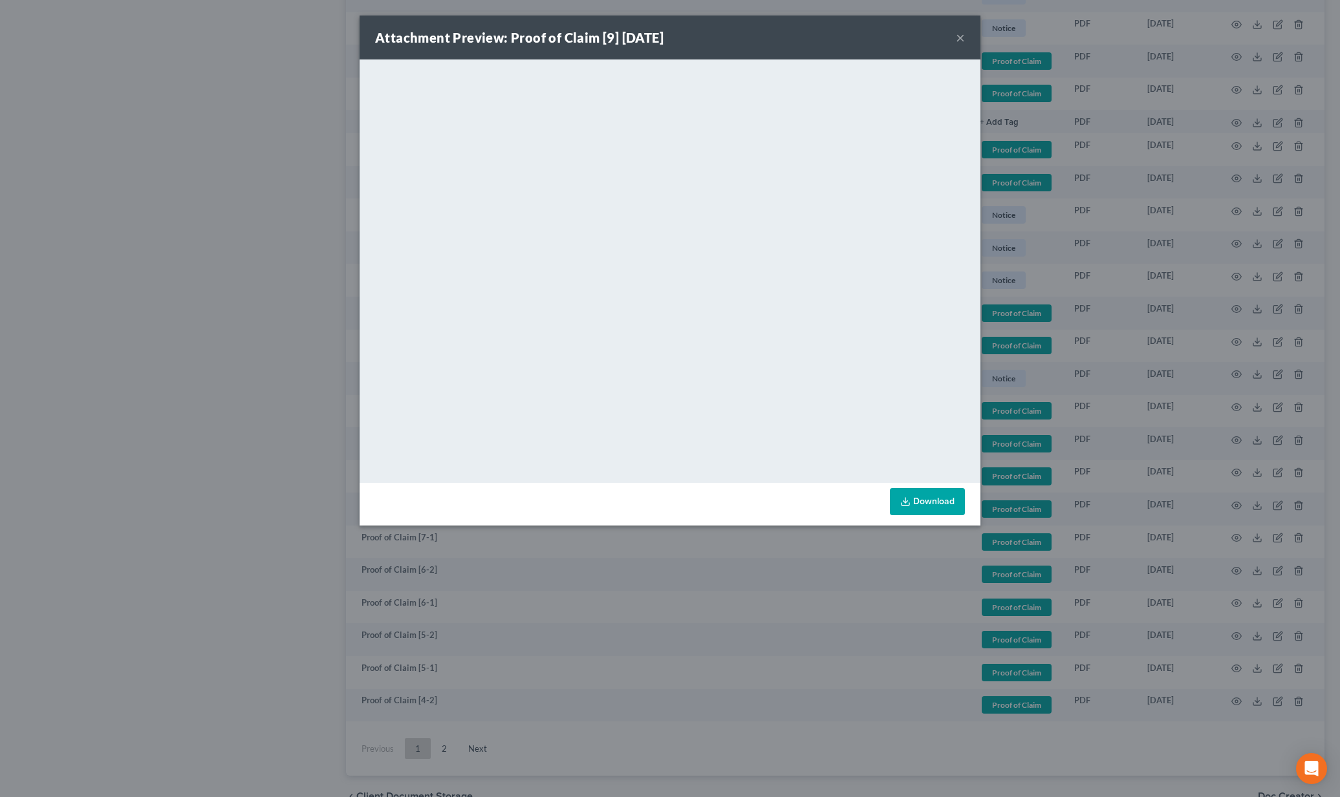
click at [964, 139] on div "Attachment Preview: Proof of Claim [9] [DATE] × <object ng-attr-data='[URL][DOM…" at bounding box center [670, 398] width 1340 height 797
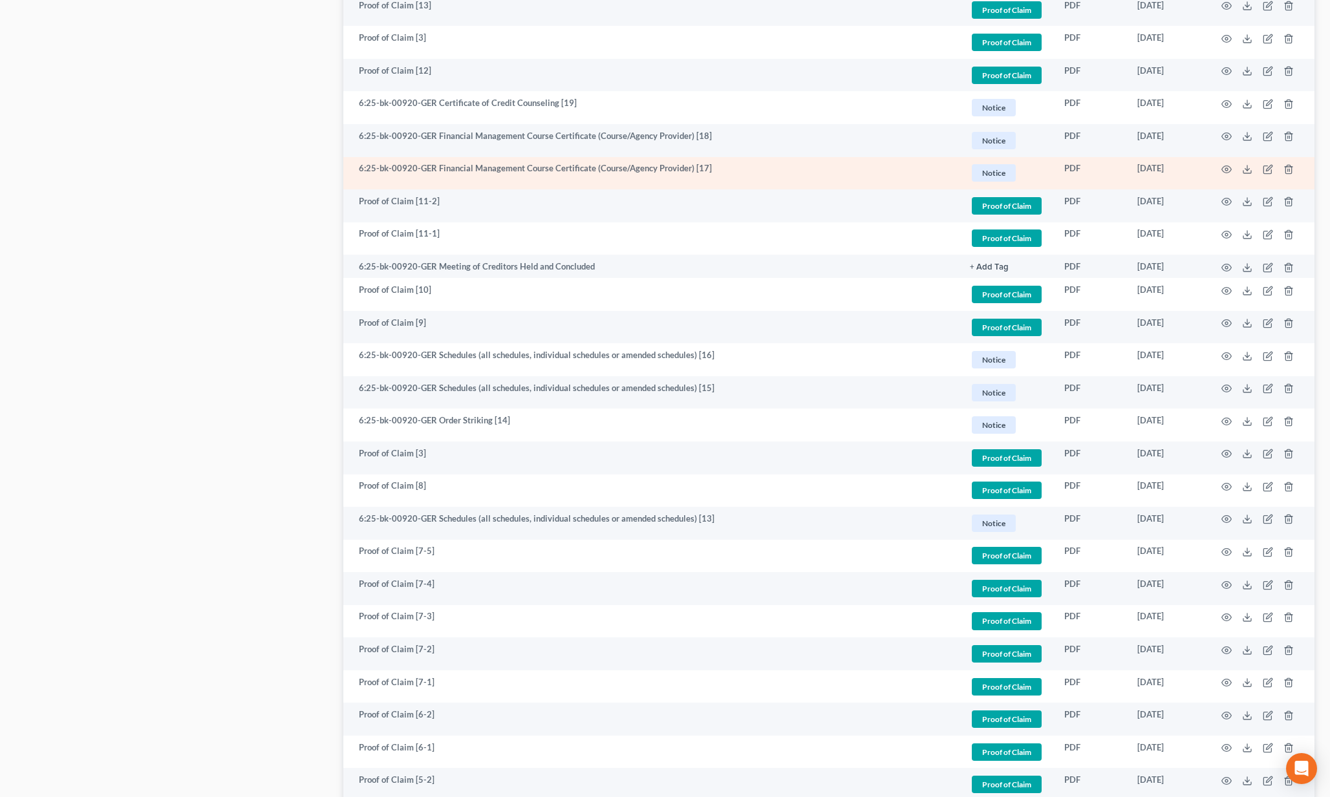
scroll to position [1825, 0]
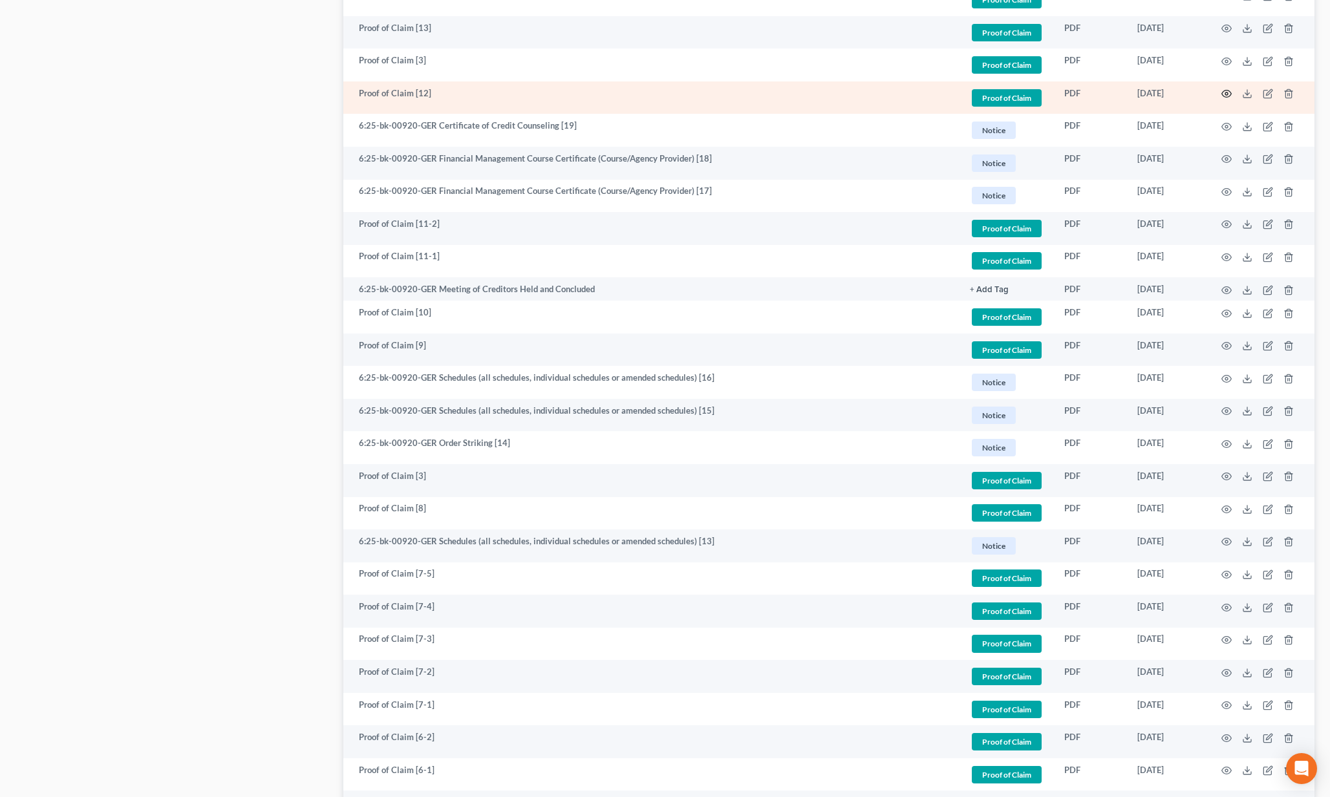
click at [964, 92] on circle "button" at bounding box center [1227, 93] width 3 height 3
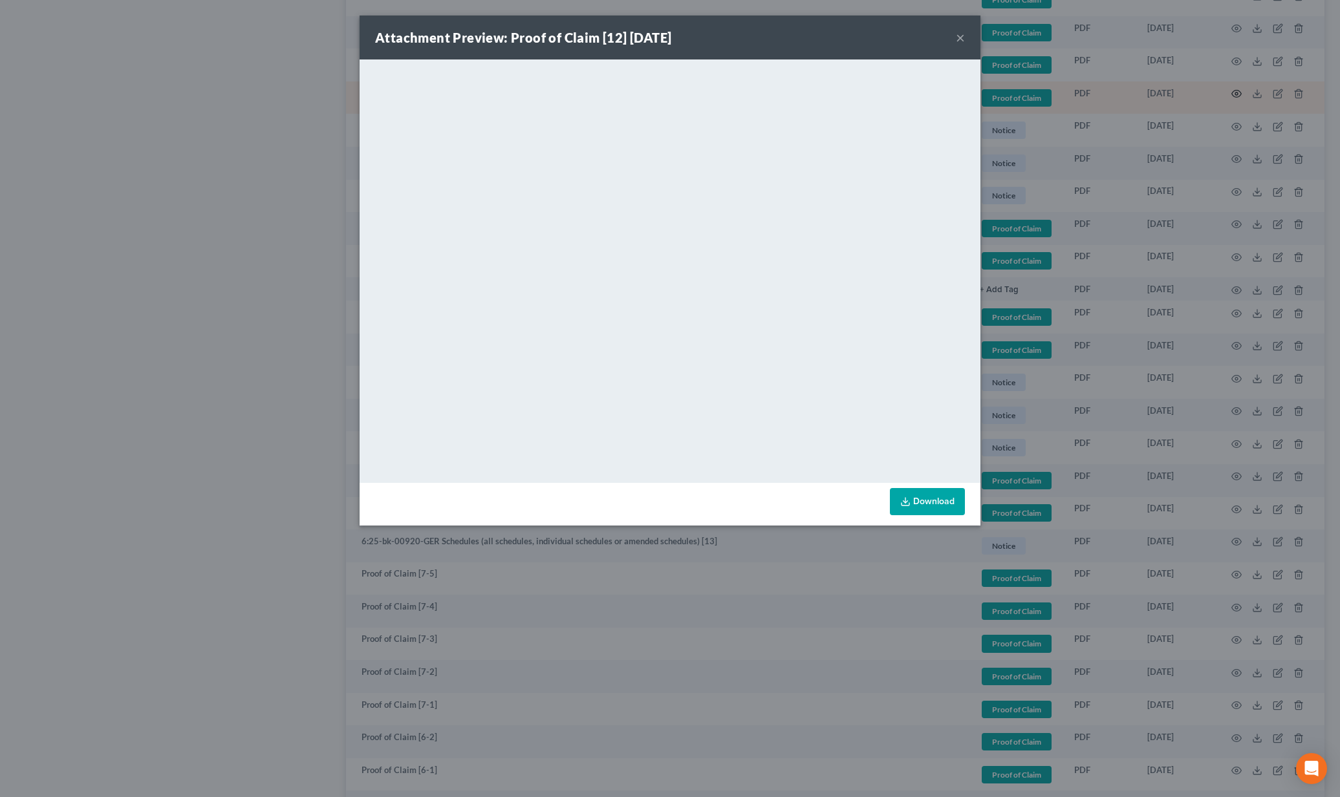
click at [964, 90] on div "Attachment Preview: Proof of Claim [12] [DATE] × <object ng-attr-data='[URL][DO…" at bounding box center [670, 398] width 1340 height 797
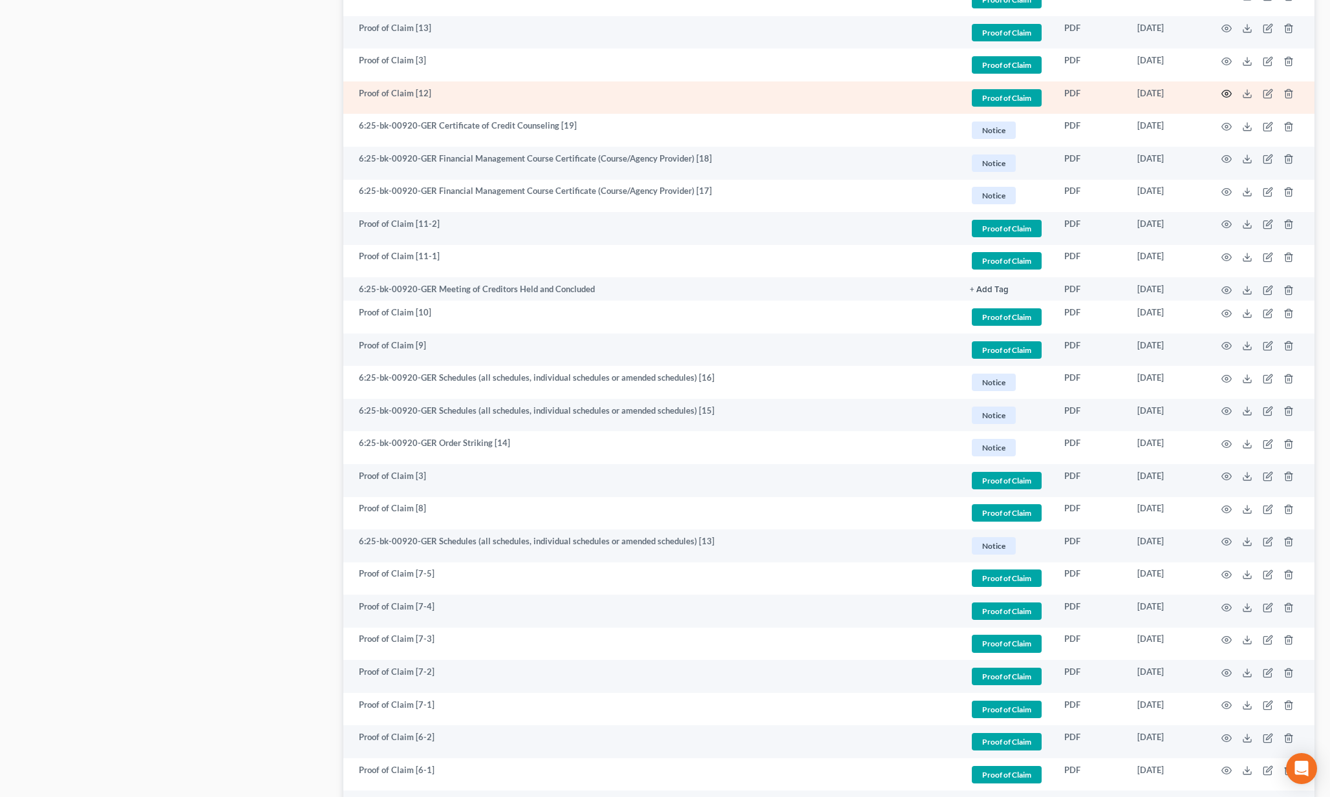
click at [964, 92] on circle "button" at bounding box center [1227, 93] width 3 height 3
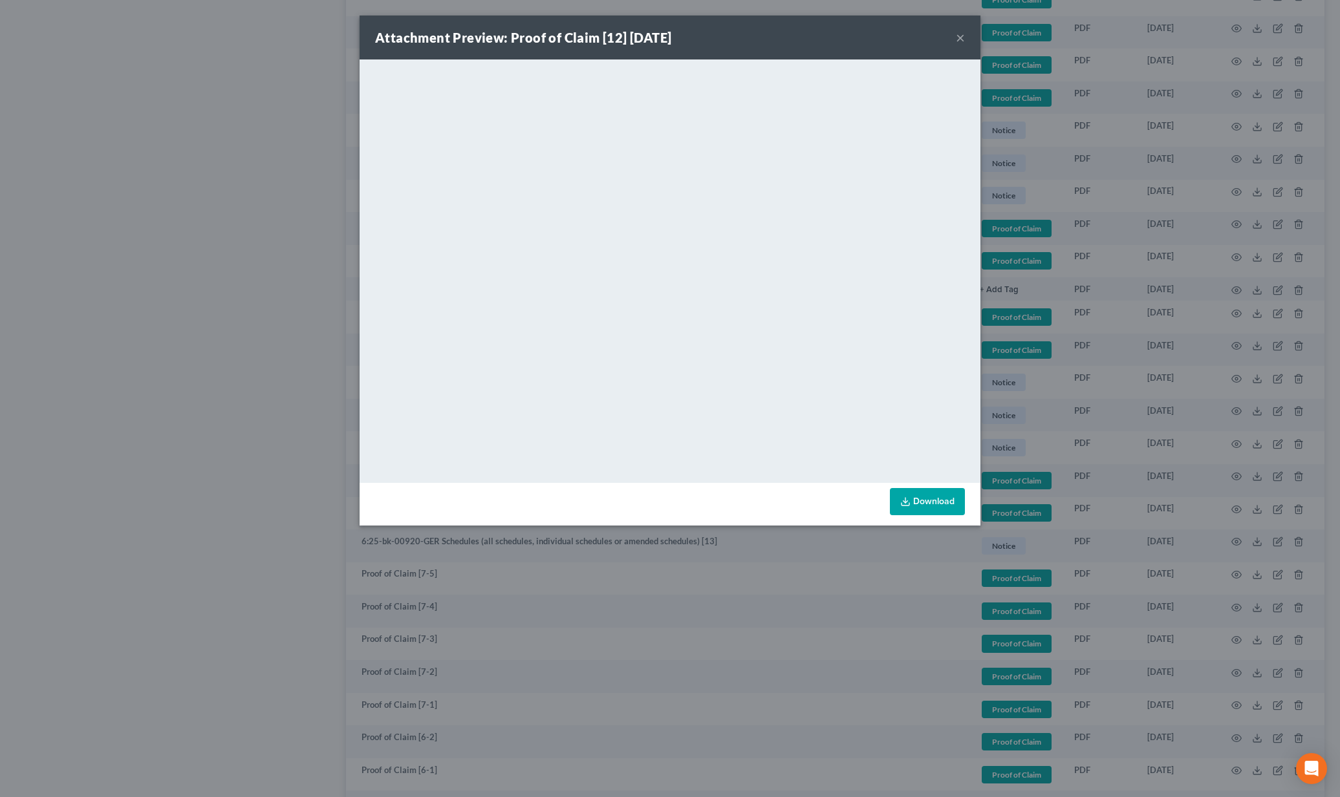
click at [964, 73] on div "Attachment Preview: Proof of Claim [12] [DATE] × <object ng-attr-data='[URL][DO…" at bounding box center [670, 398] width 1340 height 797
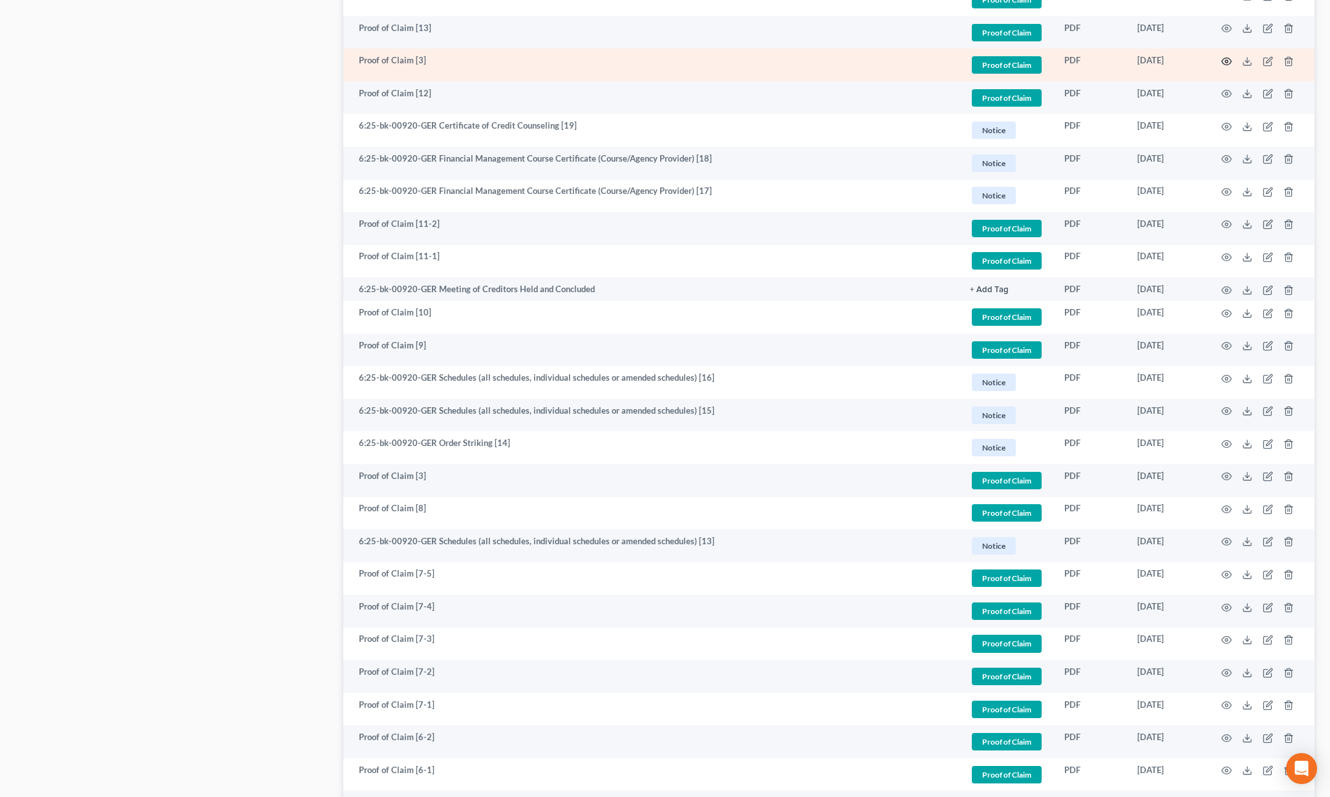
click at [964, 58] on icon "button" at bounding box center [1227, 61] width 10 height 10
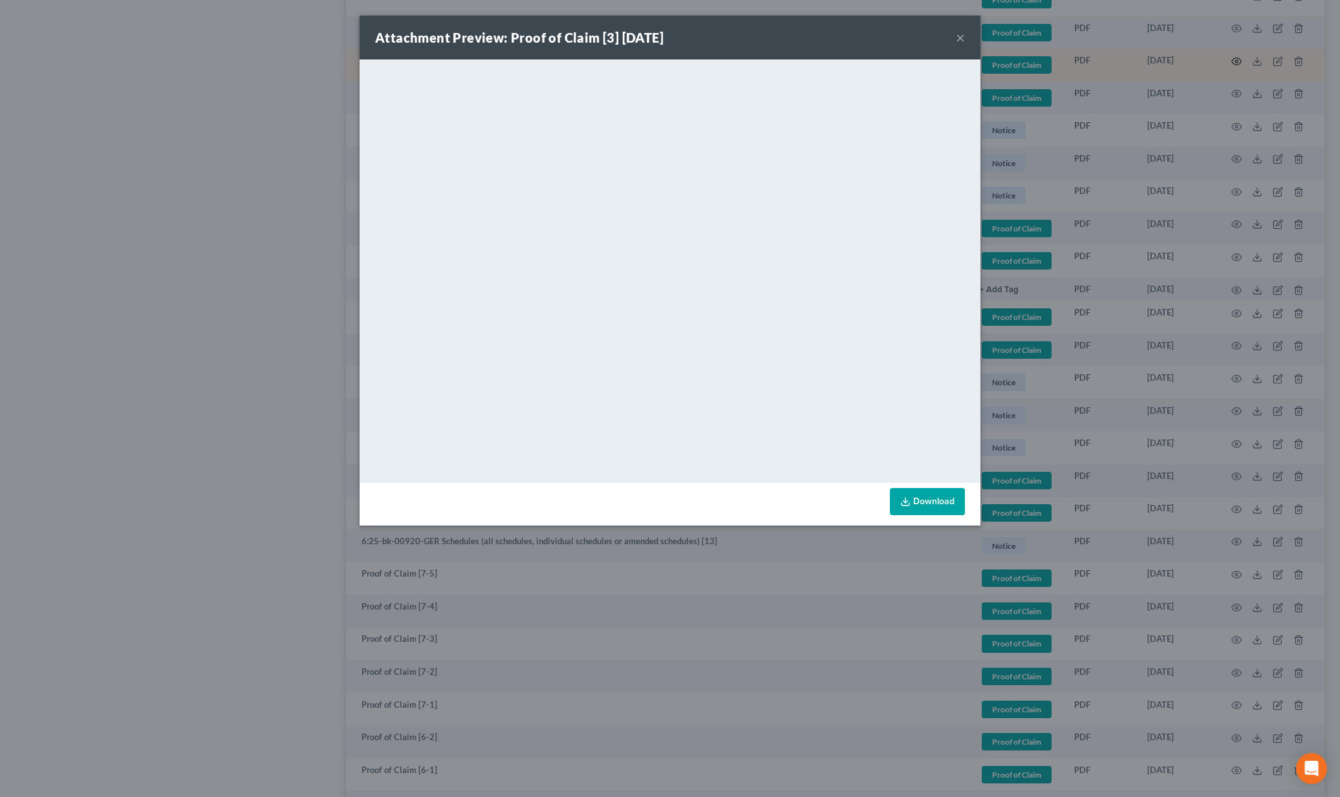
click at [964, 58] on div "Attachment Preview: Proof of Claim [3] [DATE] × <object ng-attr-data='[URL][DOM…" at bounding box center [670, 398] width 1340 height 797
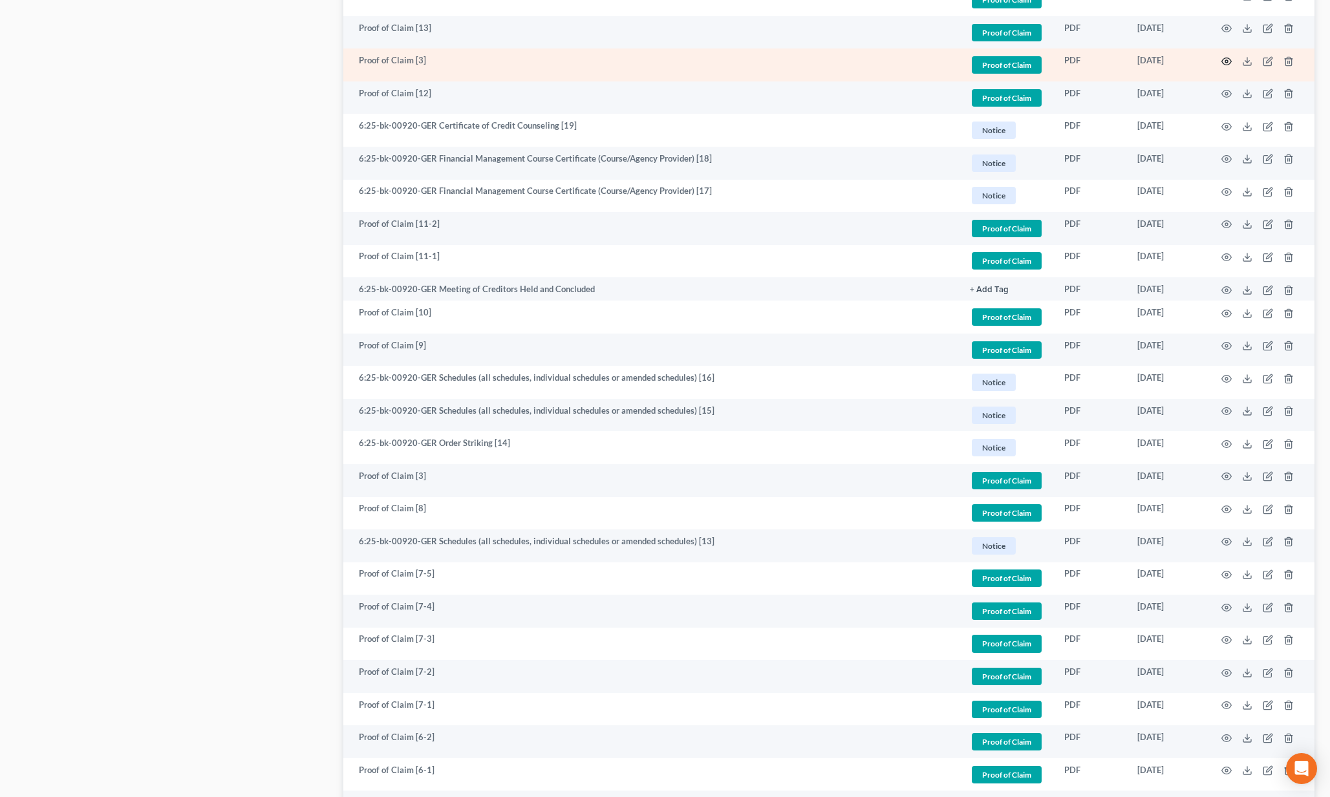
scroll to position [1823, 0]
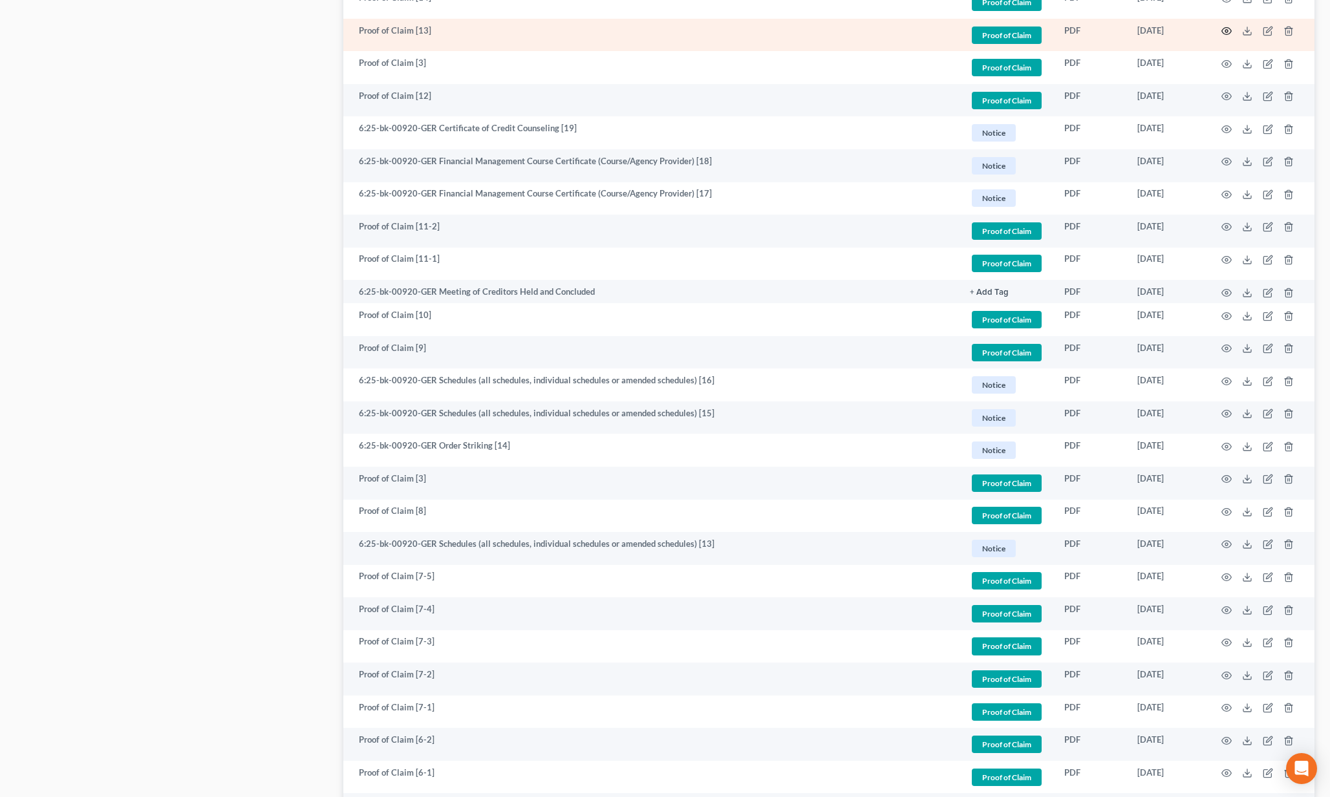
click at [964, 26] on icon "button" at bounding box center [1227, 31] width 10 height 10
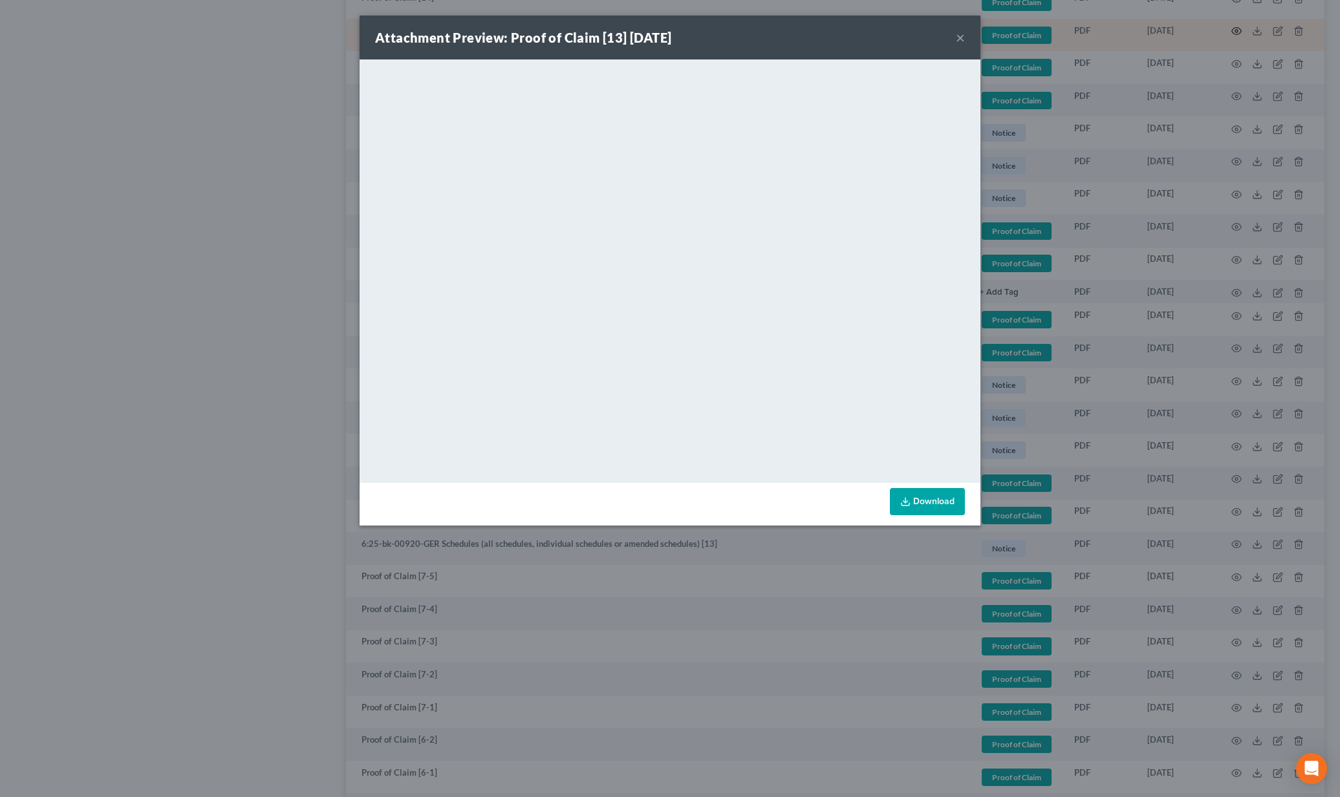
click at [964, 25] on div "Attachment Preview: Proof of Claim [13] [DATE] × <object ng-attr-data='[URL][DO…" at bounding box center [670, 398] width 1340 height 797
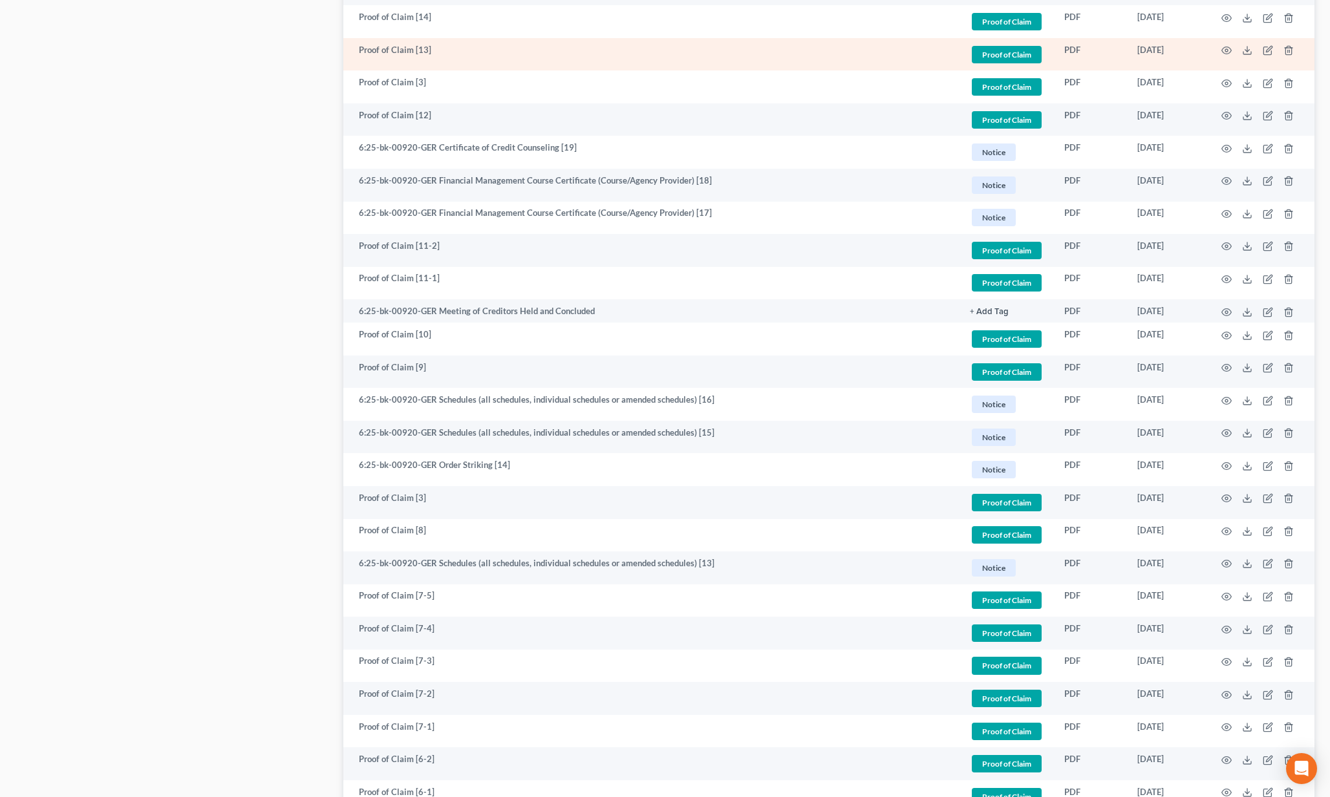
scroll to position [1753, 0]
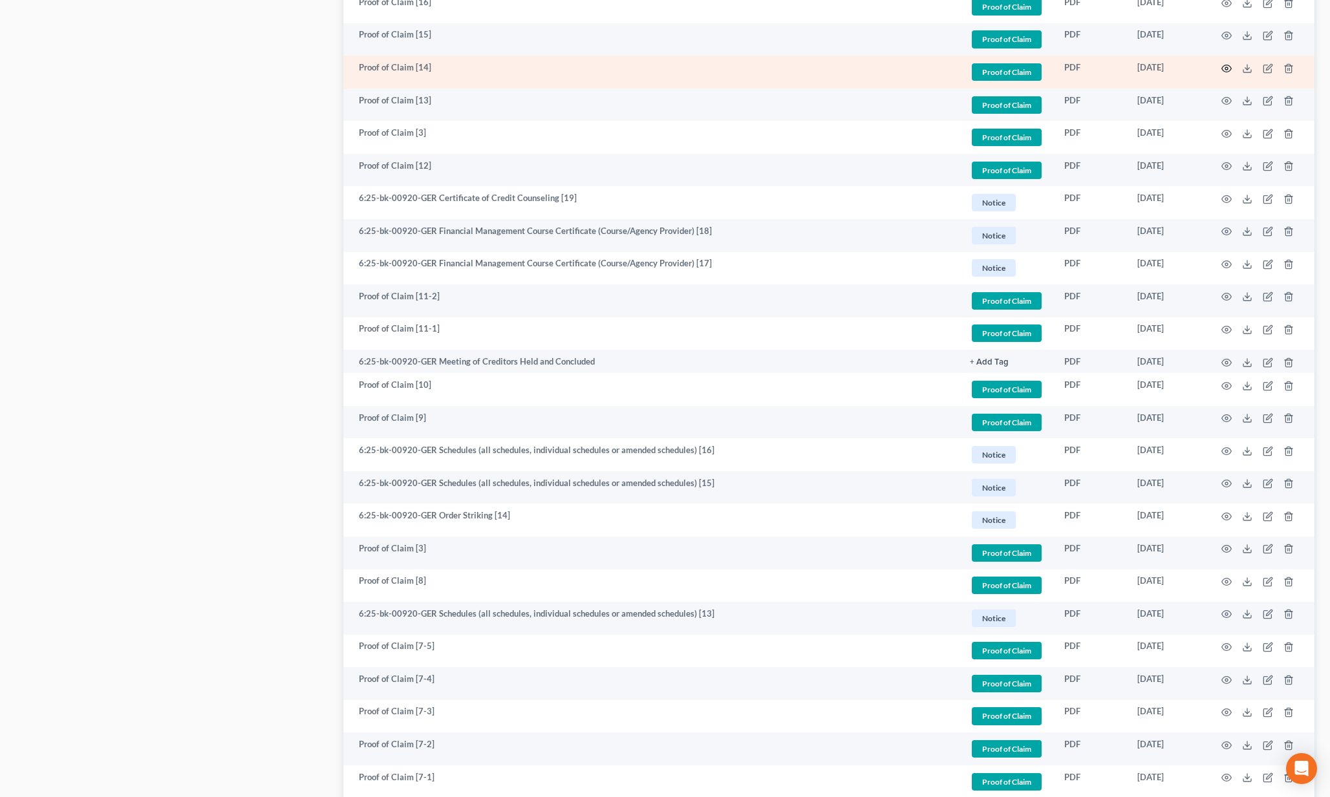
click at [964, 65] on icon "button" at bounding box center [1227, 68] width 10 height 7
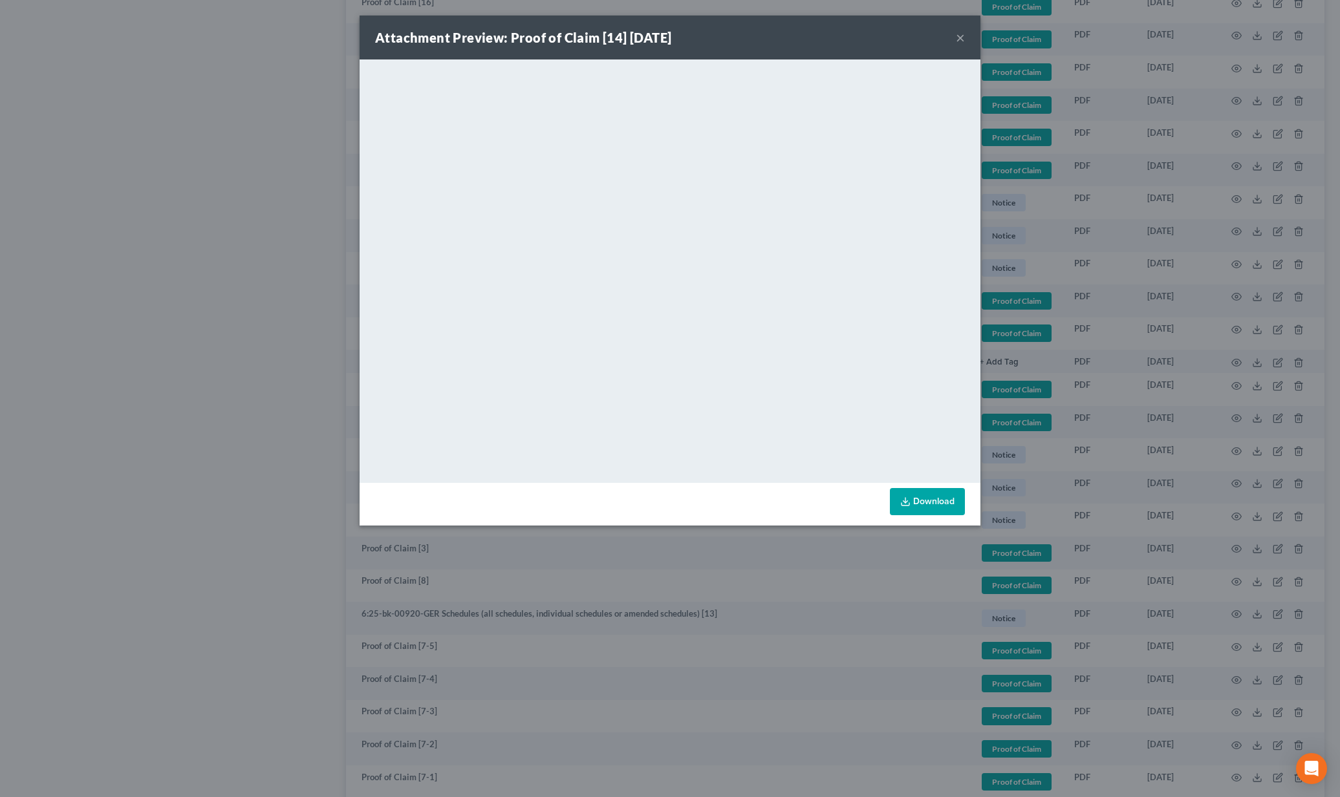
click at [963, 39] on button "×" at bounding box center [960, 38] width 9 height 16
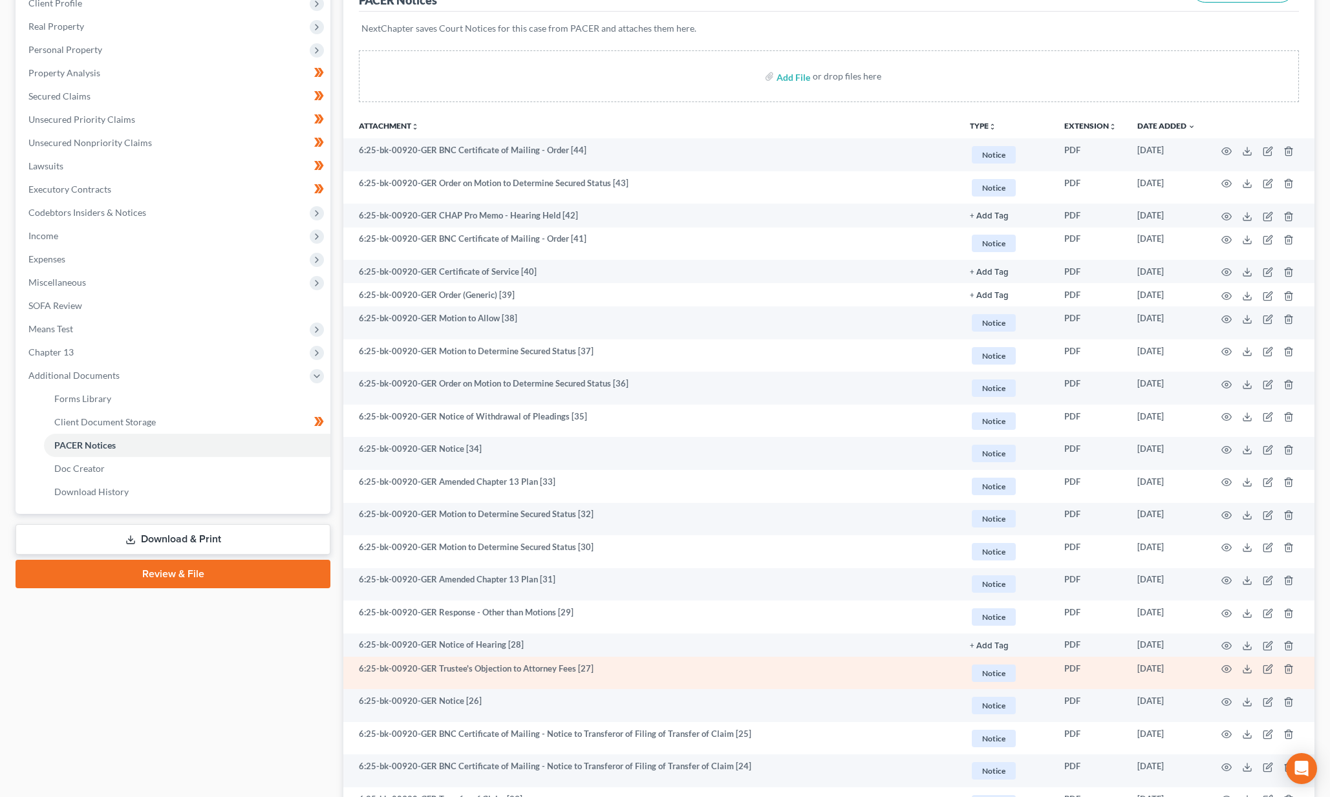
scroll to position [0, 0]
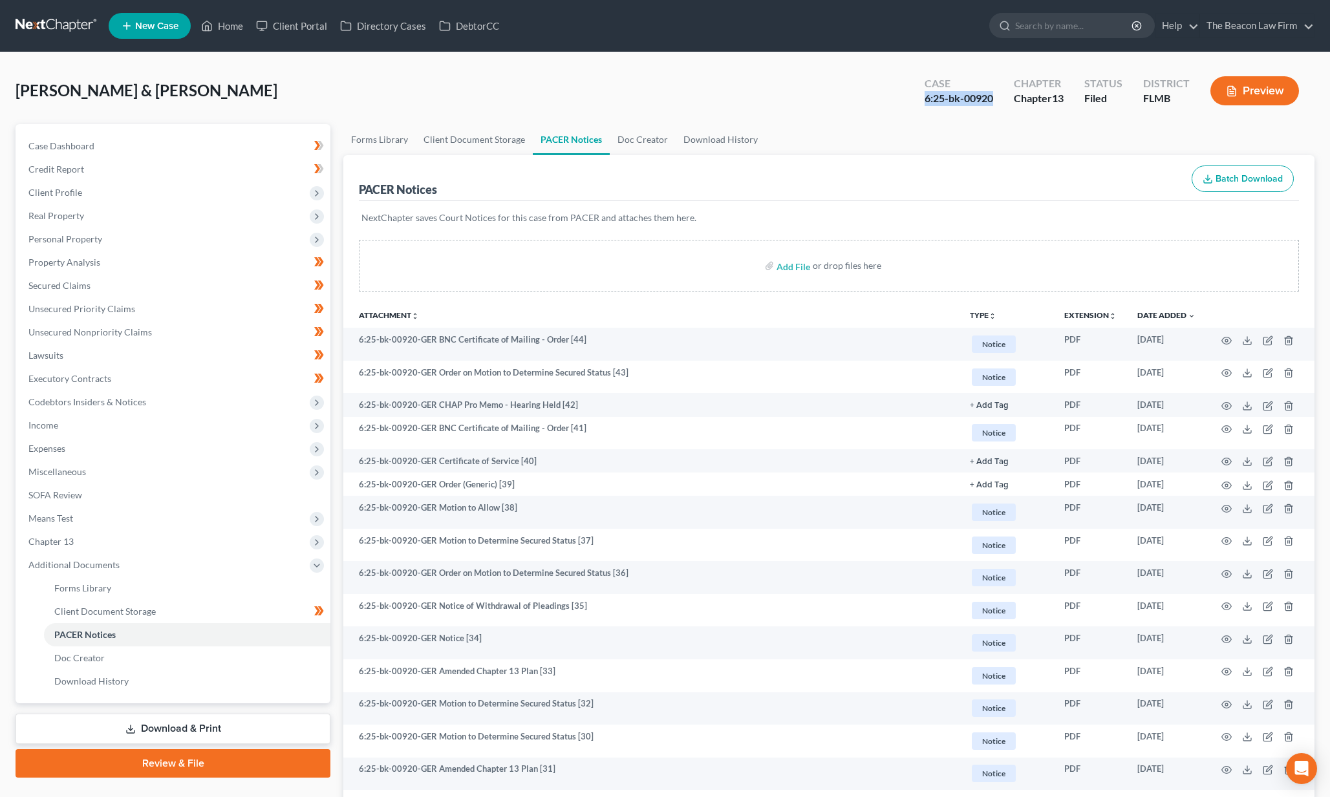
drag, startPoint x: 992, startPoint y: 96, endPoint x: 924, endPoint y: 93, distance: 68.0
click at [925, 93] on div "6:25-bk-00920" at bounding box center [959, 98] width 69 height 15
copy div "6:25-bk-00920"
